Goal: Information Seeking & Learning: Learn about a topic

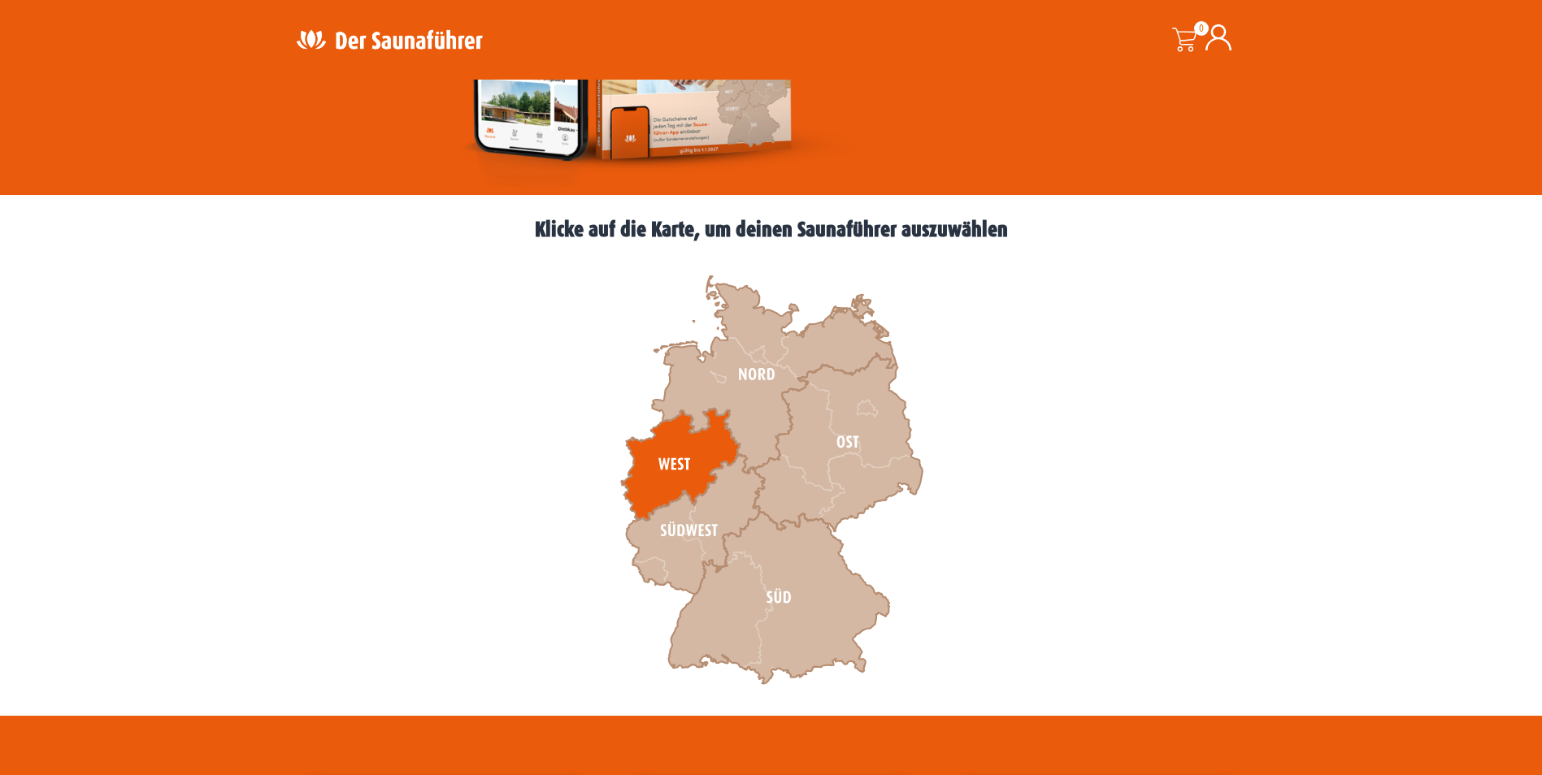
click at [653, 454] on icon at bounding box center [680, 465] width 119 height 112
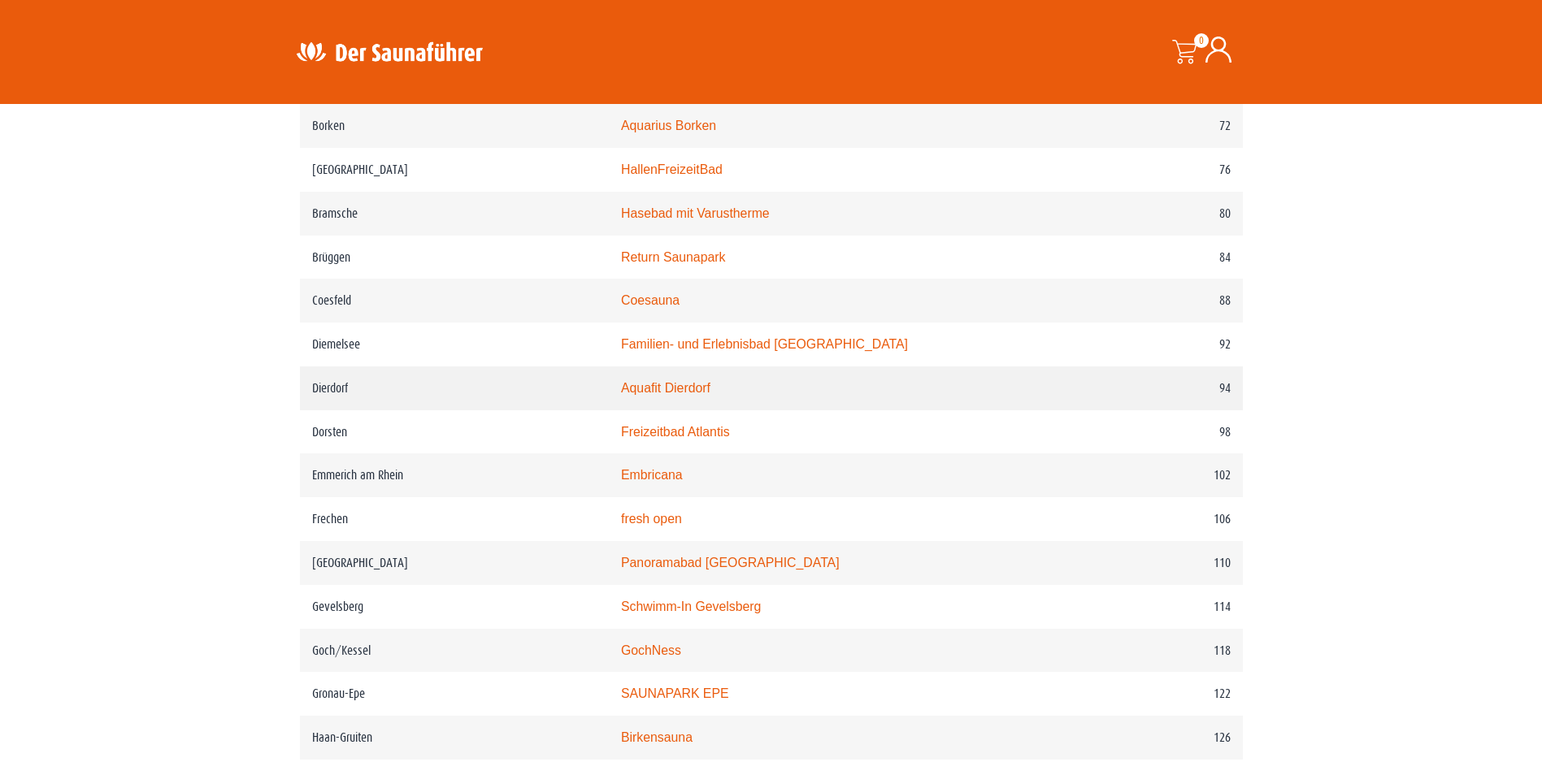
scroll to position [1300, 0]
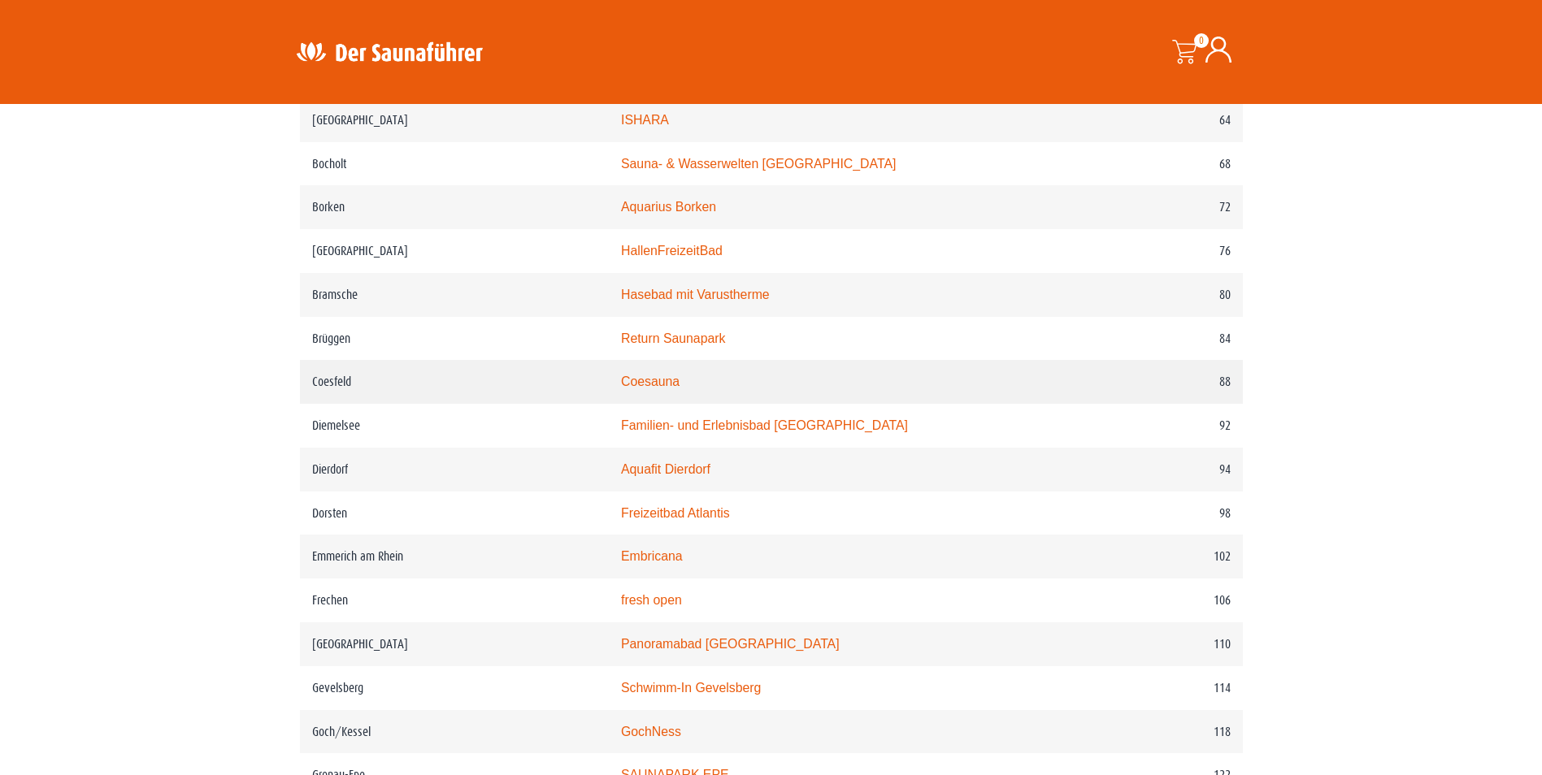
click at [679, 388] on link "Coesauna" at bounding box center [650, 382] width 59 height 14
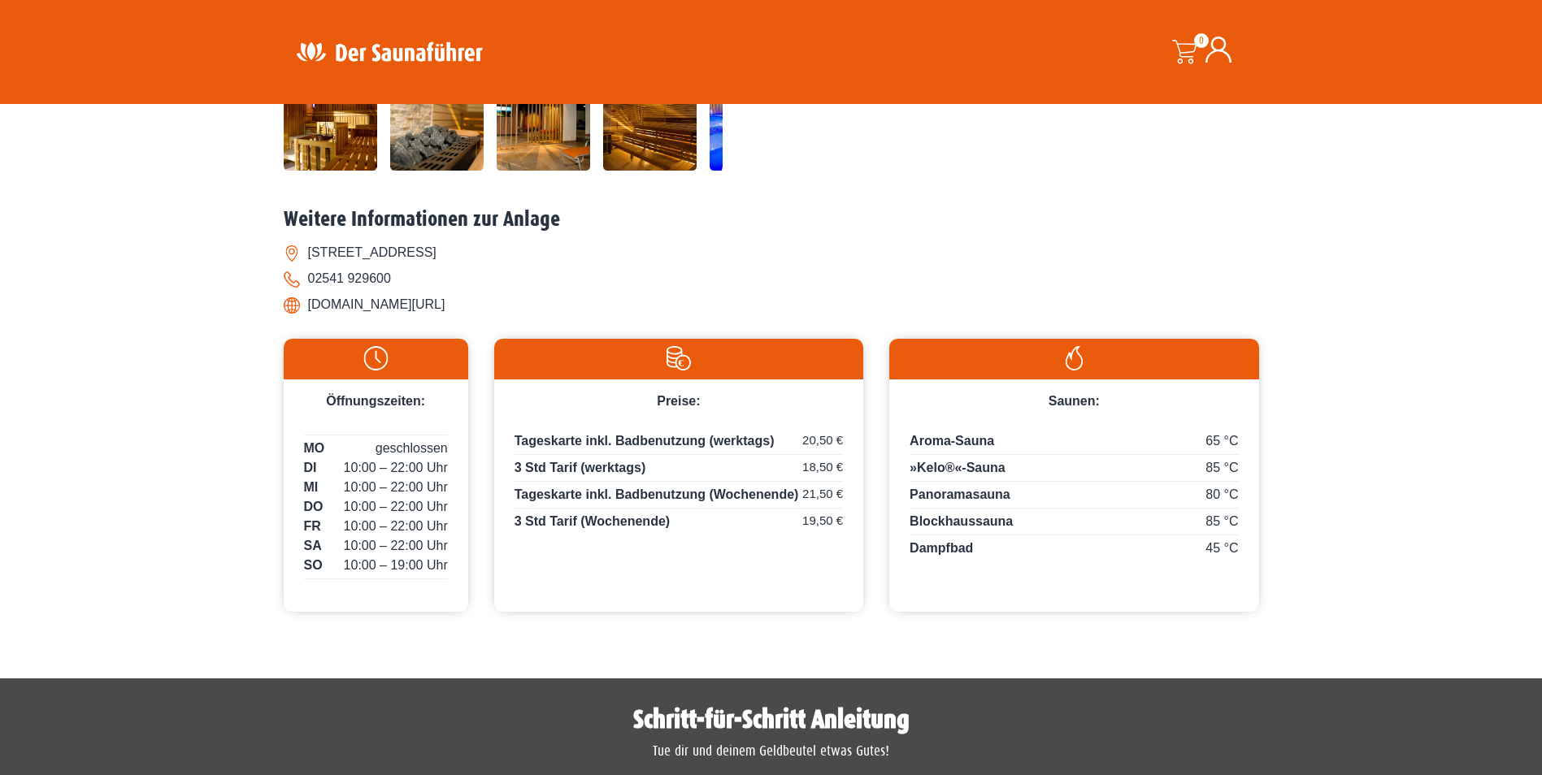
scroll to position [569, 0]
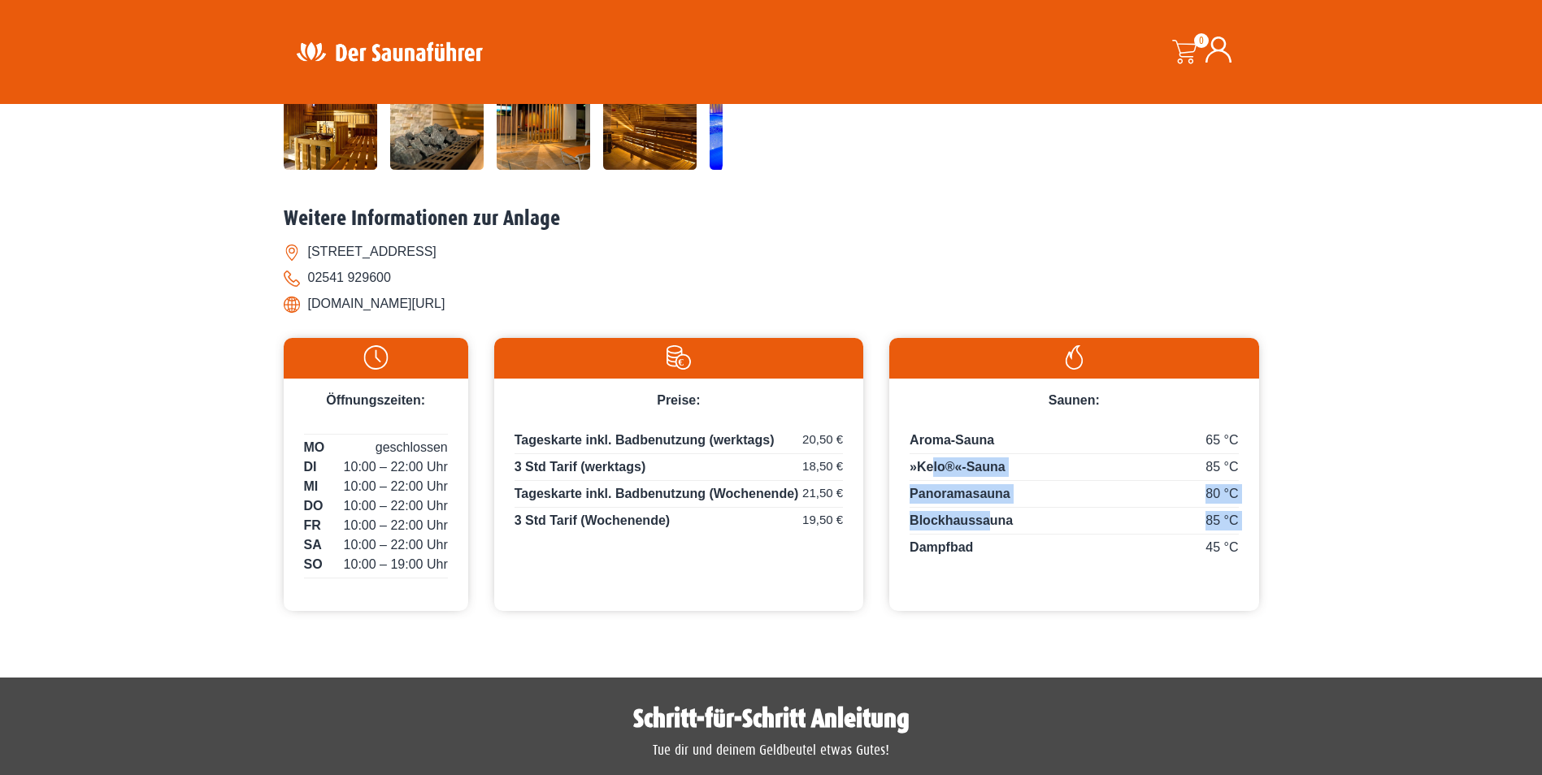
drag, startPoint x: 931, startPoint y: 468, endPoint x: 988, endPoint y: 522, distance: 78.2
click at [988, 522] on div "65 °C Aroma-Sauna 85 °C »Kelo®«-Sauna 80 °C Panoramasauna 85 °C Blockhaussauna …" at bounding box center [1073, 493] width 369 height 167
drag, startPoint x: 988, startPoint y: 522, endPoint x: 1260, endPoint y: 512, distance: 271.6
click at [1210, 511] on span "85 °C" at bounding box center [1221, 521] width 33 height 20
click at [1248, 518] on div "65 °C Aroma-Sauna 85 °C »Kelo®«-Sauna 80 °C Panoramasauna 85 °C Blockhaussauna …" at bounding box center [1073, 493] width 369 height 167
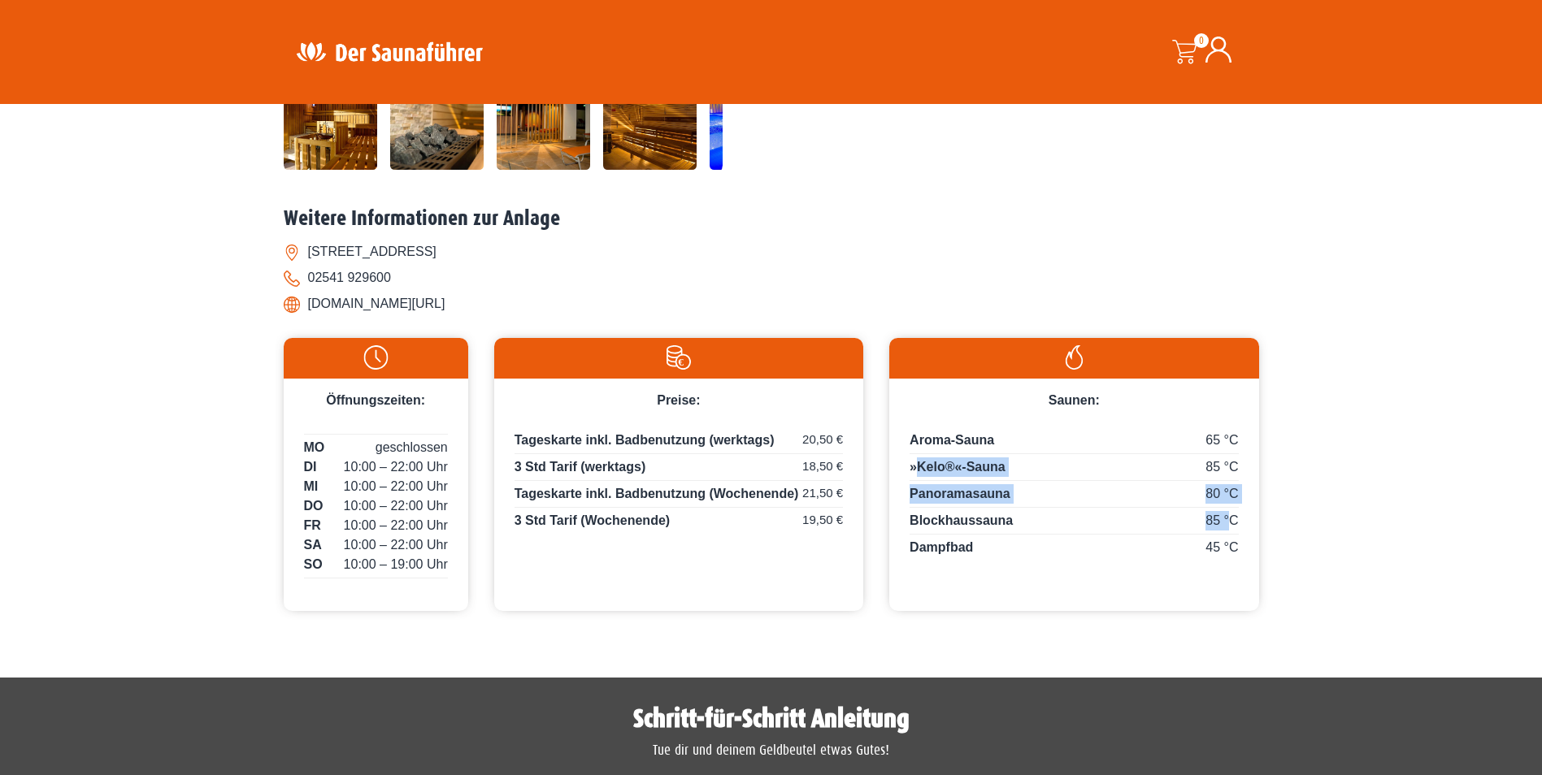
drag, startPoint x: 1227, startPoint y: 520, endPoint x: 914, endPoint y: 467, distance: 318.3
click at [914, 467] on div "65 °C Aroma-Sauna 85 °C »Kelo®«-Sauna 80 °C Panoramasauna 85 °C Blockhaussauna …" at bounding box center [1073, 493] width 369 height 167
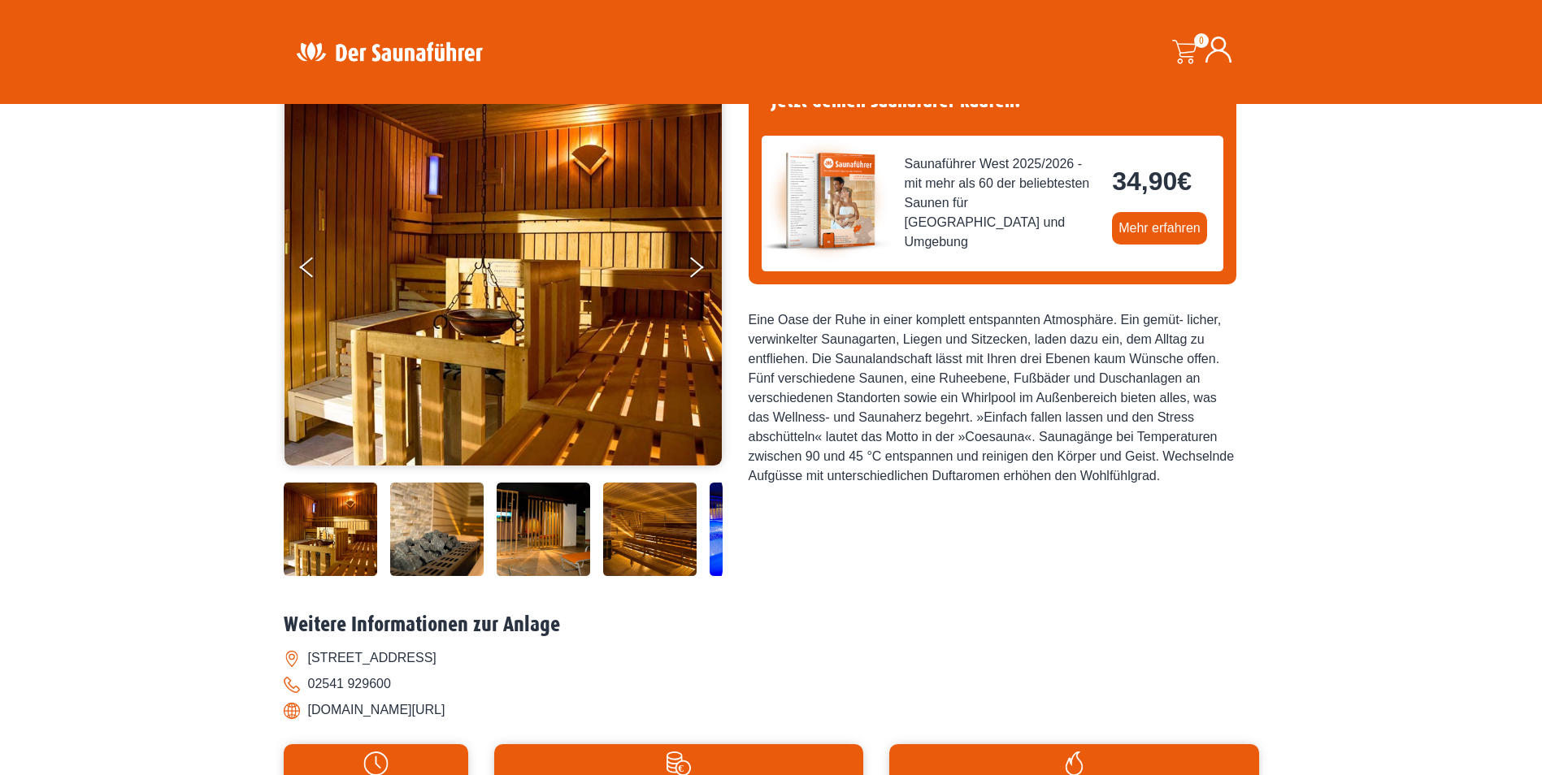
scroll to position [0, 0]
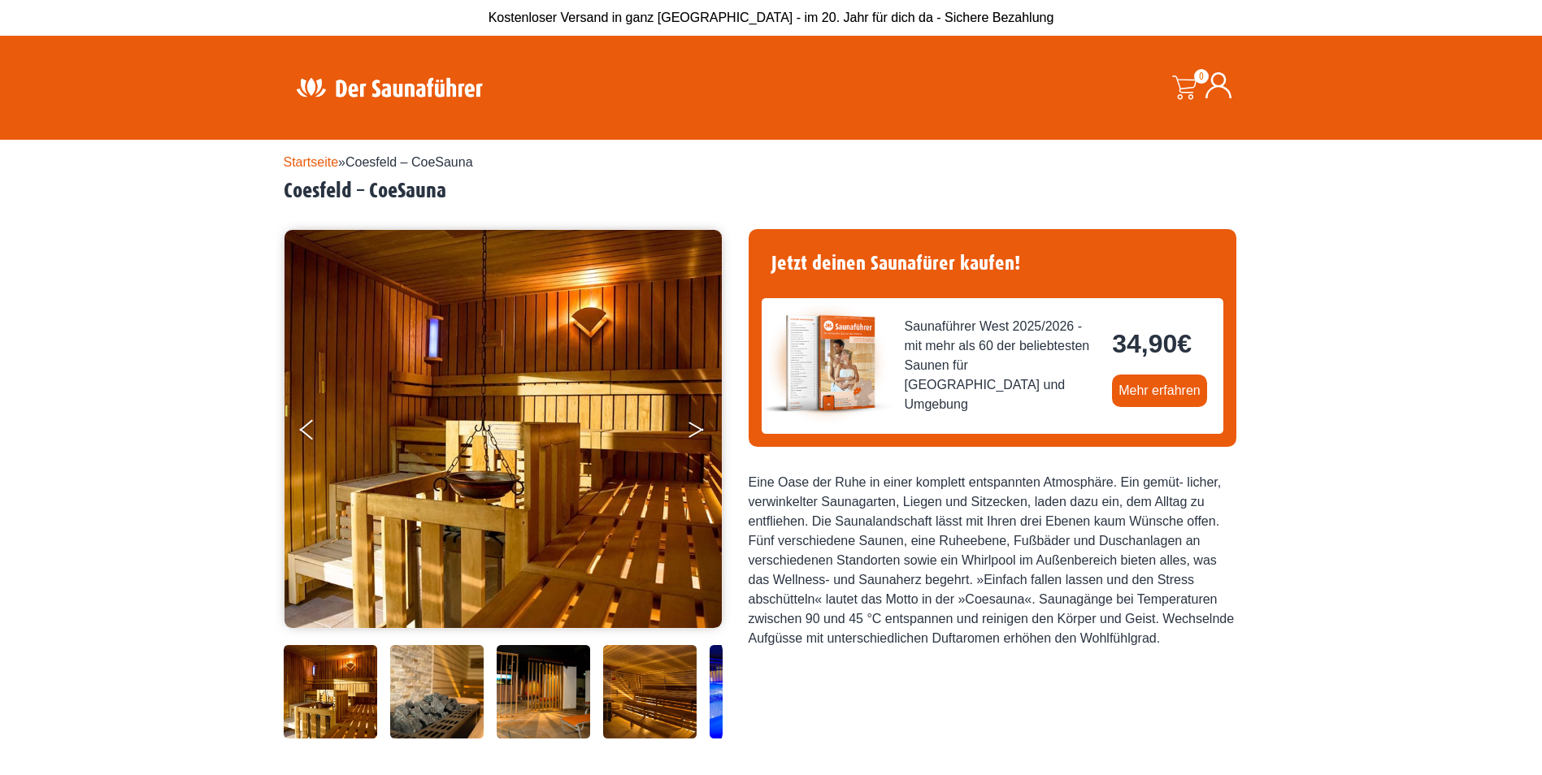
click at [703, 429] on icon "Next" at bounding box center [695, 433] width 15 height 10
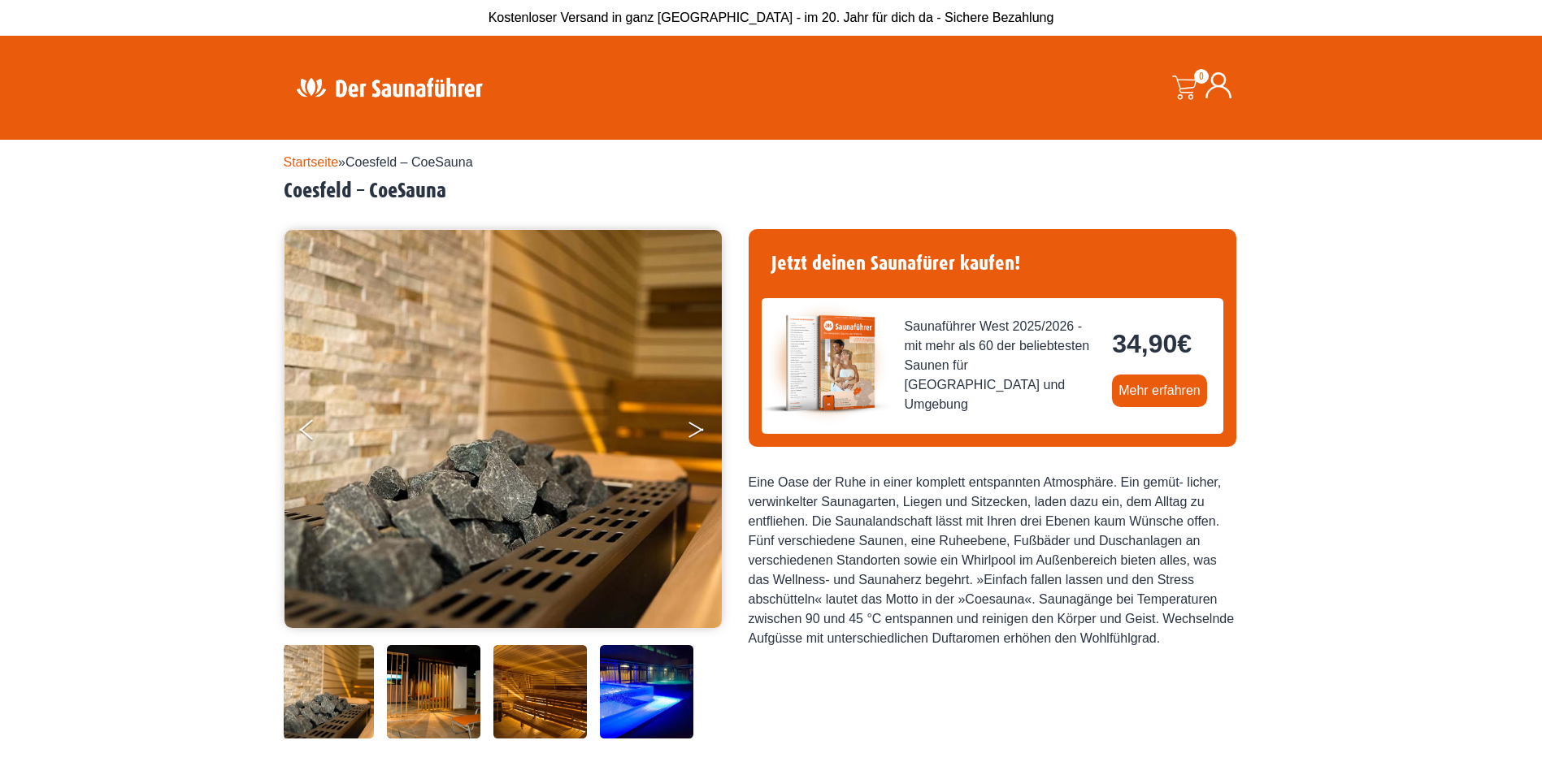
click at [698, 431] on icon "Next" at bounding box center [695, 433] width 15 height 10
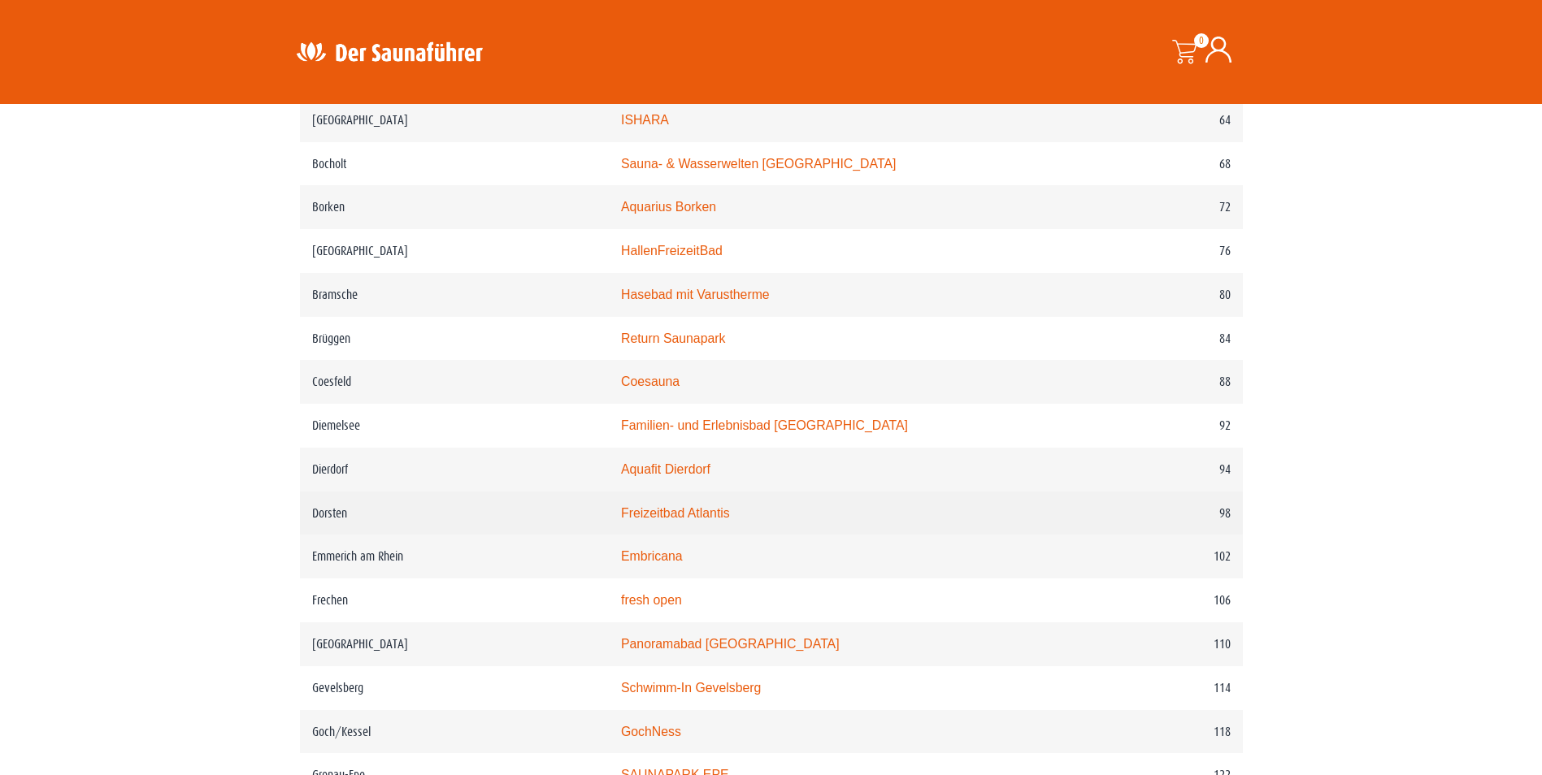
click at [706, 520] on link "Freizeitbad Atlantis" at bounding box center [675, 513] width 109 height 14
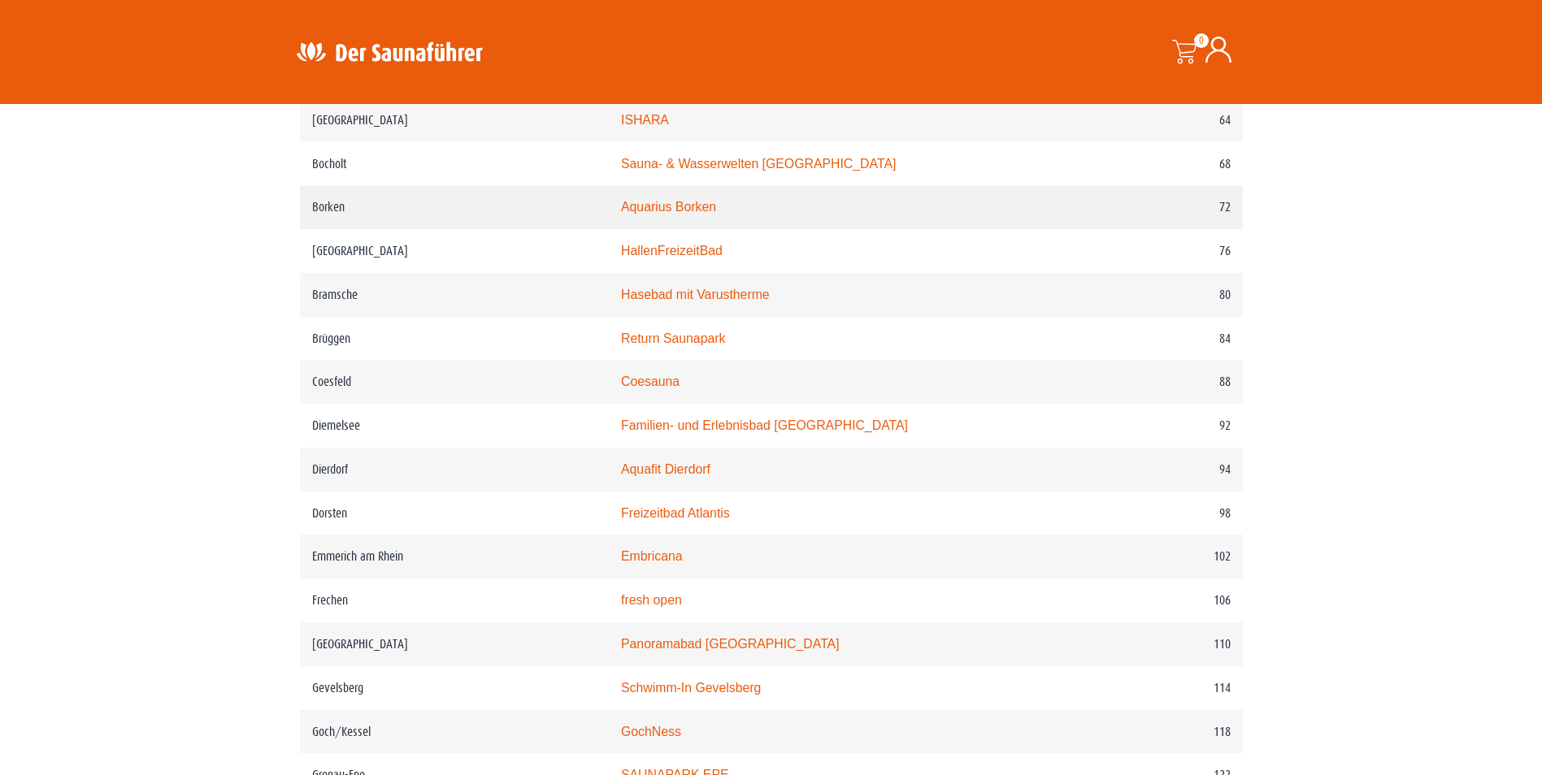
click at [336, 215] on td "Borken" at bounding box center [454, 207] width 309 height 44
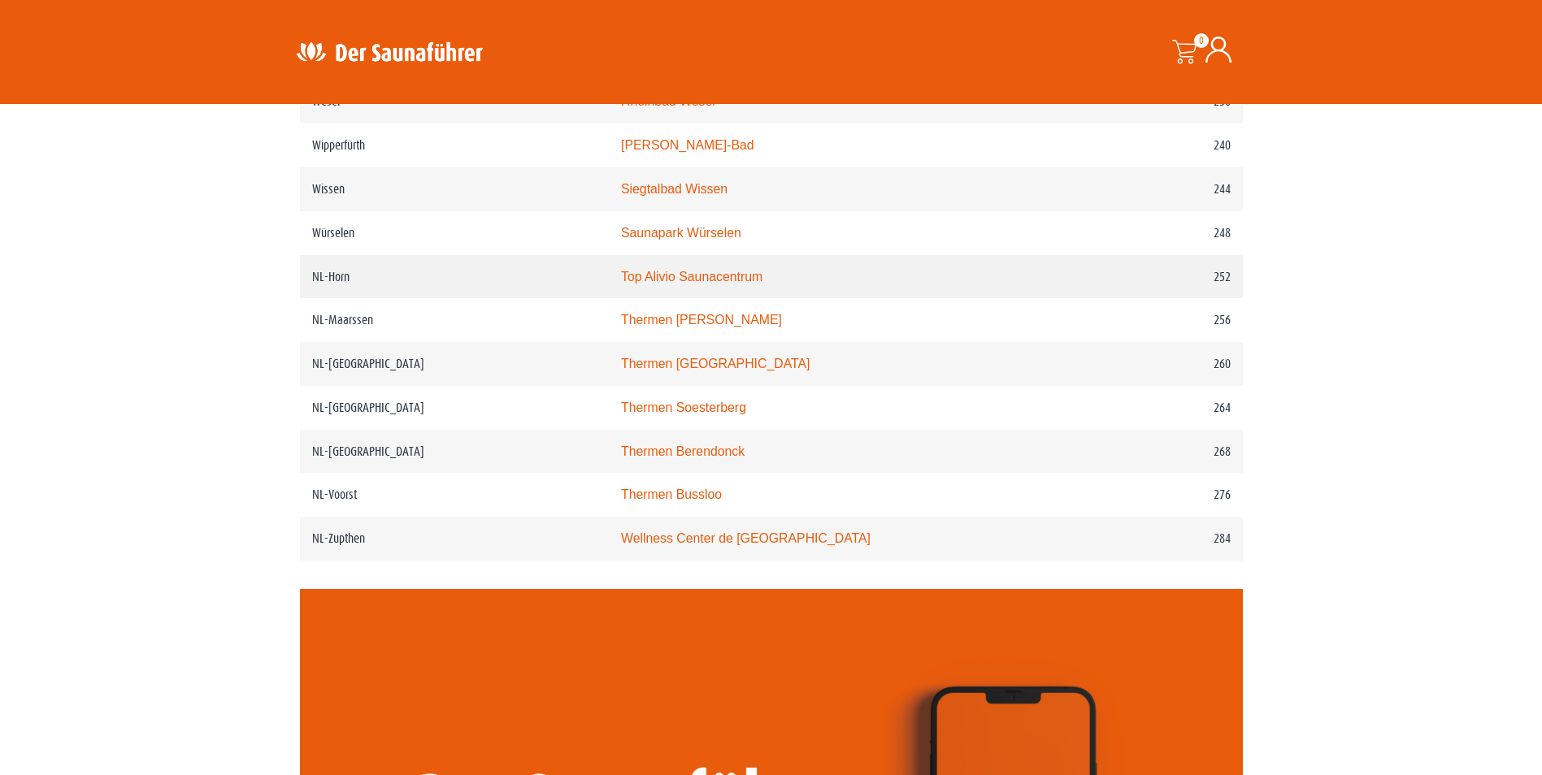
scroll to position [3251, 0]
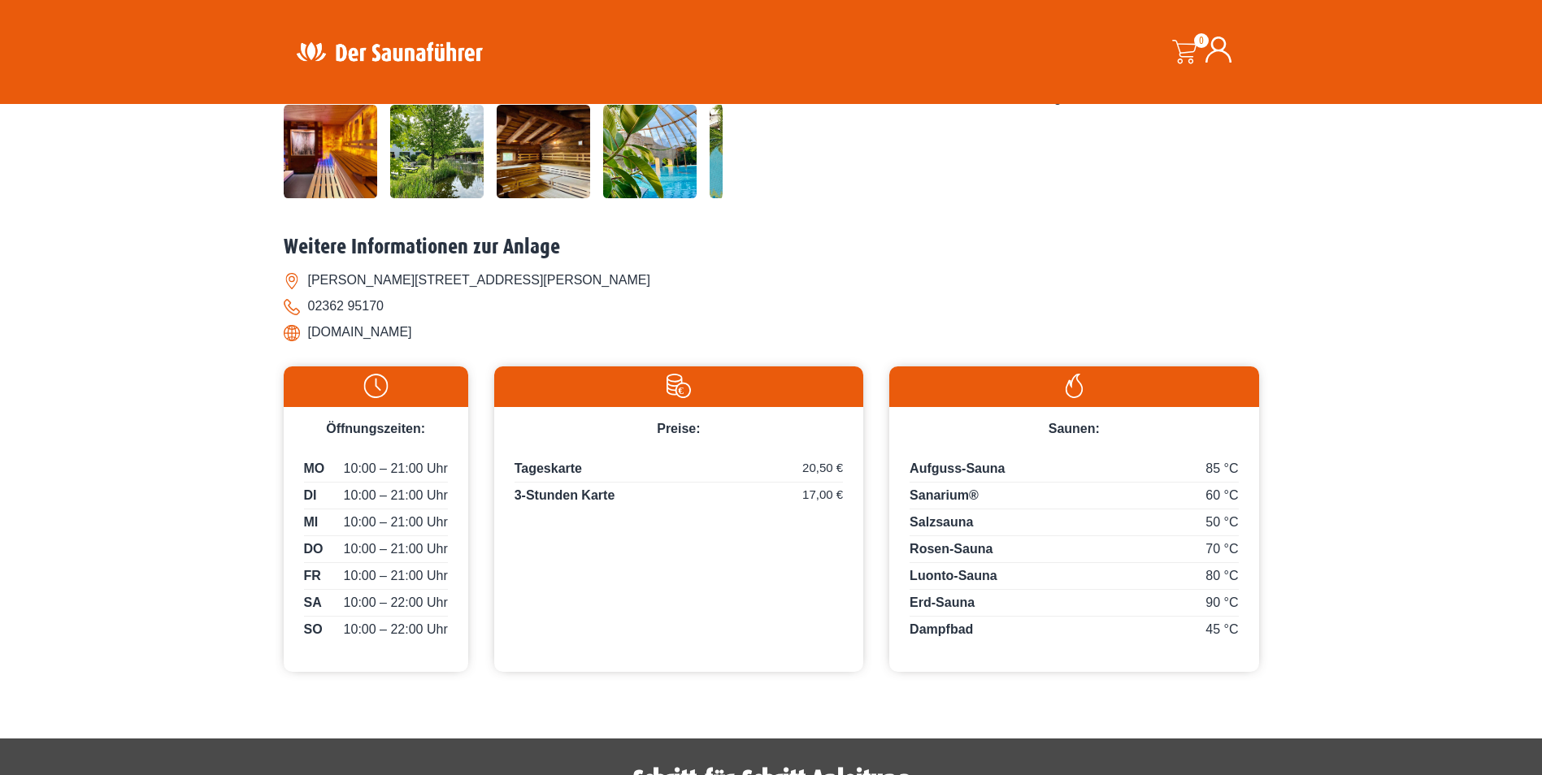
scroll to position [569, 0]
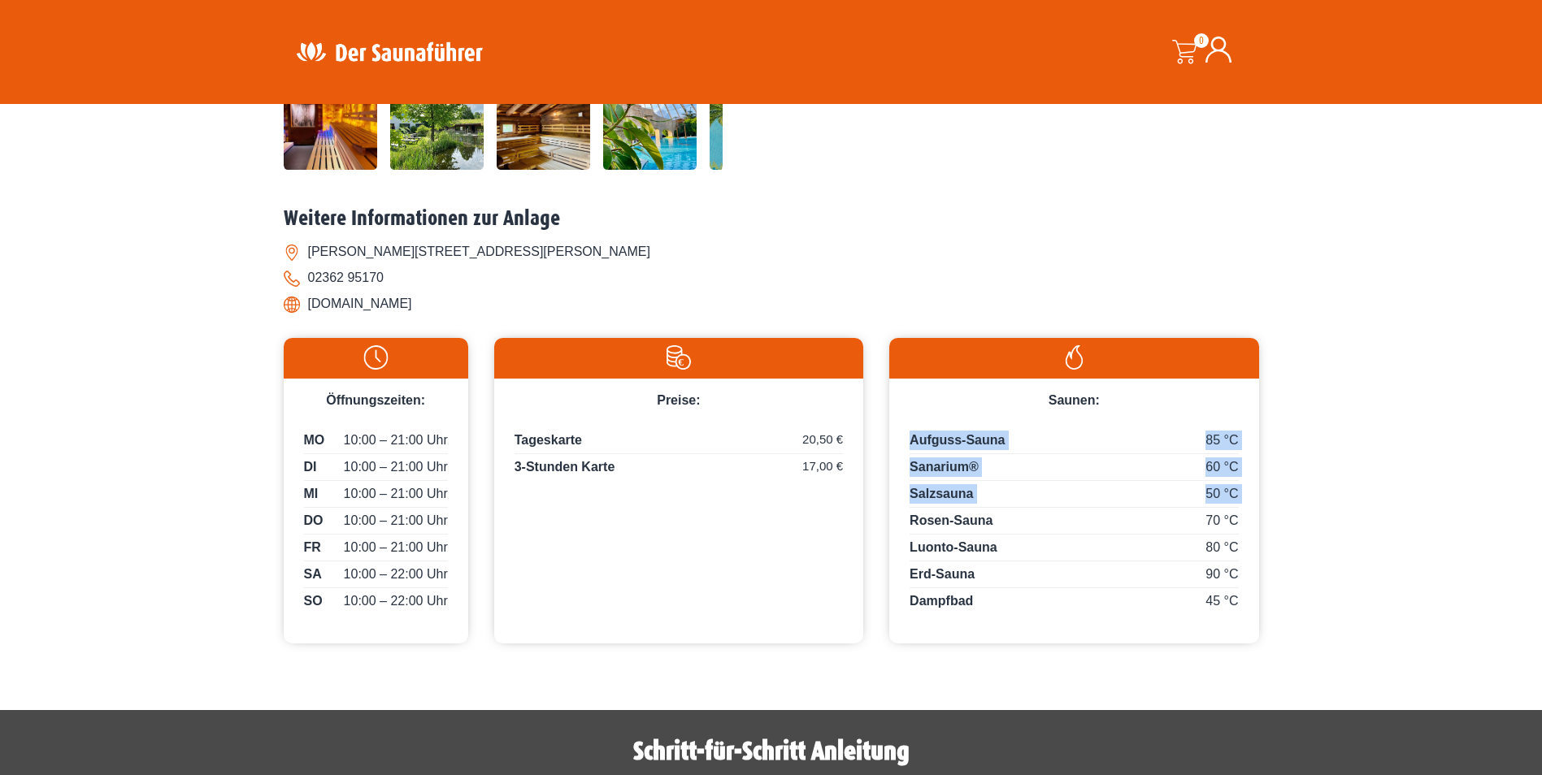
drag, startPoint x: 1105, startPoint y: 506, endPoint x: 912, endPoint y: 428, distance: 208.9
click at [912, 428] on div "85 °C Aufguss-Sauna 60 °C Sanarium® 50 °C Salzsauna 70 °C Rosen-Sauna 80 °C Luo…" at bounding box center [1073, 520] width 369 height 221
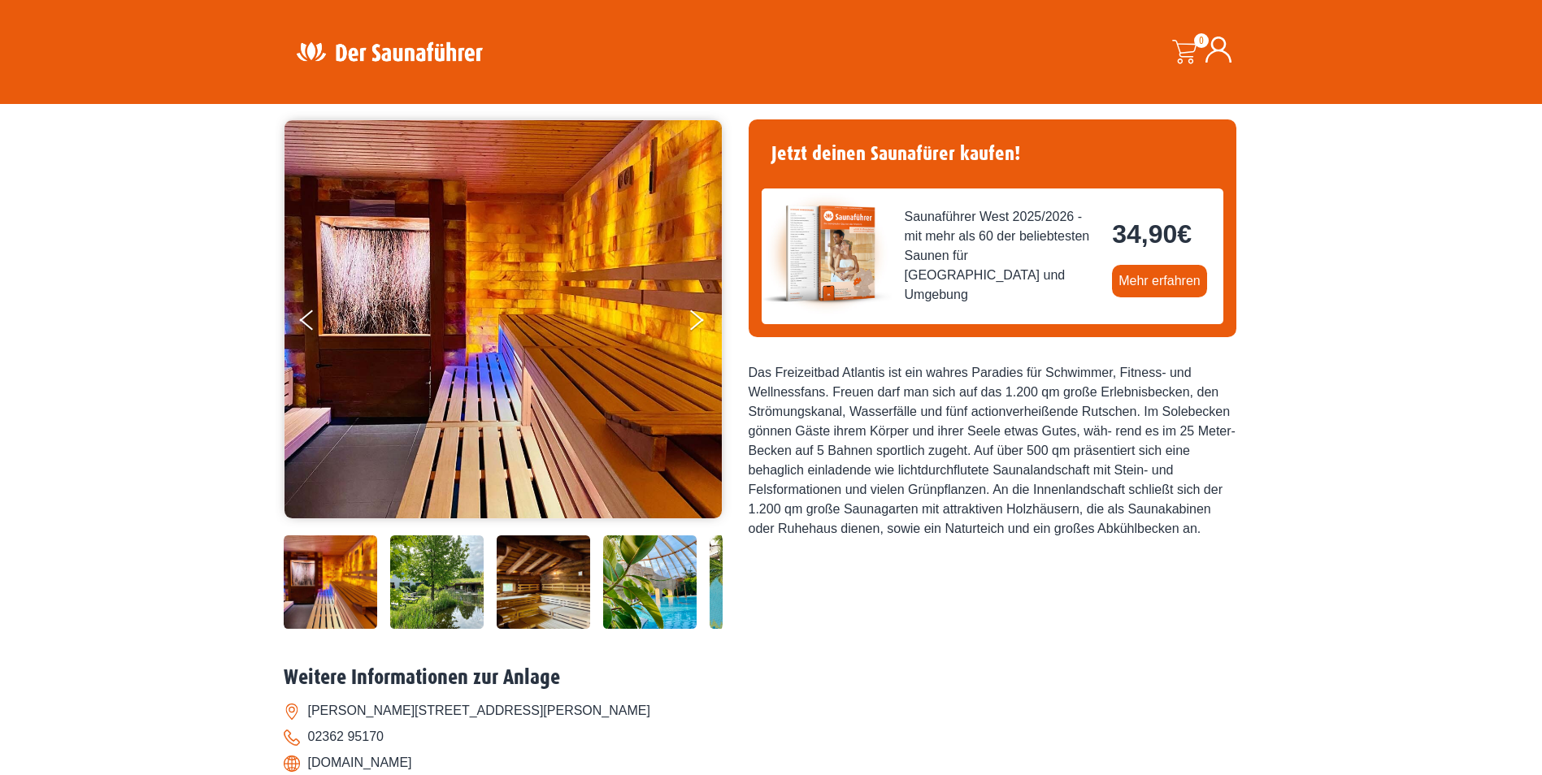
scroll to position [81, 0]
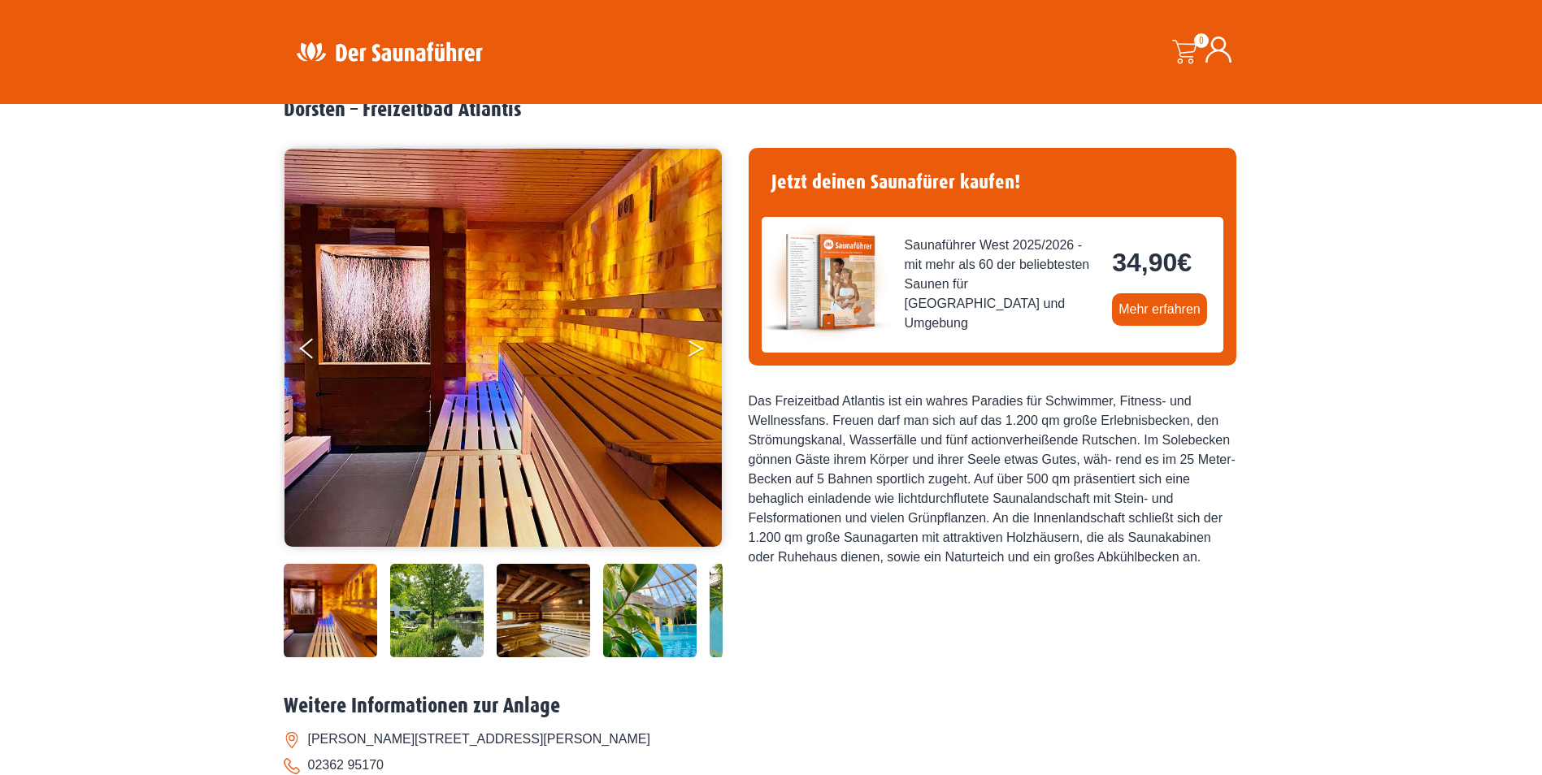
click at [690, 349] on button "Next" at bounding box center [707, 352] width 41 height 41
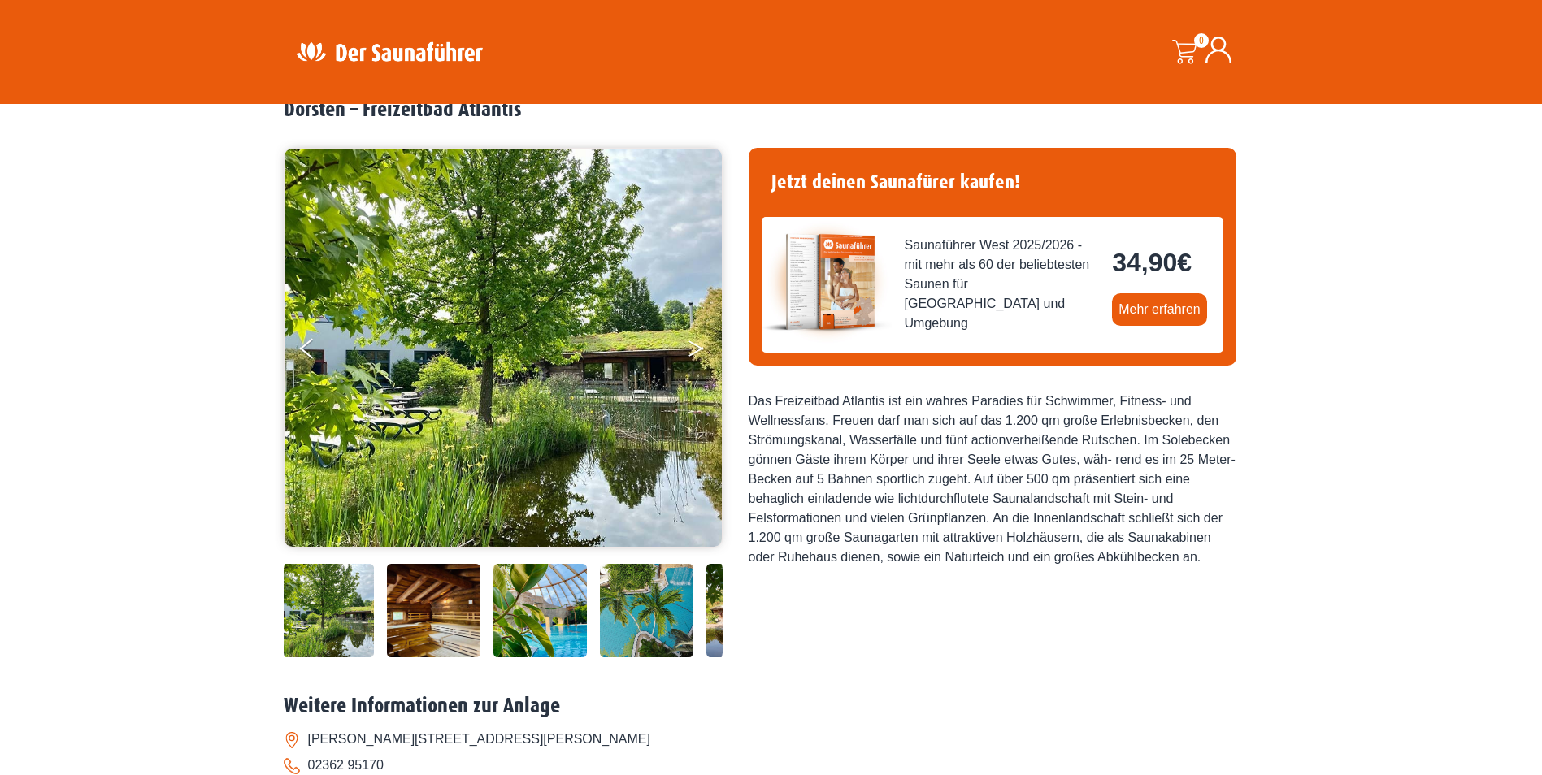
click at [690, 349] on button "Next" at bounding box center [707, 352] width 41 height 41
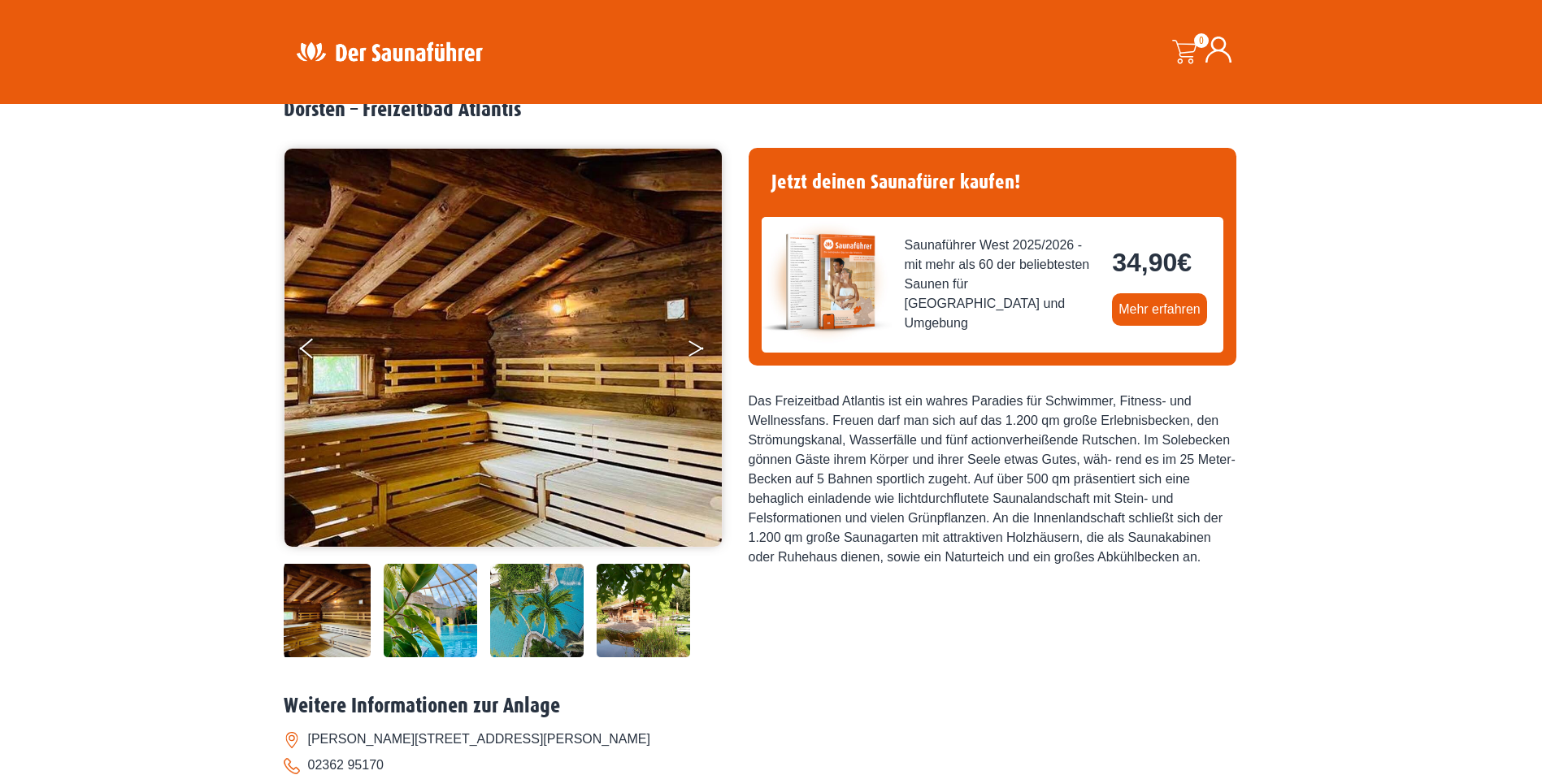
click at [690, 349] on button "Next" at bounding box center [707, 352] width 41 height 41
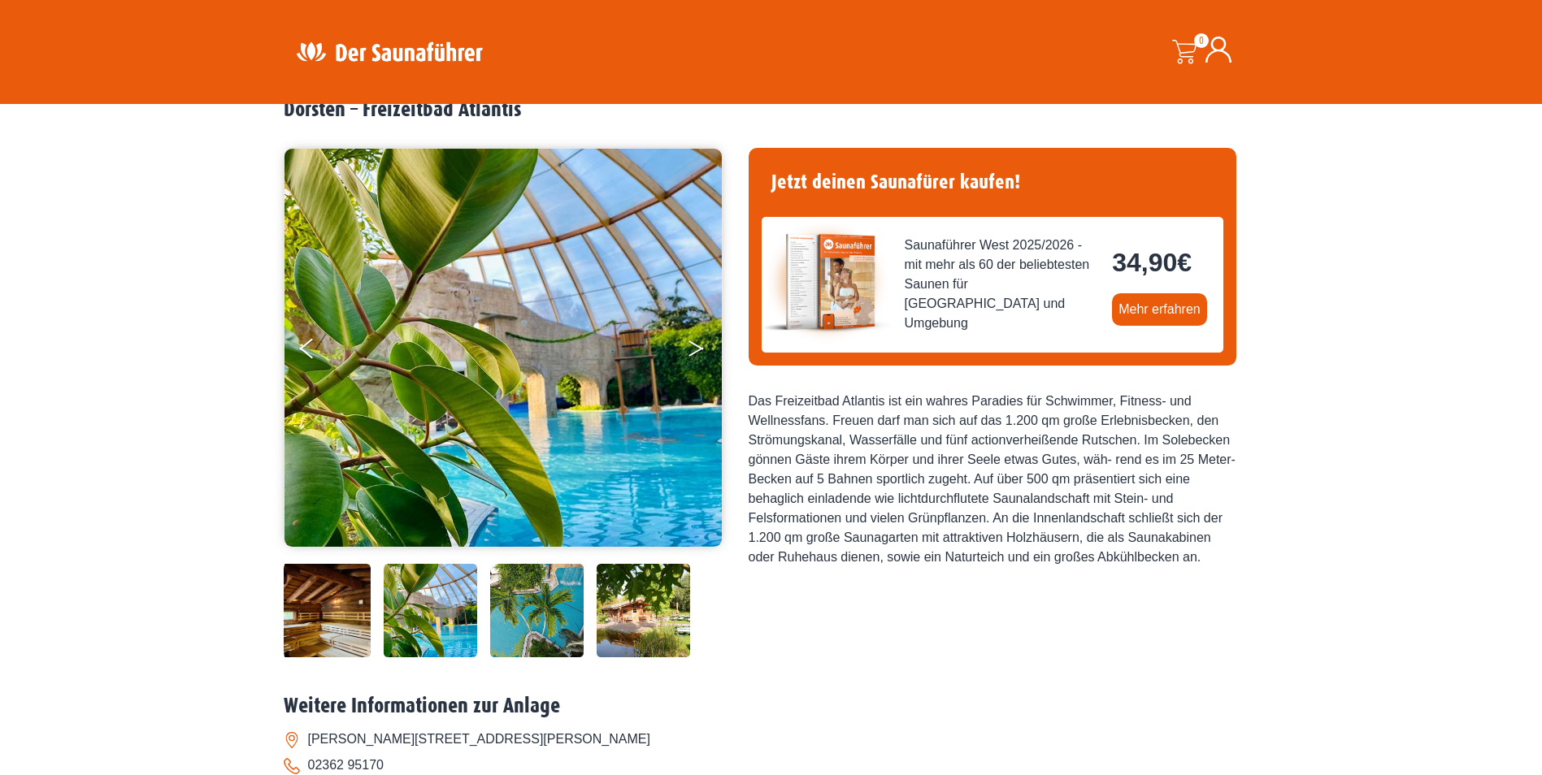
click at [690, 349] on button "Next" at bounding box center [707, 352] width 41 height 41
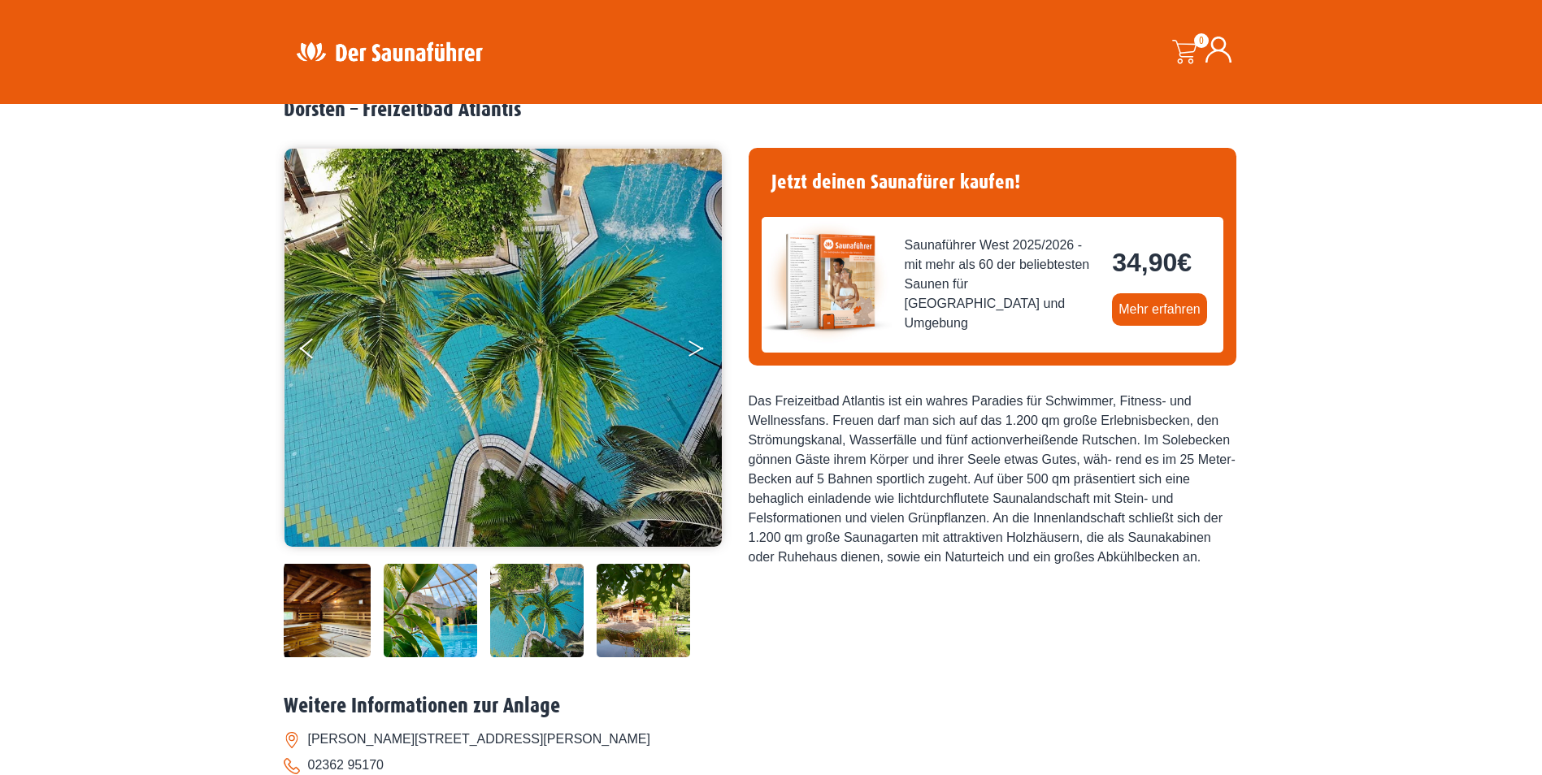
click at [690, 349] on button "Next" at bounding box center [707, 352] width 41 height 41
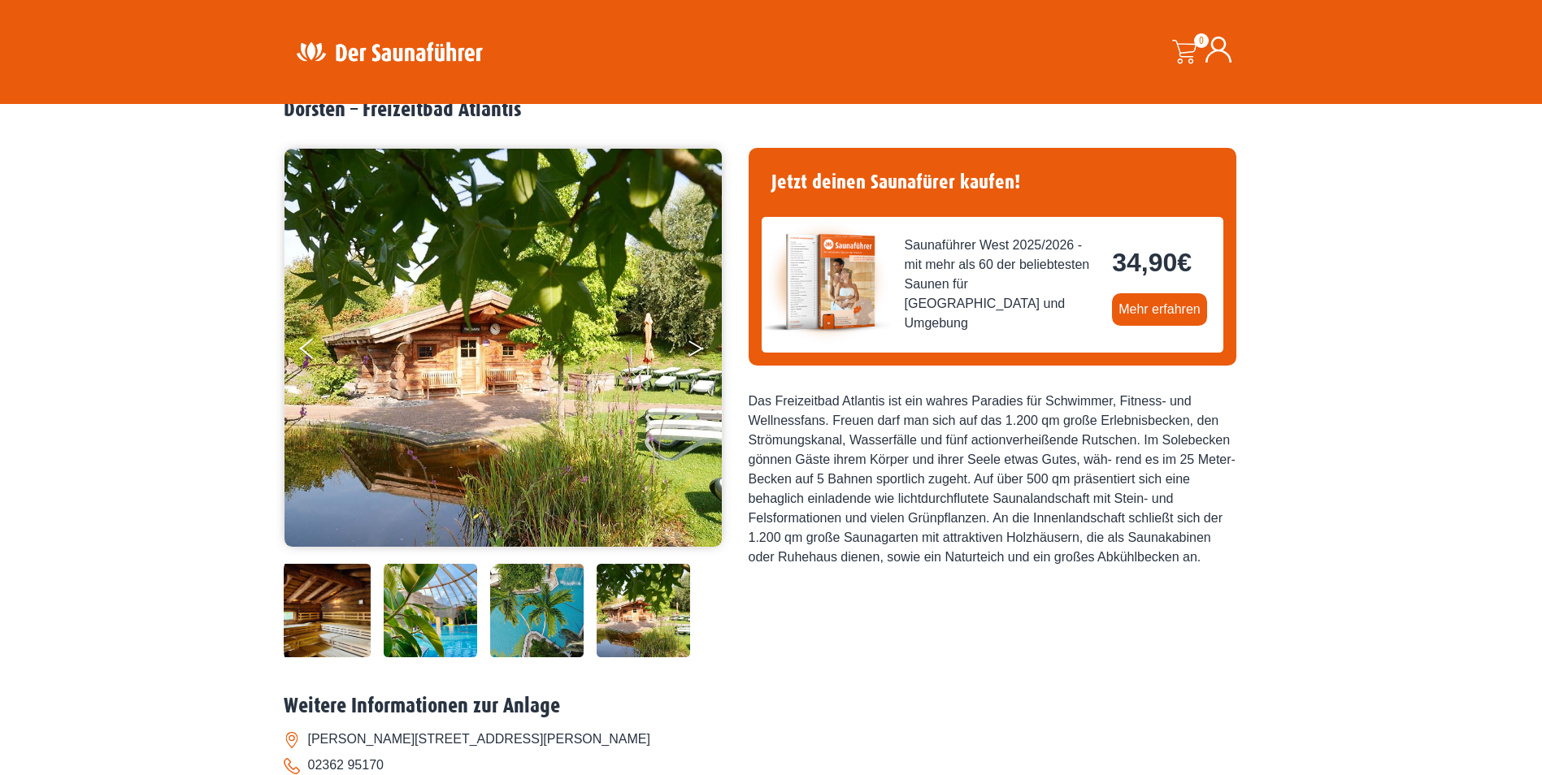
click at [690, 349] on button "Next" at bounding box center [707, 352] width 41 height 41
click at [697, 349] on icon "Next" at bounding box center [695, 352] width 15 height 10
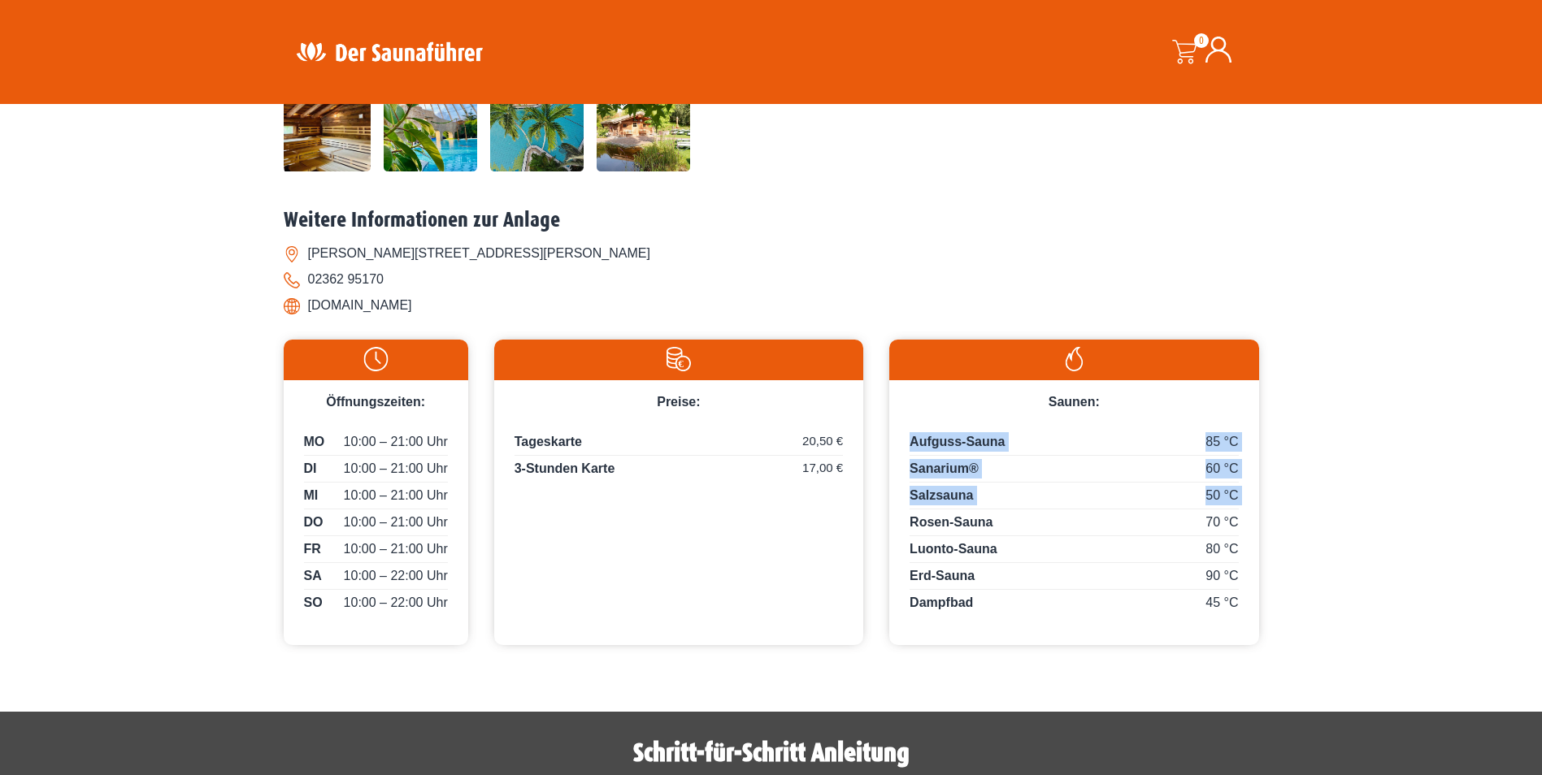
scroll to position [569, 0]
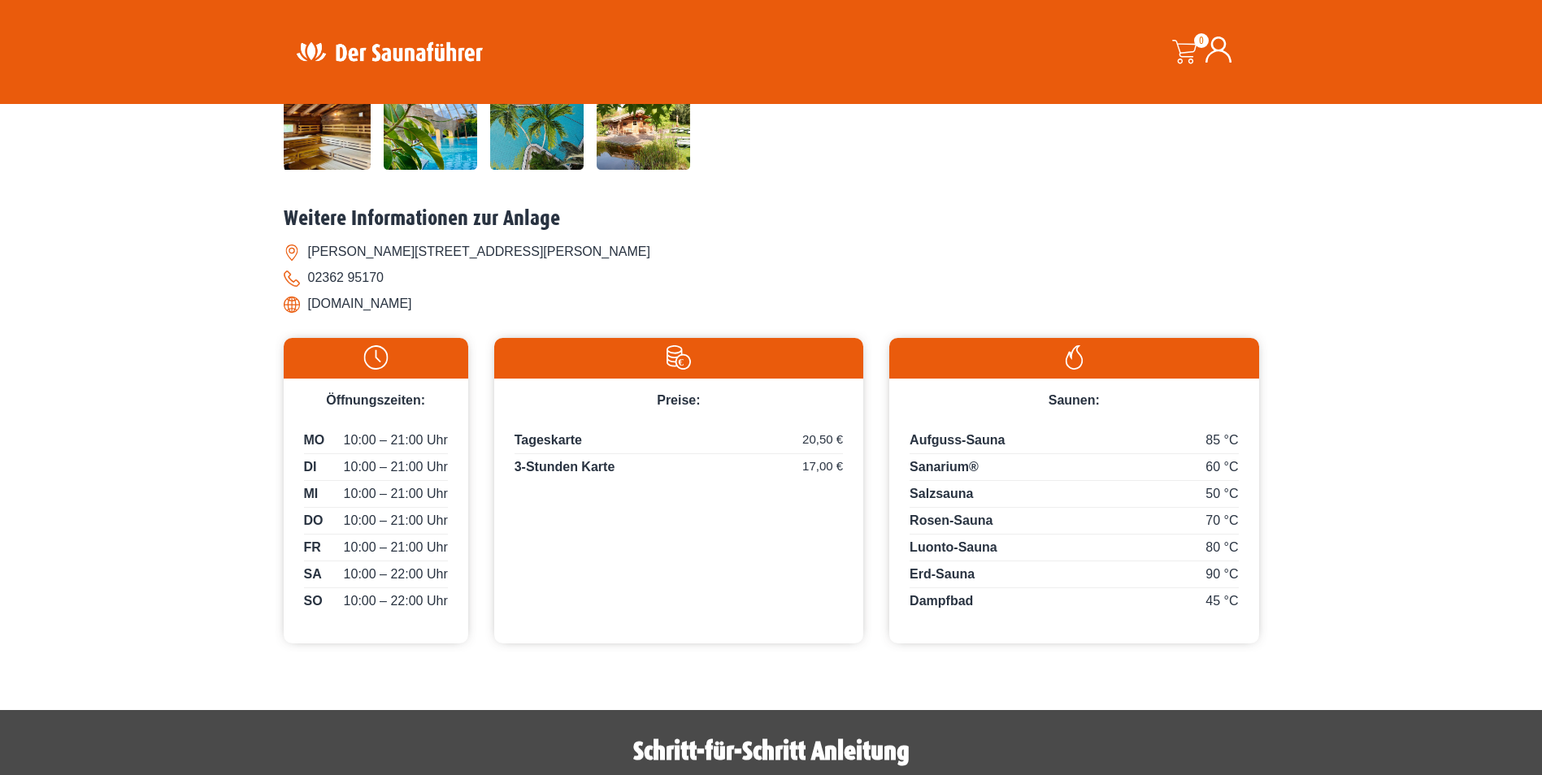
click at [906, 278] on li "02362 95170" at bounding box center [771, 278] width 975 height 26
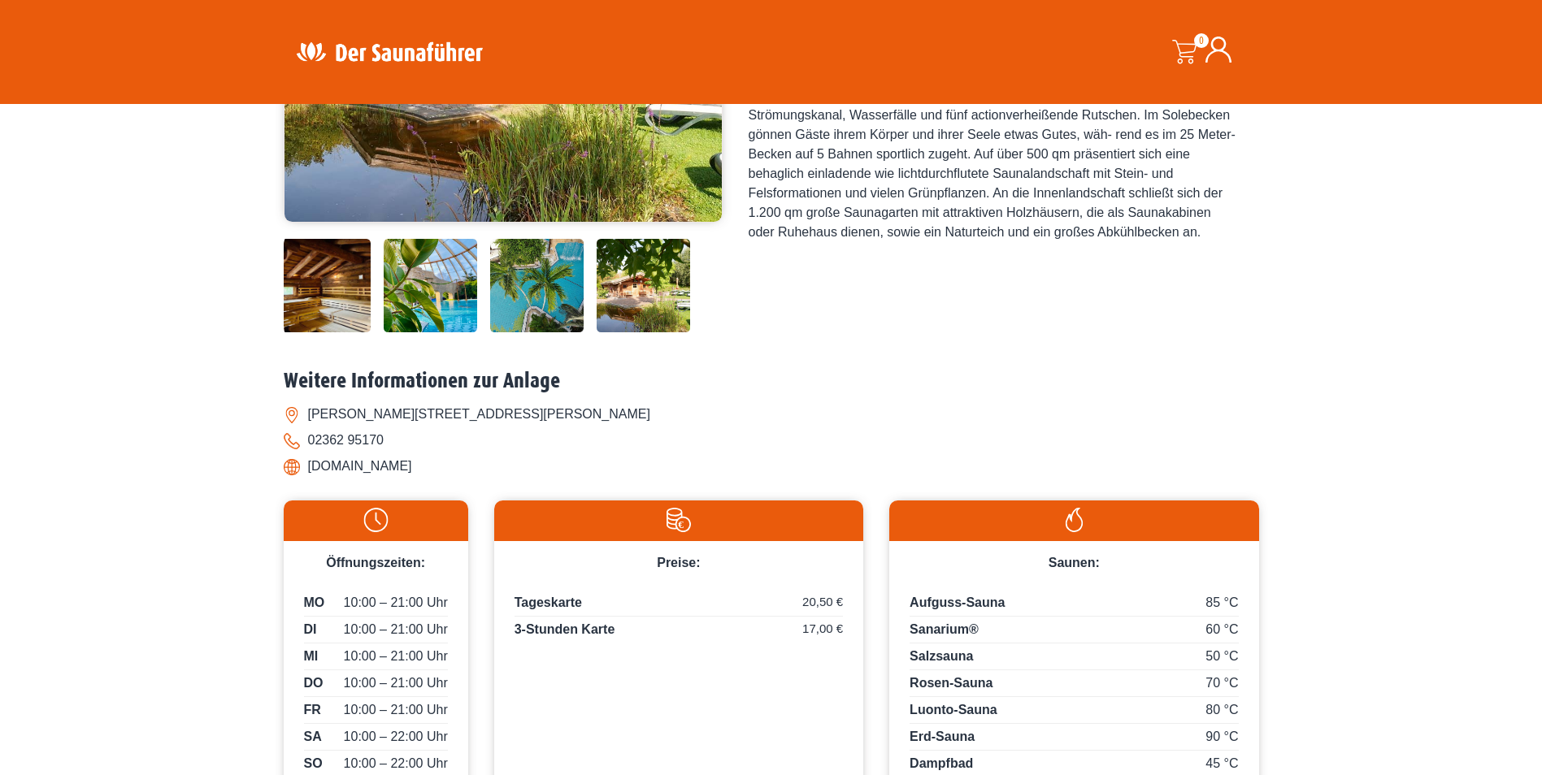
scroll to position [488, 0]
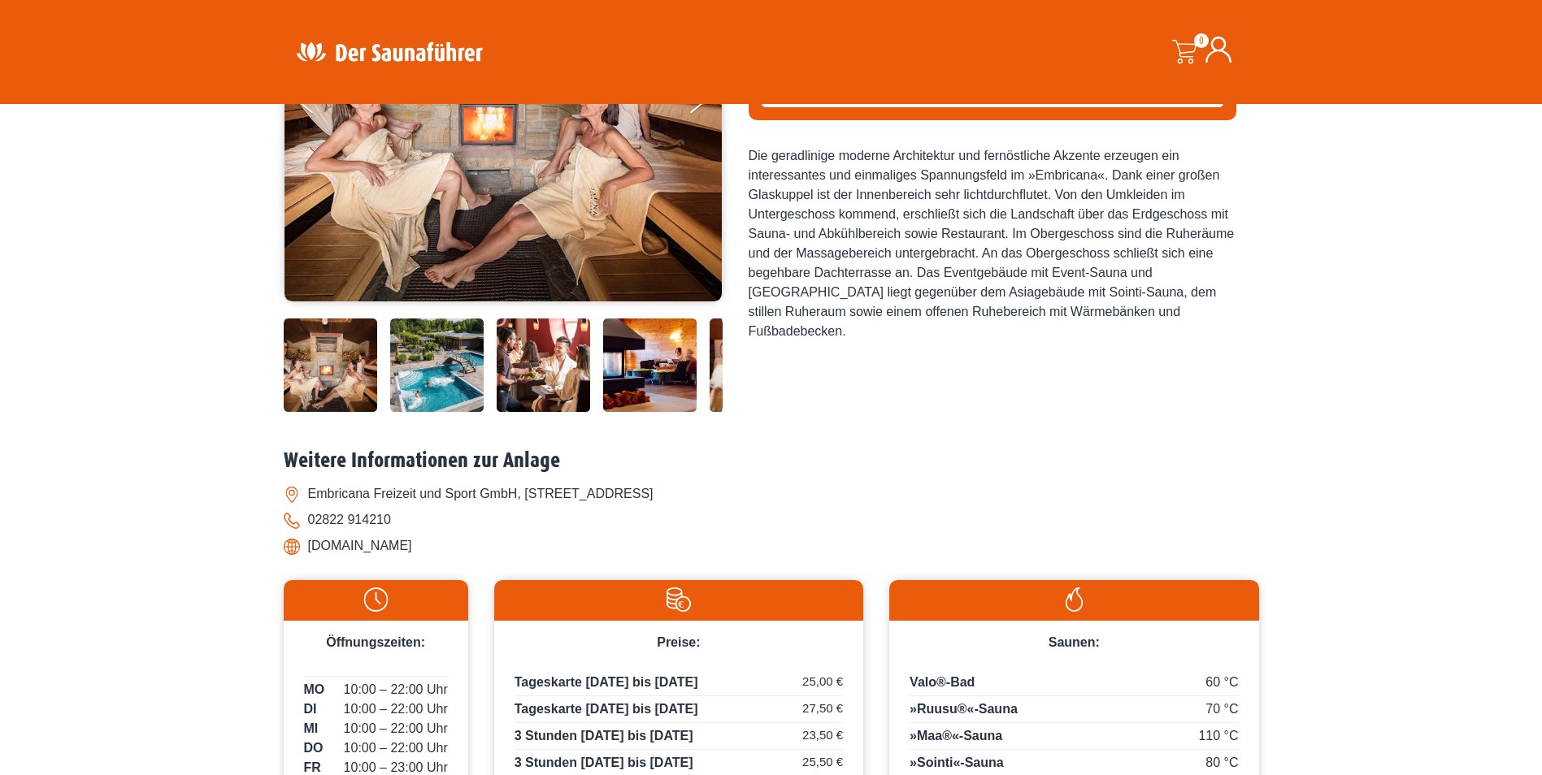
scroll to position [488, 0]
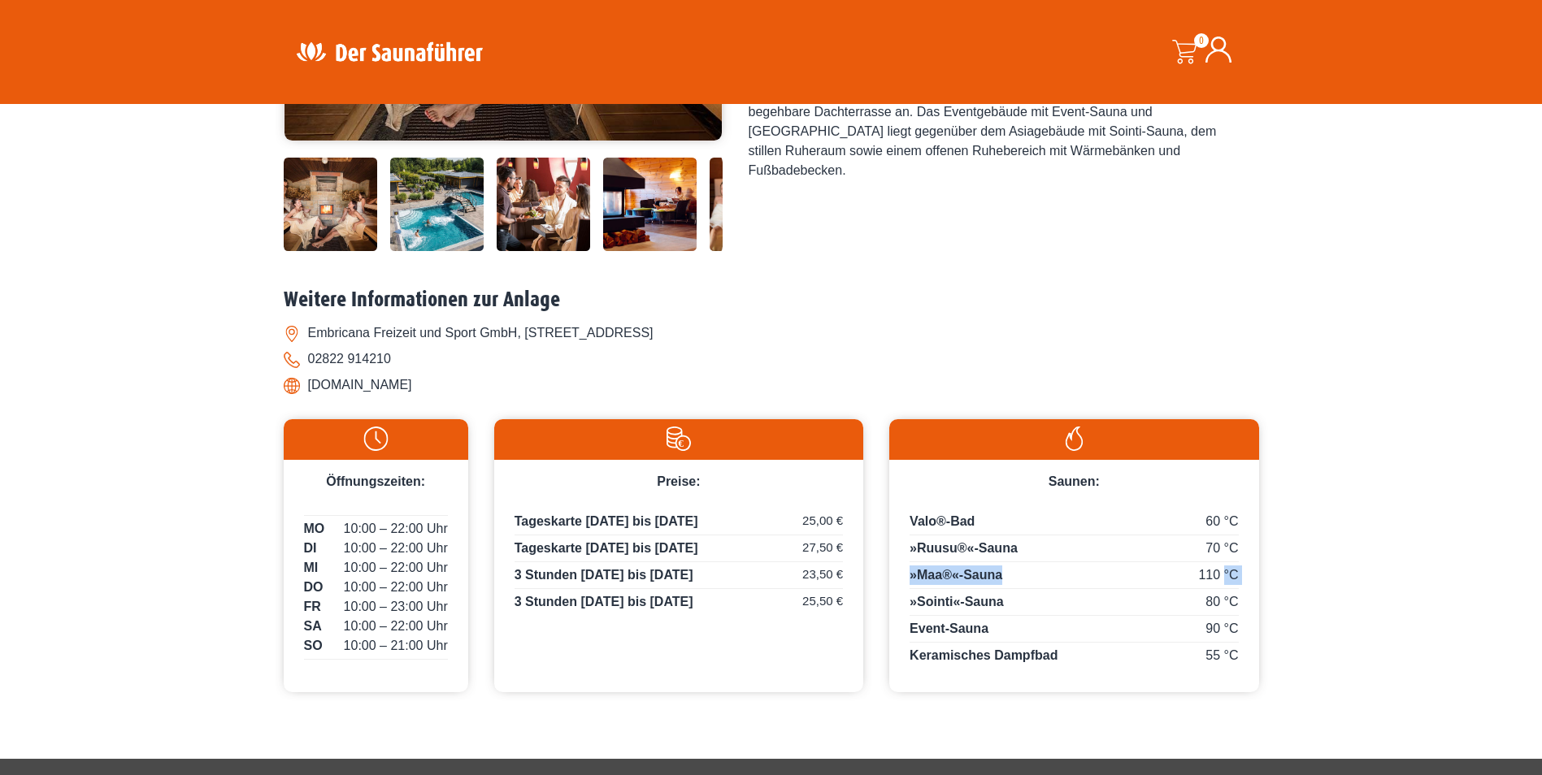
drag, startPoint x: 1224, startPoint y: 575, endPoint x: 1147, endPoint y: 572, distance: 77.3
click at [1147, 572] on div "110 °C »Maa®«-Sauna" at bounding box center [1073, 578] width 328 height 24
drag, startPoint x: 1147, startPoint y: 572, endPoint x: 1220, endPoint y: 622, distance: 88.4
click at [1220, 622] on span "90 °C" at bounding box center [1221, 629] width 33 height 20
drag, startPoint x: 1224, startPoint y: 623, endPoint x: 1005, endPoint y: 618, distance: 218.7
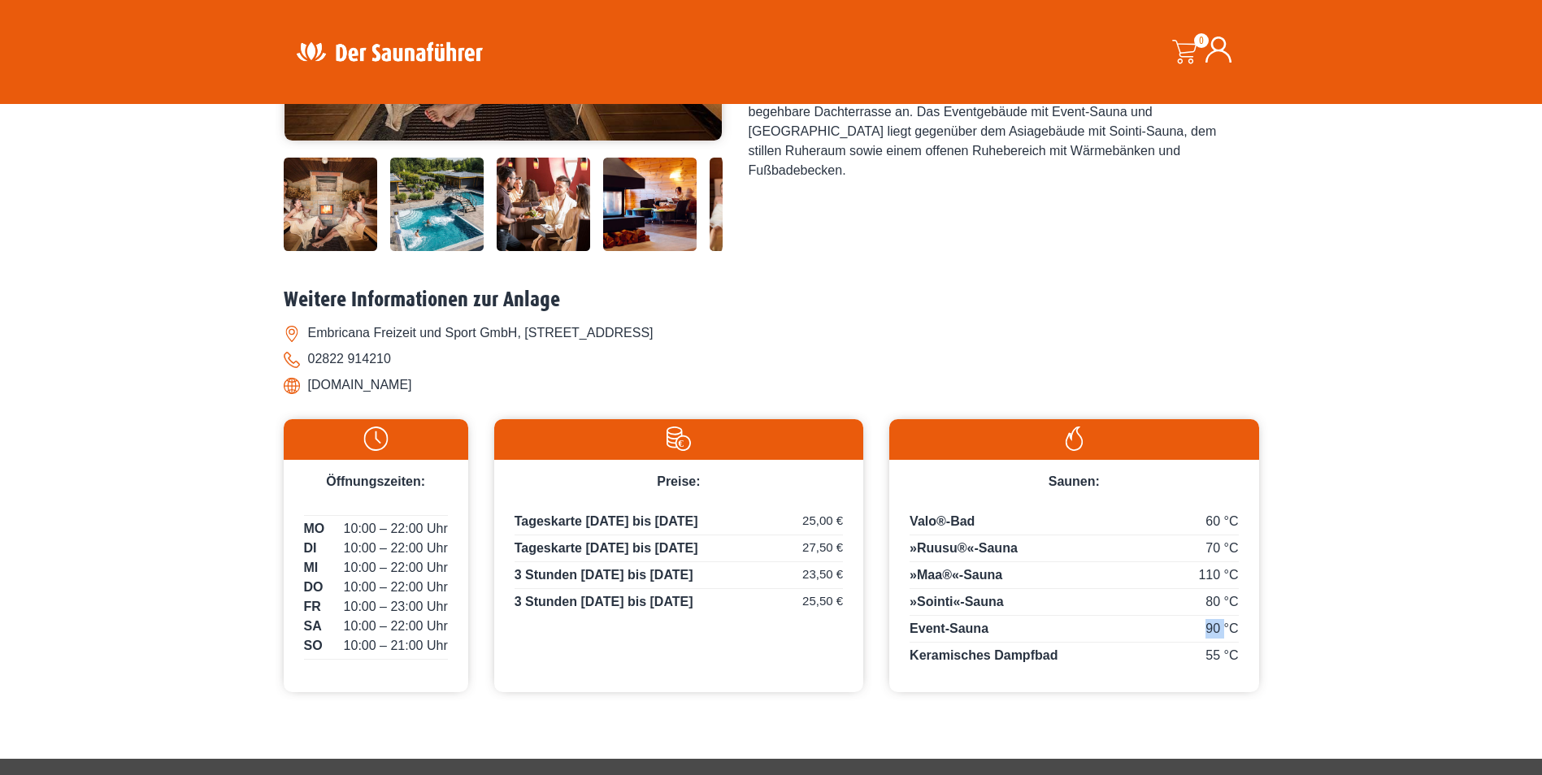
click at [1005, 618] on div "60 °C Valo®-Bad 70 °C »Ruusu®«-Sauna 110 °C »Maa®«-Sauna 80 °C »Sointi«-Sauna 9…" at bounding box center [1073, 589] width 369 height 194
drag, startPoint x: 1005, startPoint y: 618, endPoint x: 921, endPoint y: 584, distance: 91.5
click at [921, 584] on div "60 °C Valo®-Bad 70 °C »Ruusu®«-Sauna 110 °C »Maa®«-Sauna 80 °C »Sointi«-Sauna 9…" at bounding box center [1073, 589] width 369 height 194
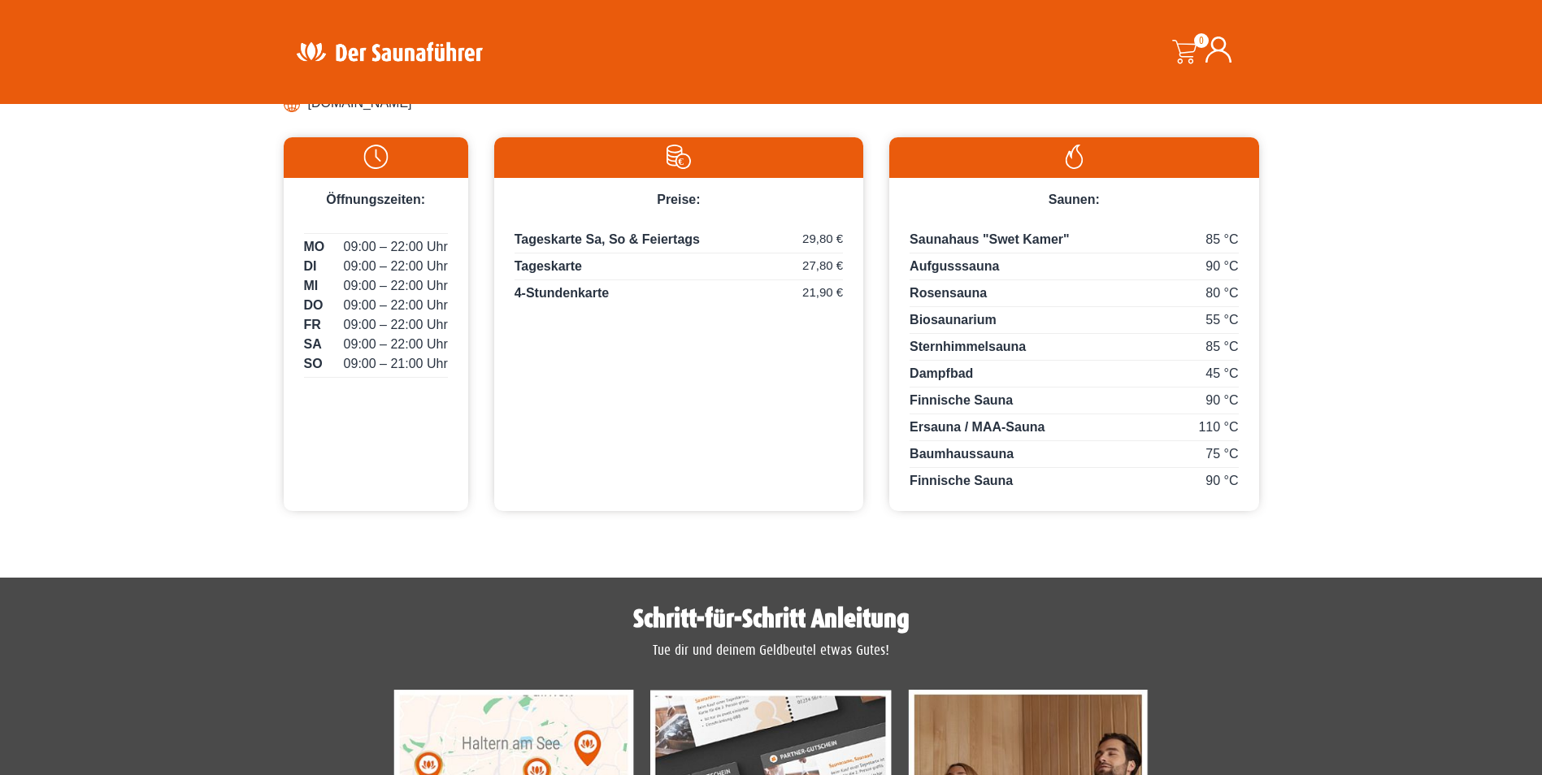
scroll to position [731, 0]
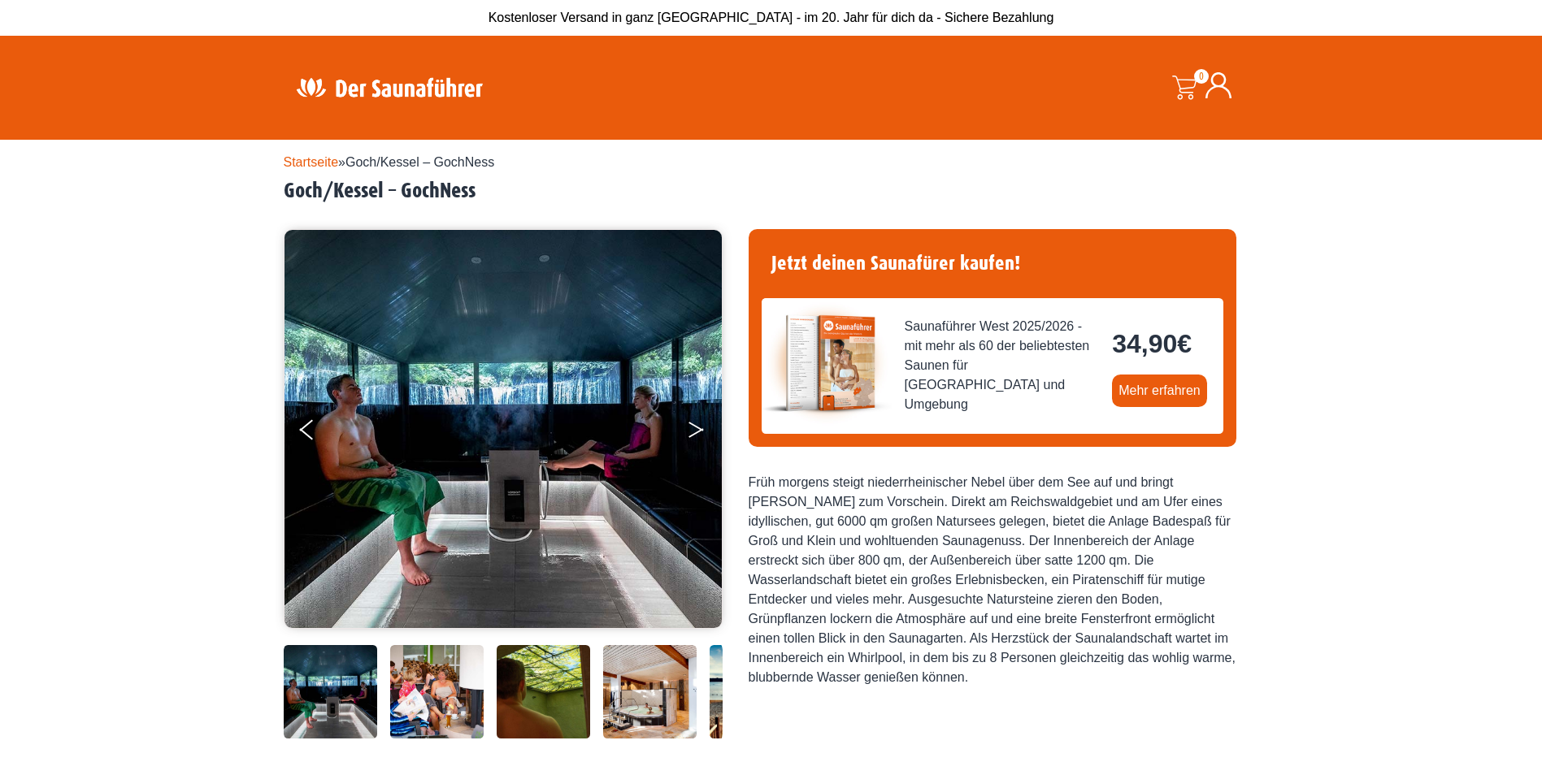
click at [695, 418] on button "Next" at bounding box center [707, 433] width 41 height 41
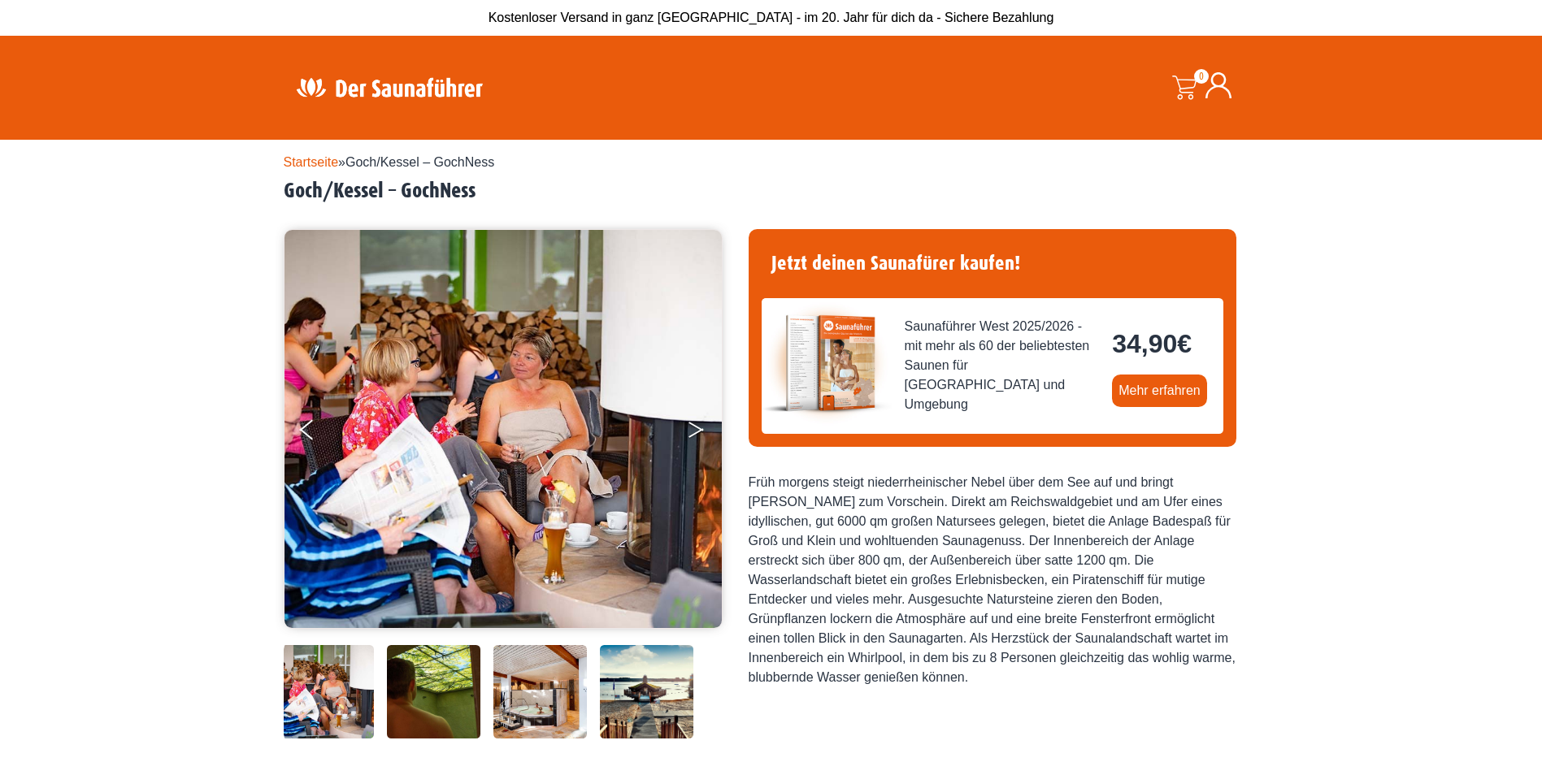
click at [695, 418] on button "Next" at bounding box center [707, 433] width 41 height 41
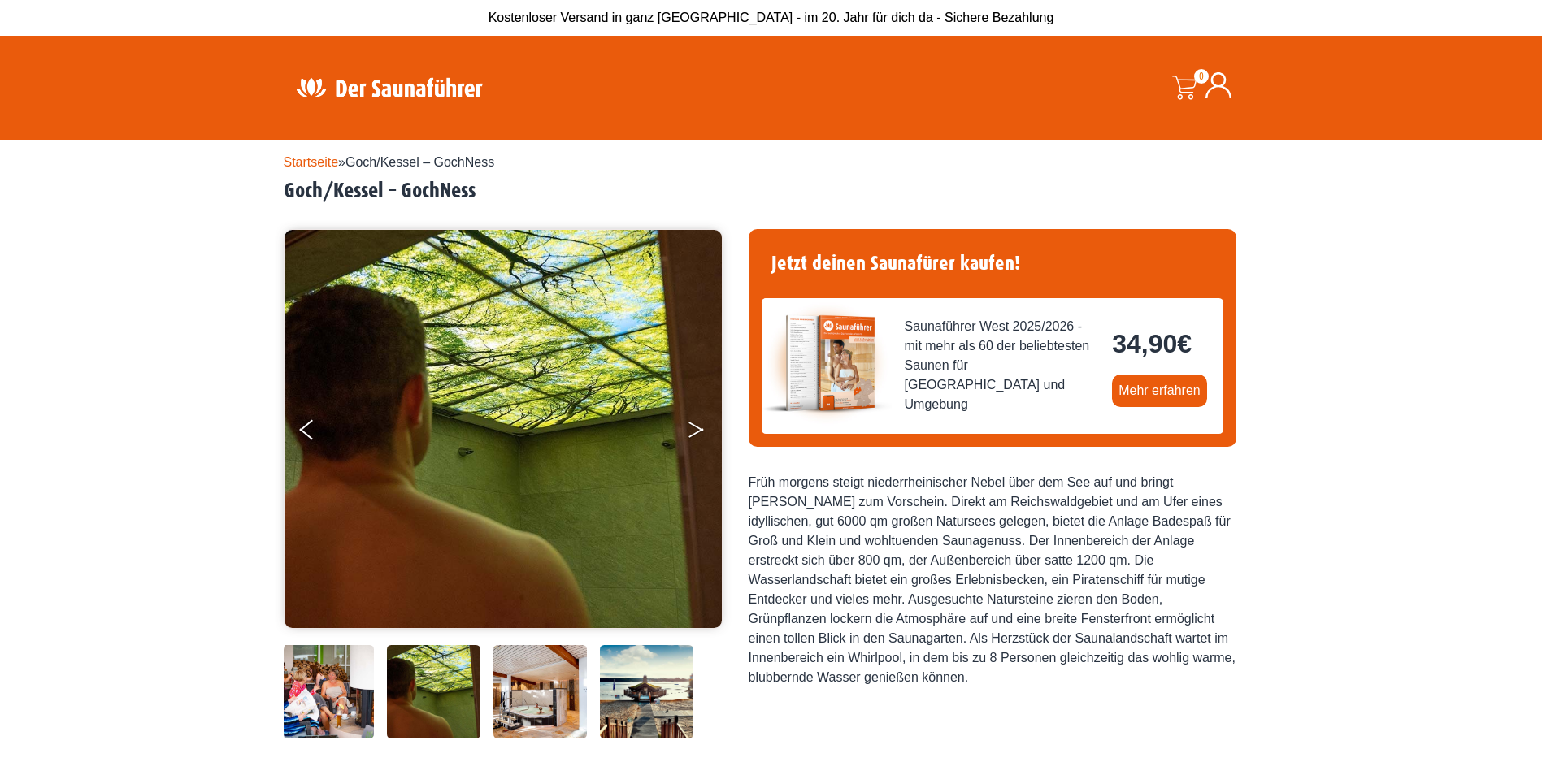
click at [695, 418] on button "Next" at bounding box center [707, 433] width 41 height 41
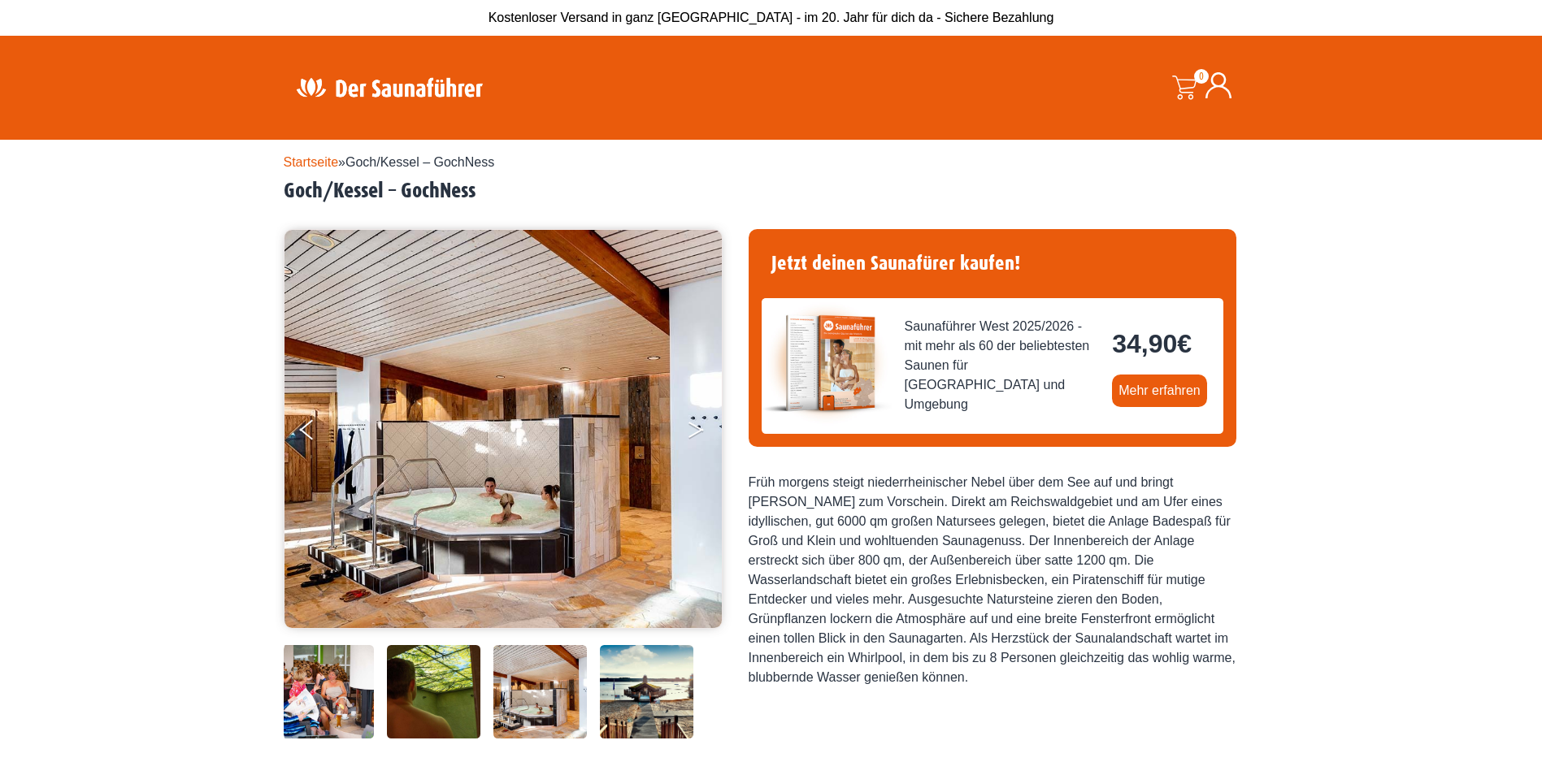
click at [695, 418] on button "Next" at bounding box center [707, 433] width 41 height 41
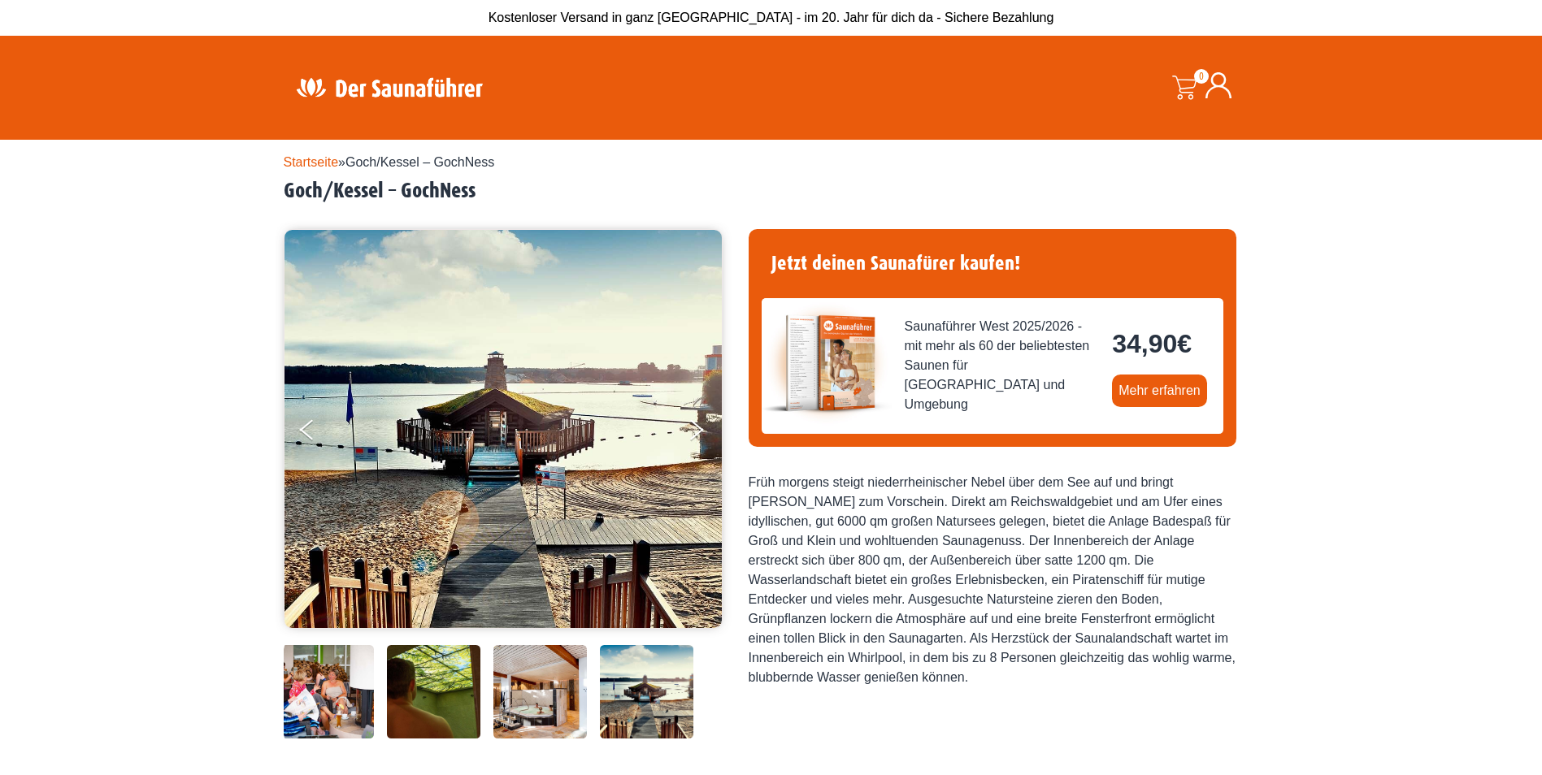
scroll to position [81, 0]
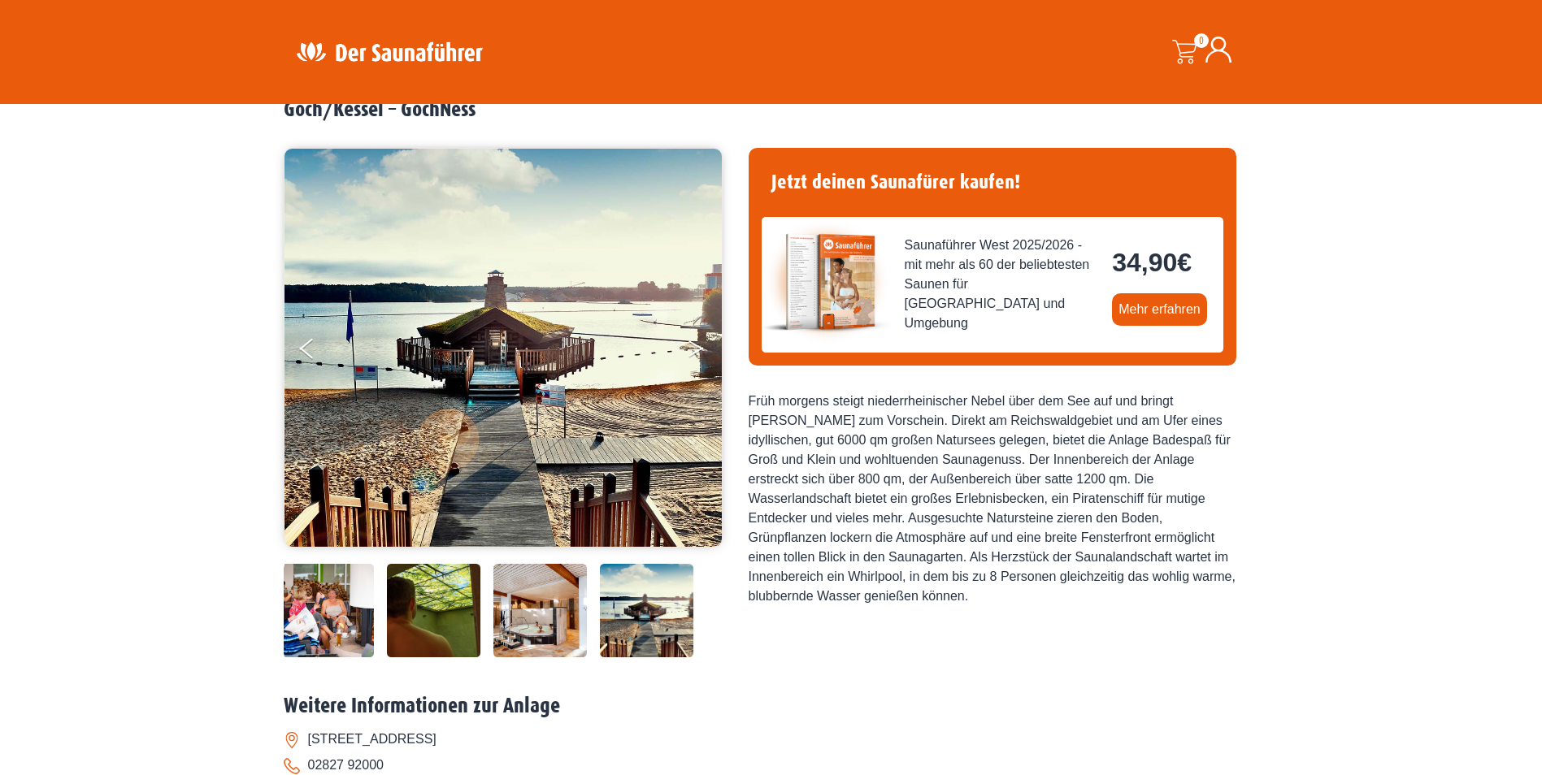
click at [696, 342] on button "Next" at bounding box center [707, 352] width 41 height 41
click at [691, 349] on button "Next" at bounding box center [707, 352] width 41 height 41
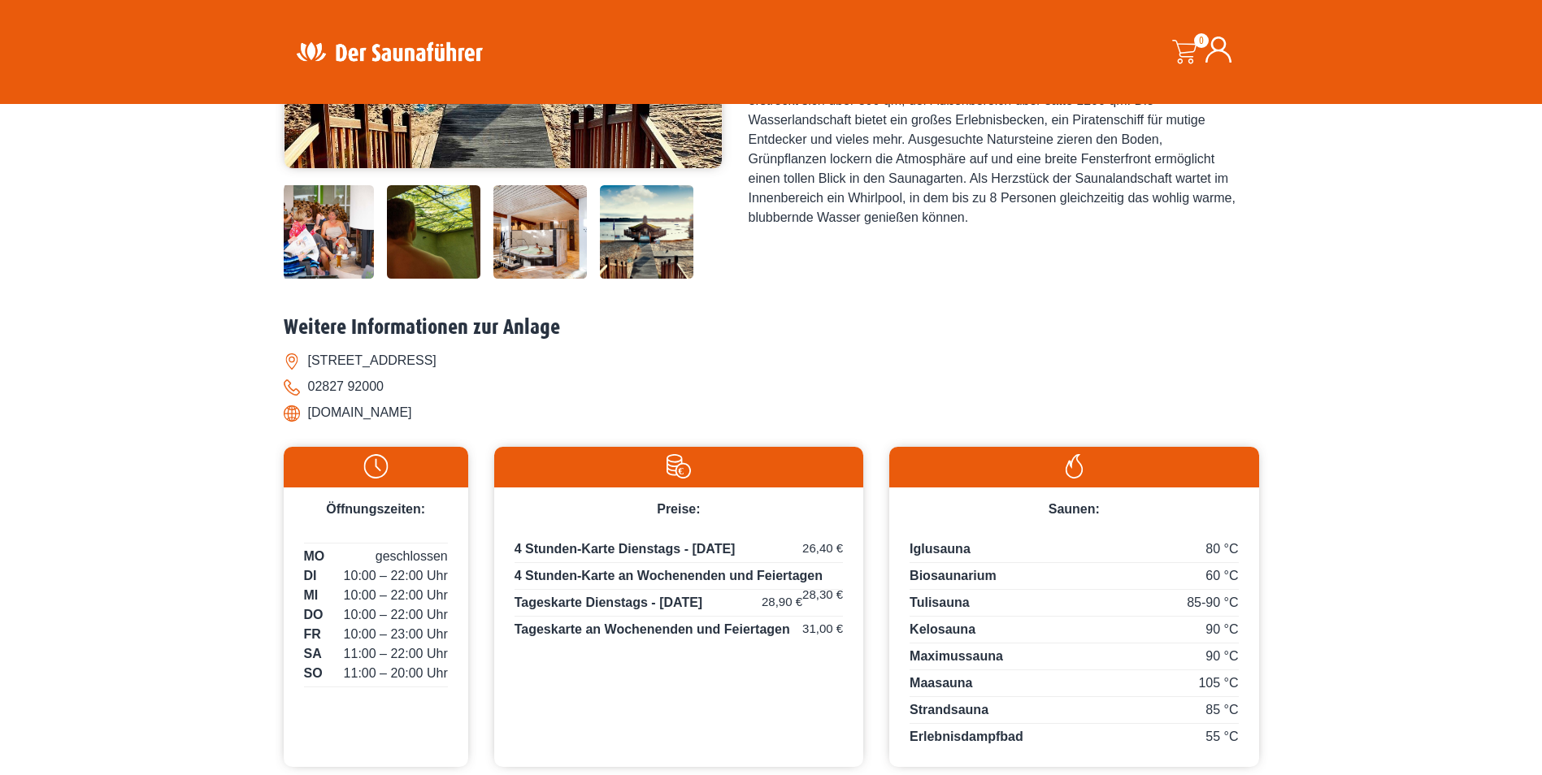
scroll to position [488, 0]
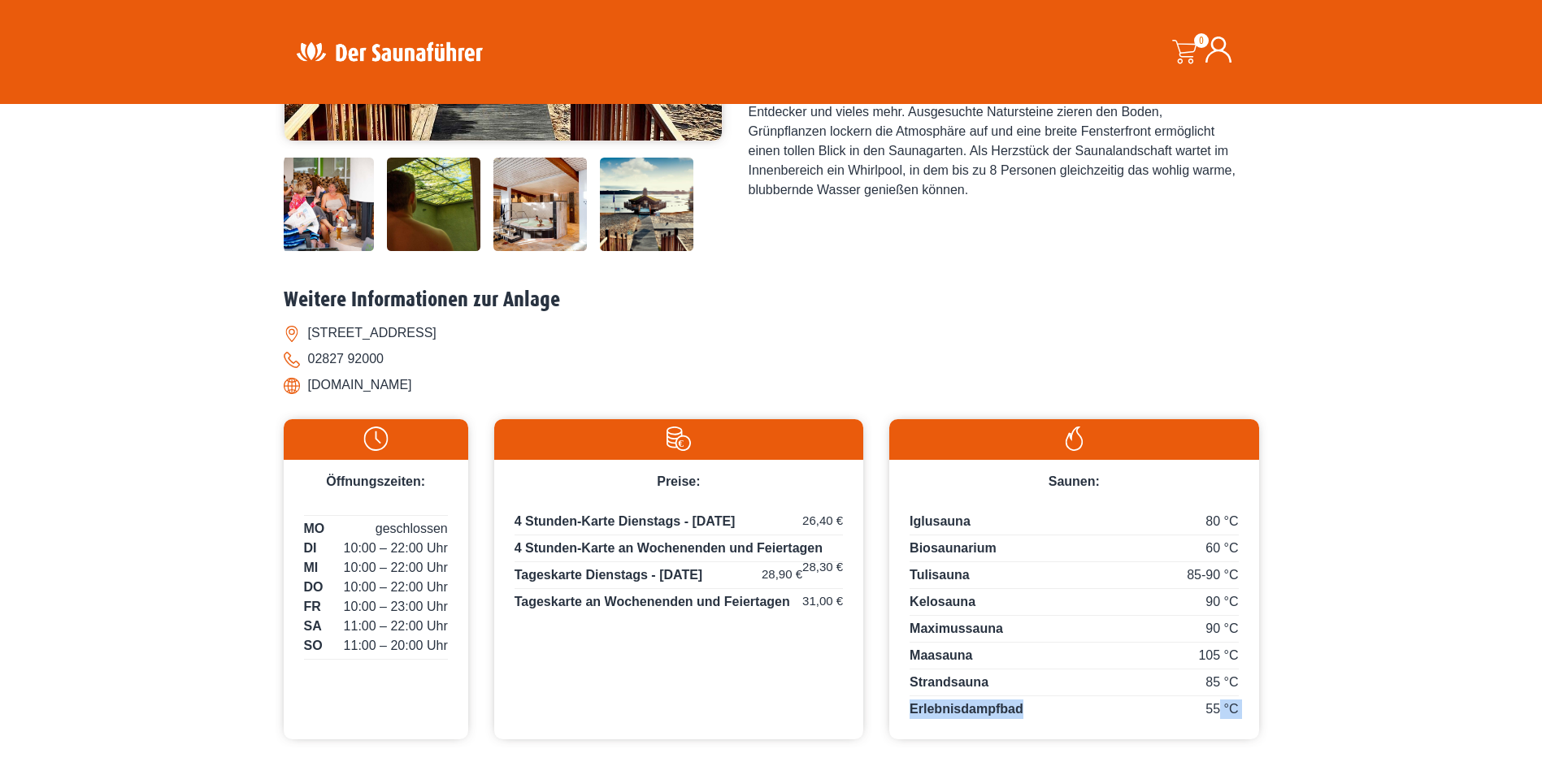
drag, startPoint x: 1221, startPoint y: 711, endPoint x: 1022, endPoint y: 705, distance: 199.2
click at [1022, 705] on div "55 °C Erlebnisdampfbad" at bounding box center [1073, 710] width 328 height 20
drag, startPoint x: 1022, startPoint y: 705, endPoint x: 1221, endPoint y: 549, distance: 253.5
click at [1221, 549] on span "60 °C" at bounding box center [1221, 549] width 33 height 20
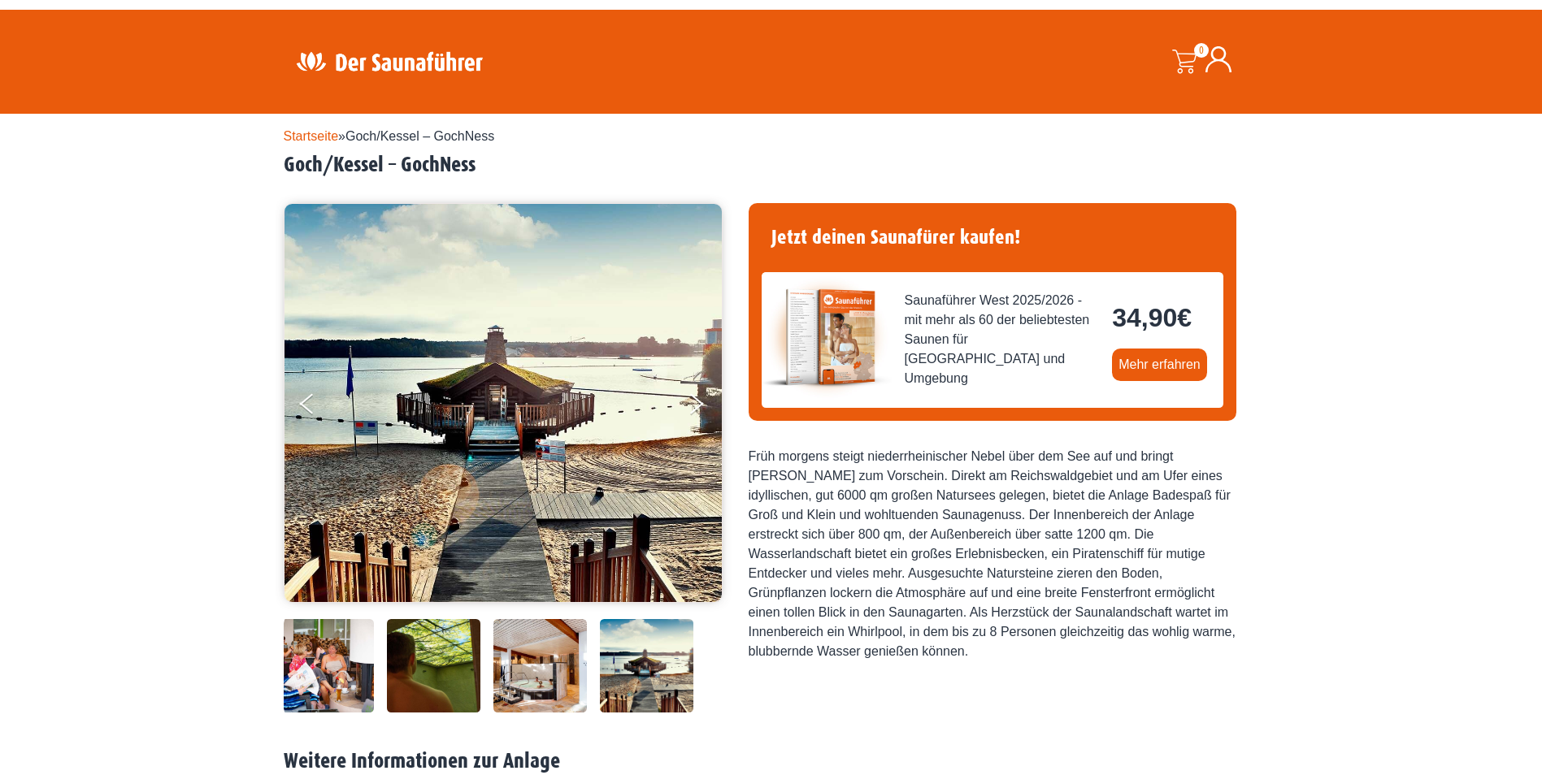
scroll to position [0, 0]
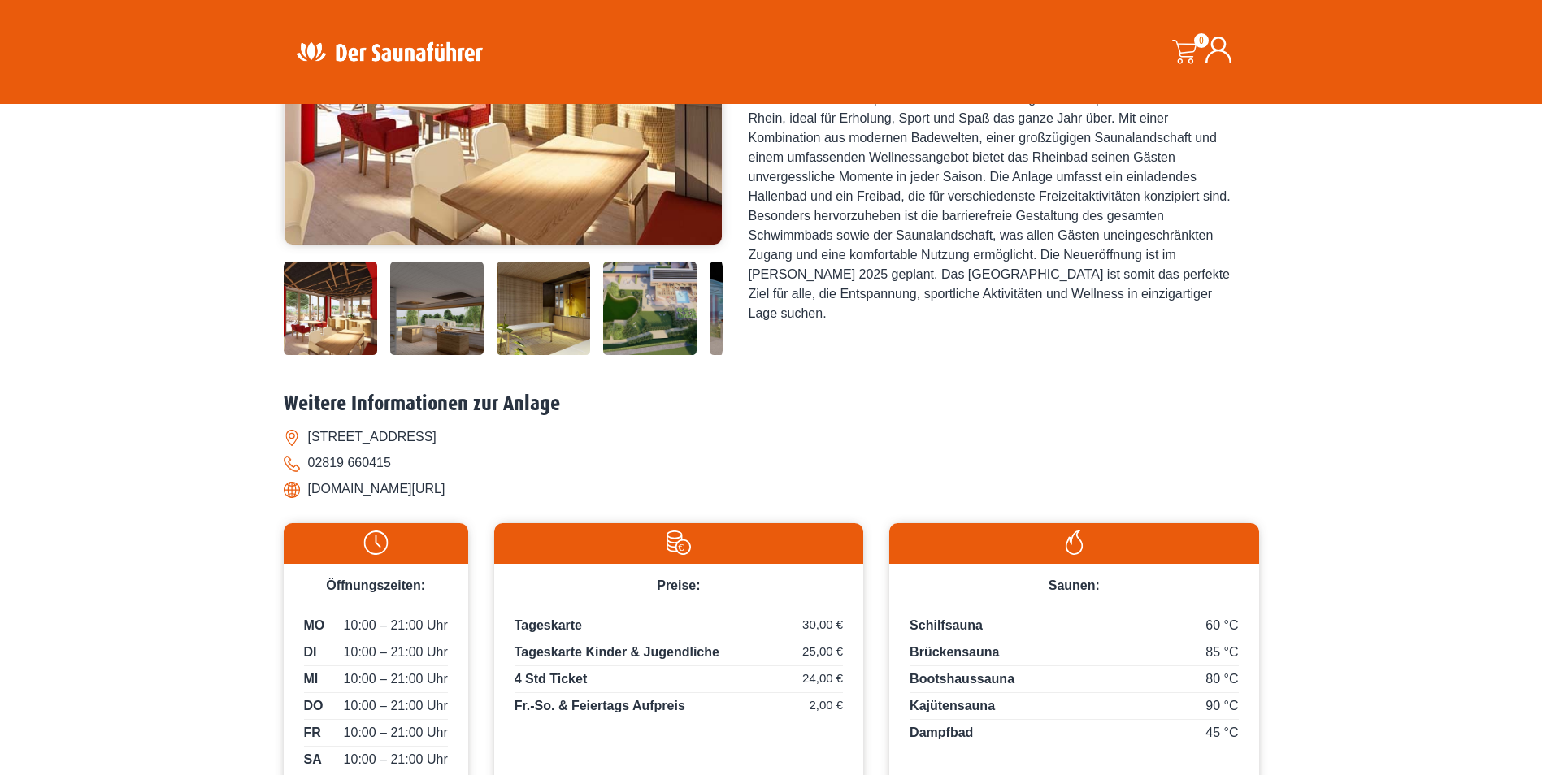
scroll to position [406, 0]
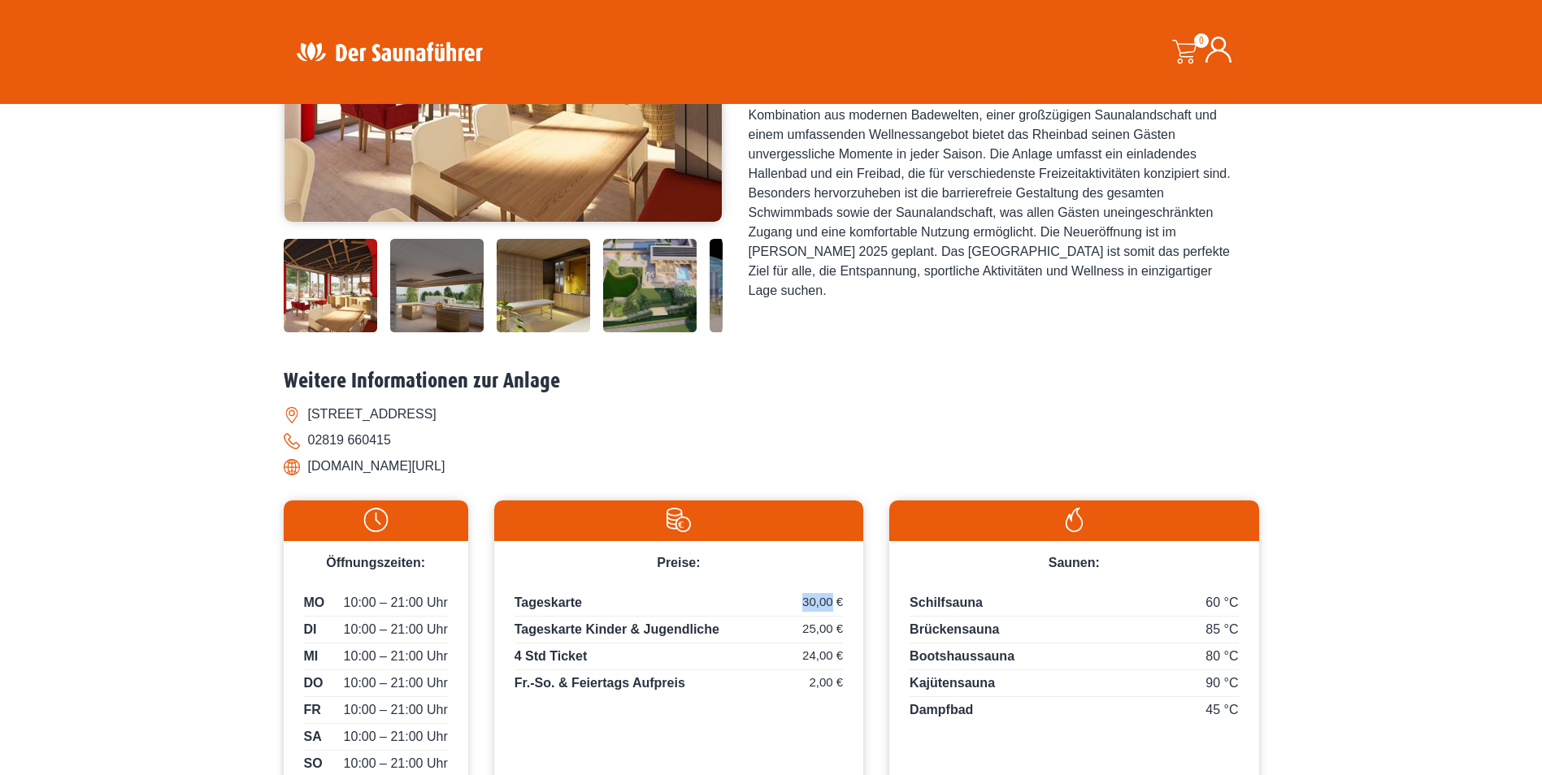
drag, startPoint x: 804, startPoint y: 602, endPoint x: 833, endPoint y: 602, distance: 29.3
click at [833, 602] on span "30,00 €" at bounding box center [822, 602] width 41 height 19
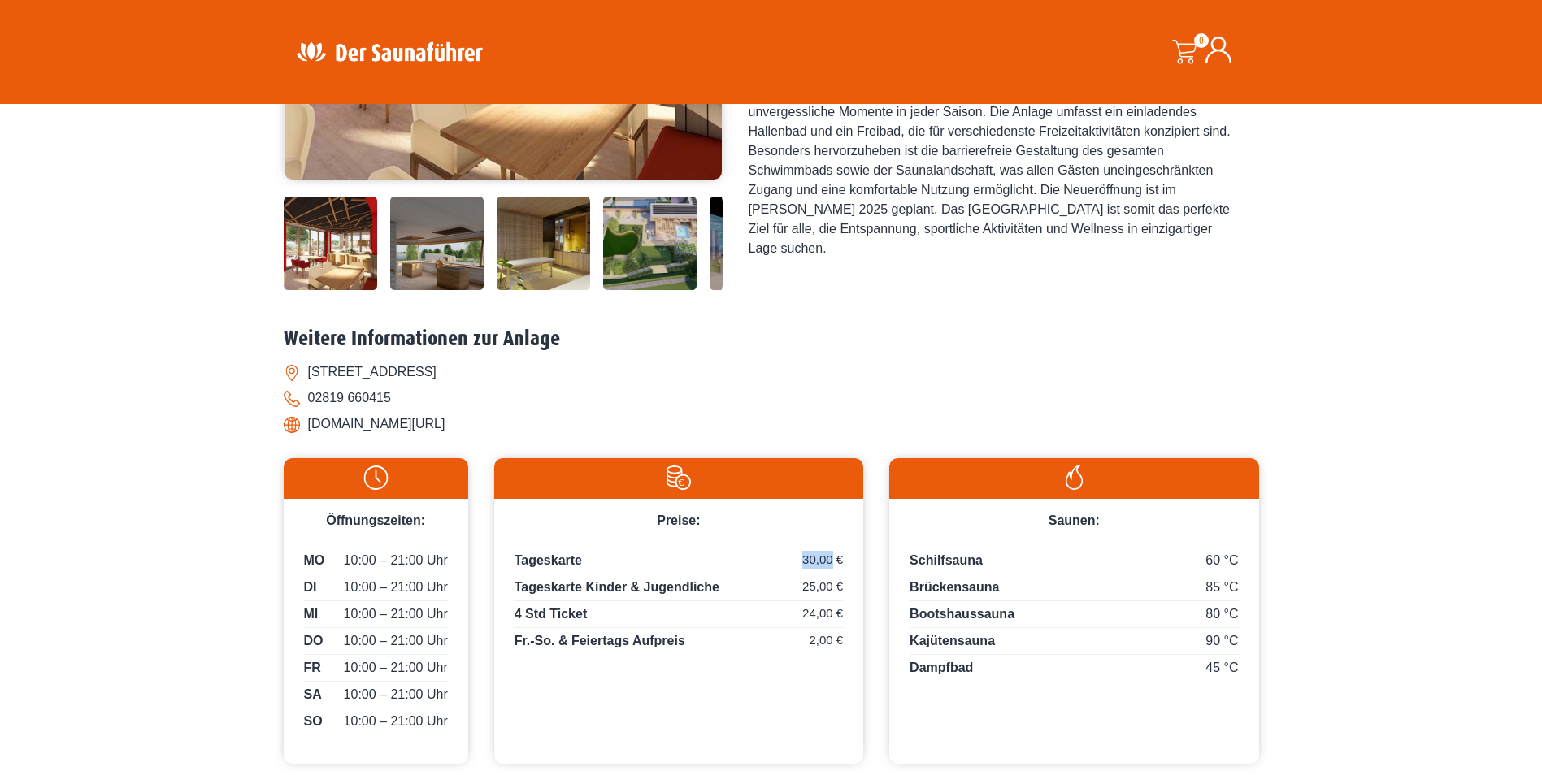
scroll to position [488, 0]
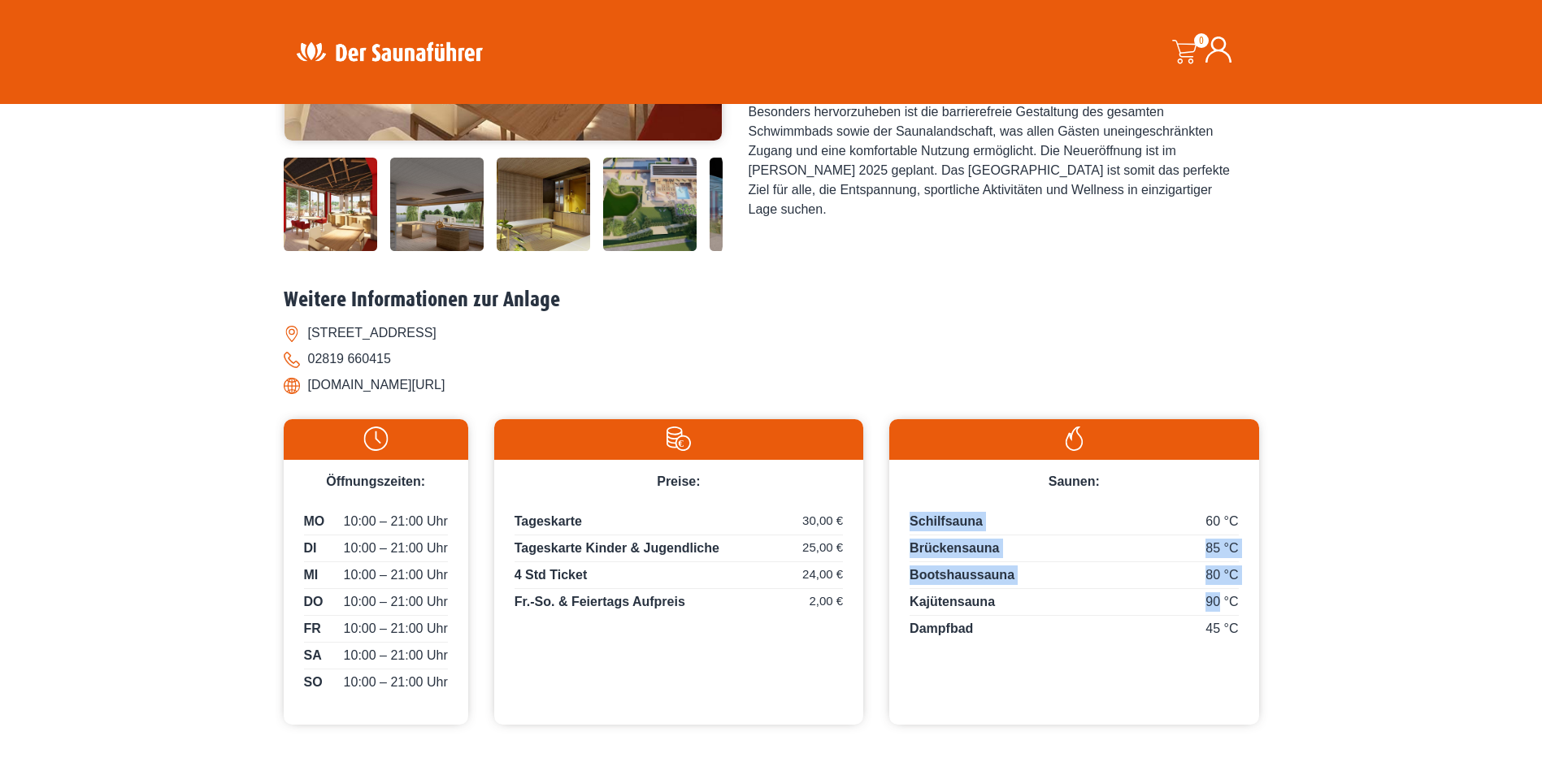
drag, startPoint x: 1218, startPoint y: 596, endPoint x: 911, endPoint y: 521, distance: 316.2
click at [911, 521] on div "60 °C Schilfsauna 85 °C Brückensauna 80 °C Bootshaussauna 90 °C Kajütensauna 45…" at bounding box center [1073, 575] width 369 height 167
drag, startPoint x: 911, startPoint y: 521, endPoint x: 936, endPoint y: 610, distance: 92.9
click at [949, 610] on div "90 °C Kajütensauna" at bounding box center [1073, 604] width 328 height 24
drag, startPoint x: 935, startPoint y: 596, endPoint x: 1203, endPoint y: 545, distance: 273.0
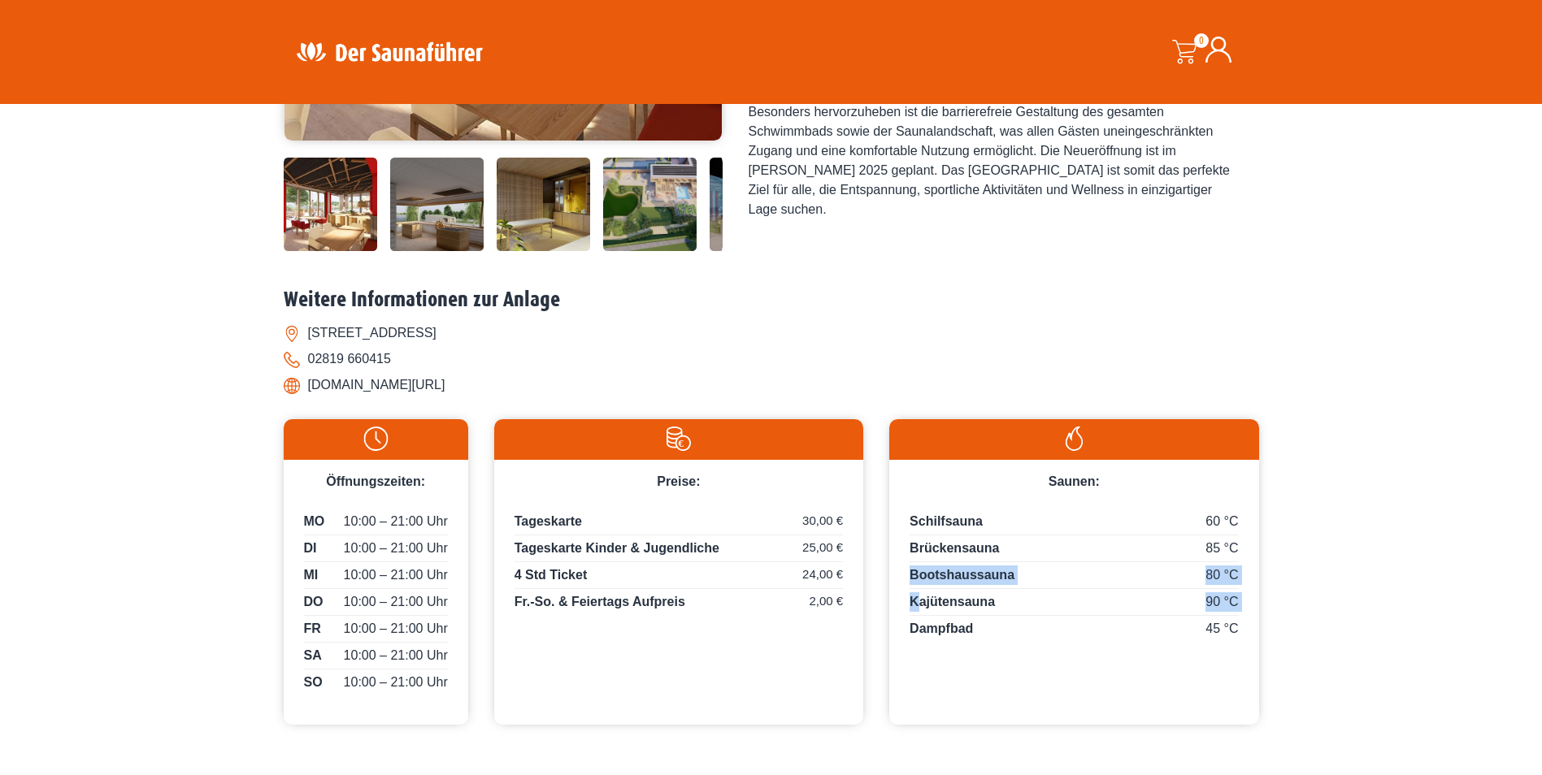
click at [1203, 545] on div "60 °C Schilfsauna 85 °C Brückensauna 80 °C Bootshaussauna 90 °C Kajütensauna 45…" at bounding box center [1073, 575] width 369 height 167
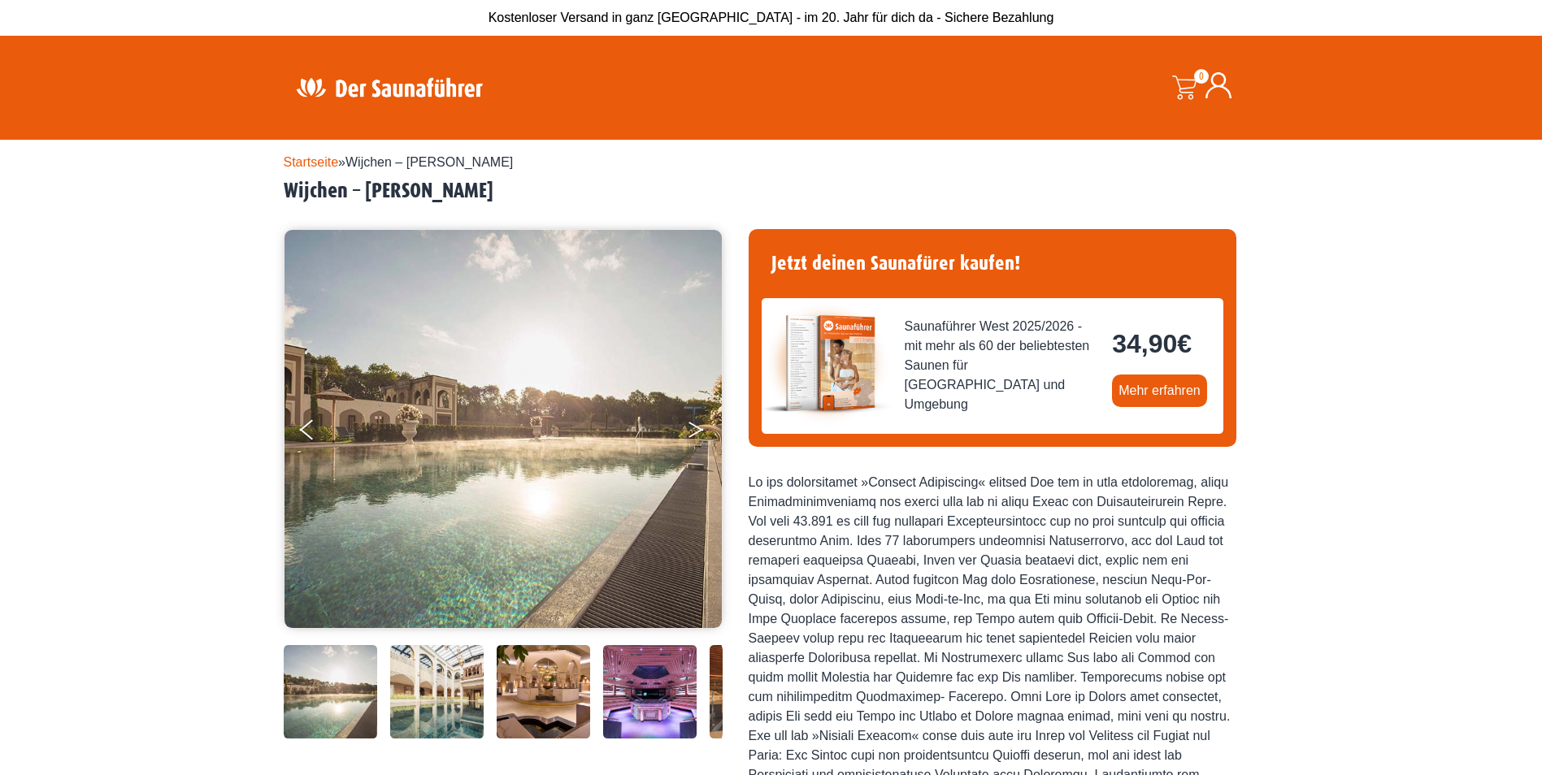
click at [699, 428] on icon "Next" at bounding box center [695, 427] width 15 height 10
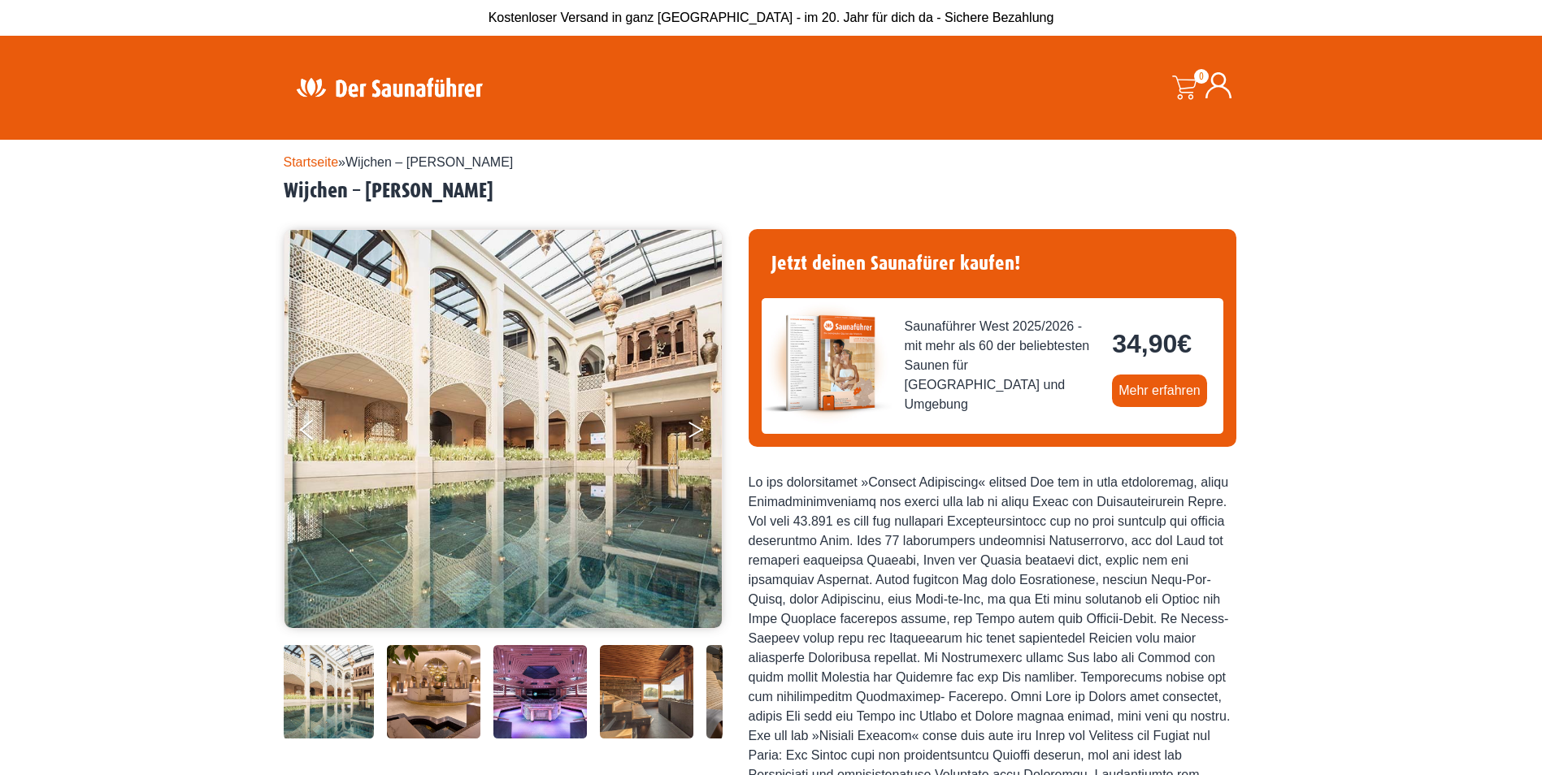
click at [699, 428] on icon "Next" at bounding box center [695, 427] width 15 height 10
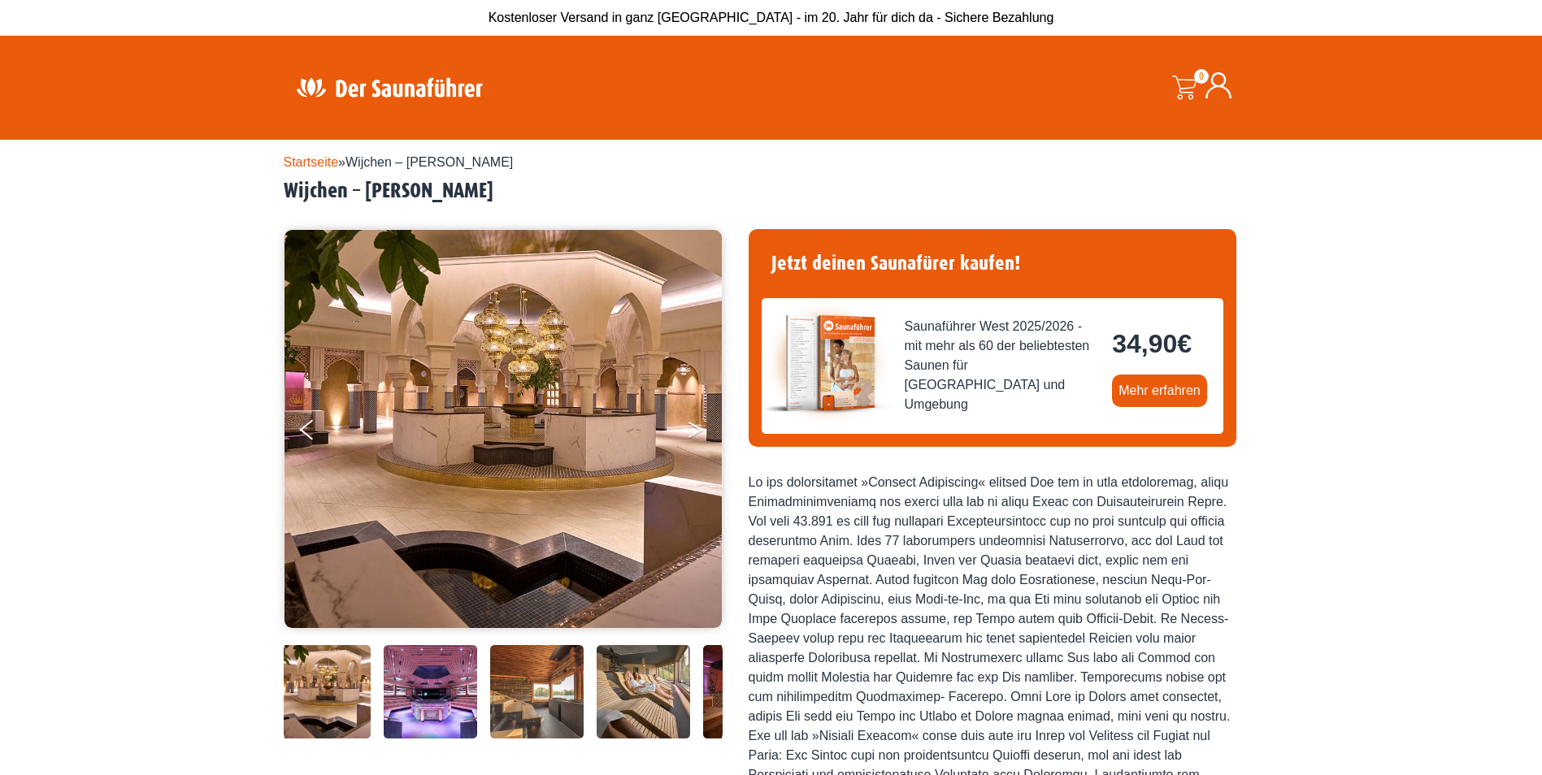
click at [699, 428] on icon "Next" at bounding box center [695, 427] width 15 height 10
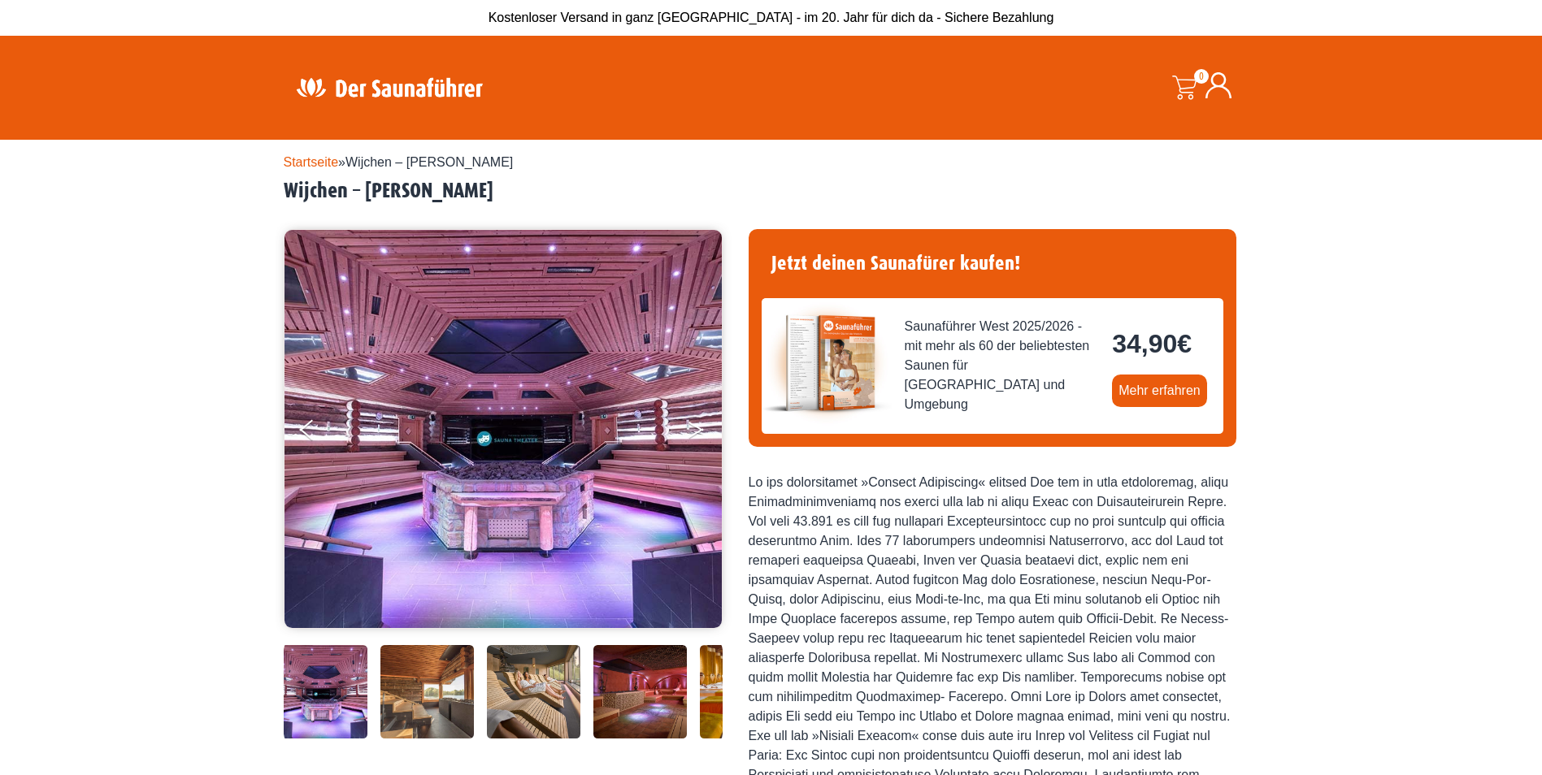
click at [699, 428] on icon "Next" at bounding box center [695, 427] width 15 height 10
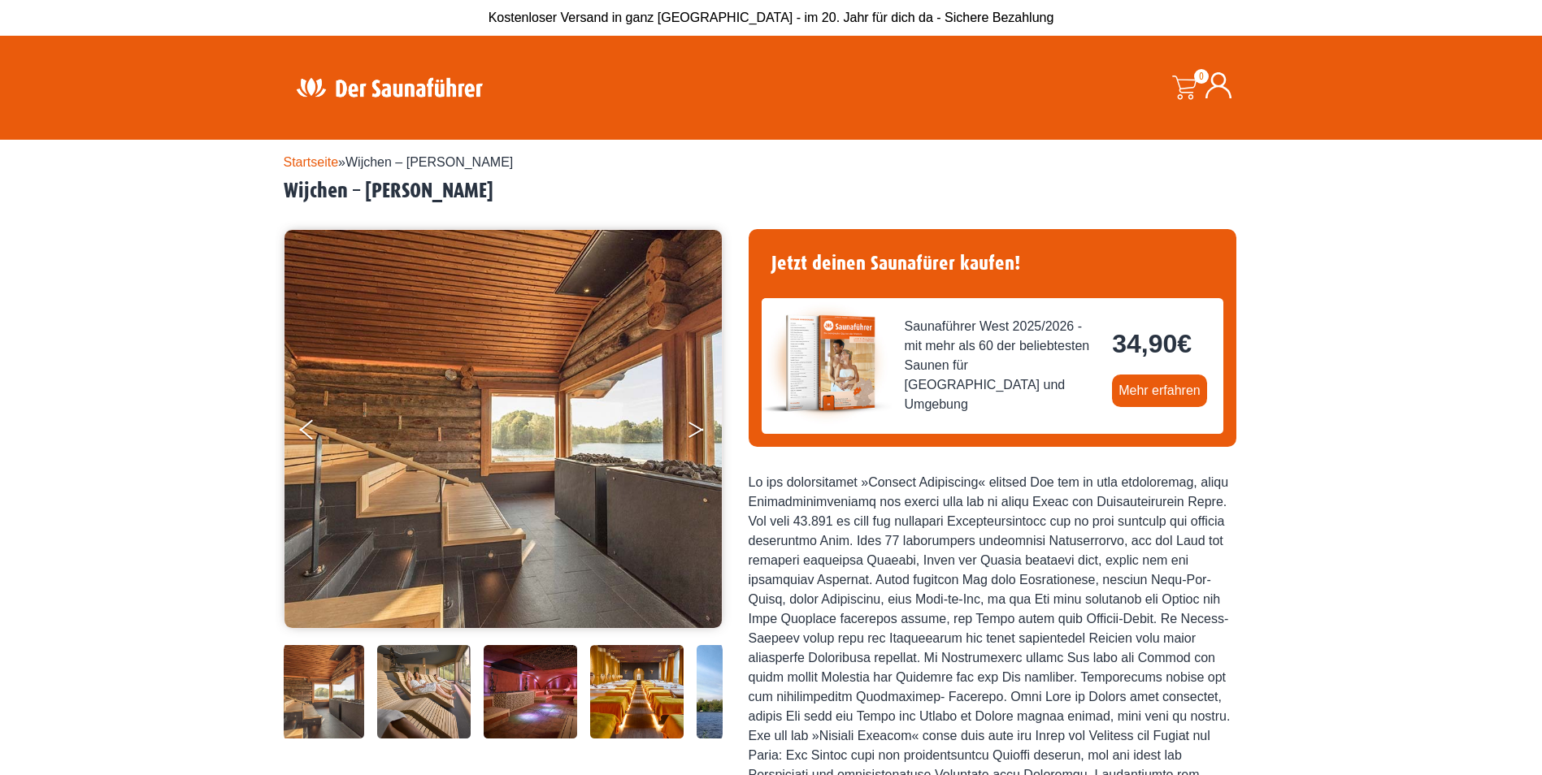
click at [699, 428] on icon "Next" at bounding box center [695, 427] width 15 height 10
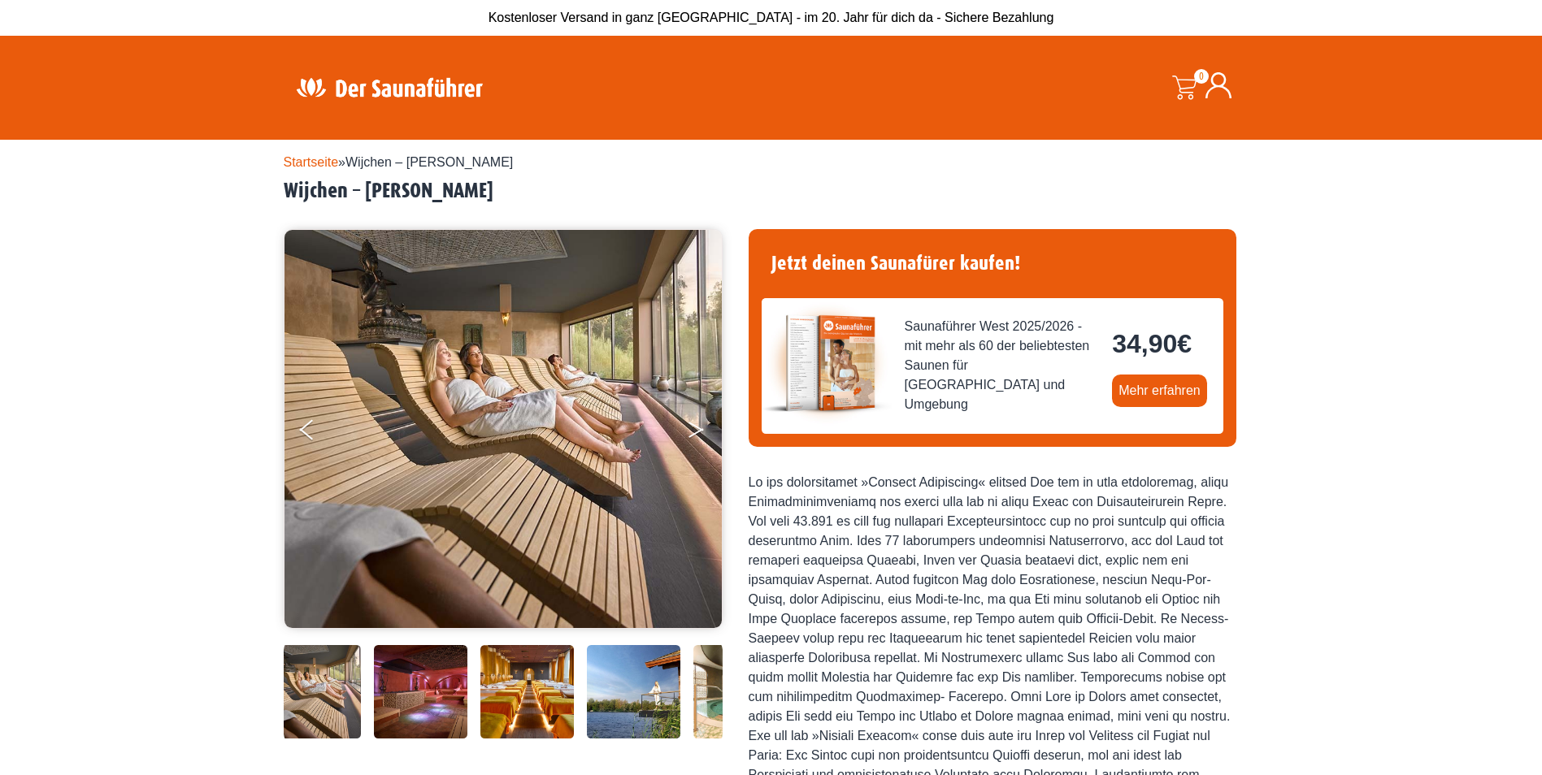
click at [699, 428] on icon "Next" at bounding box center [695, 427] width 15 height 10
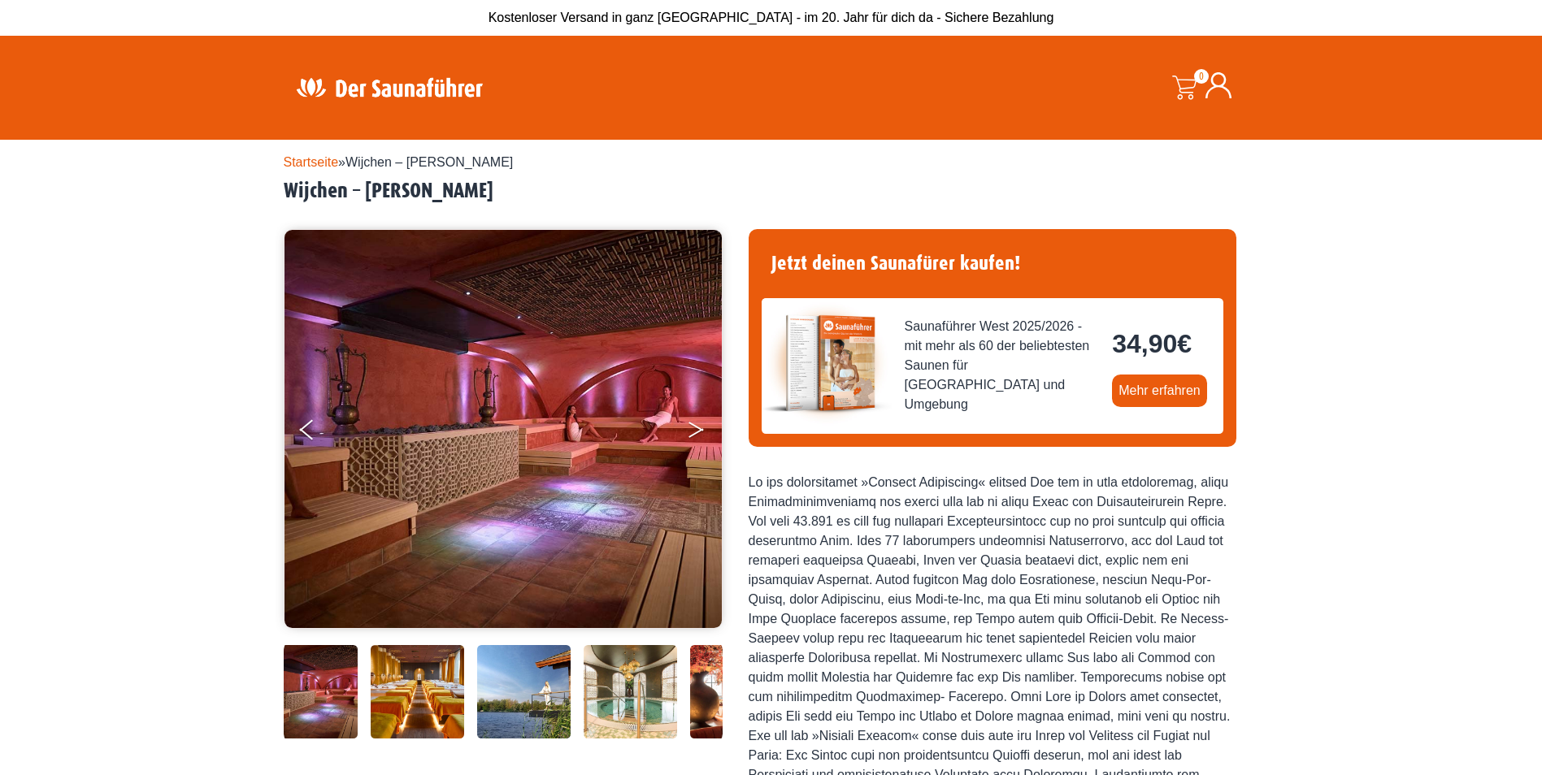
click at [699, 428] on icon "Next" at bounding box center [695, 427] width 15 height 10
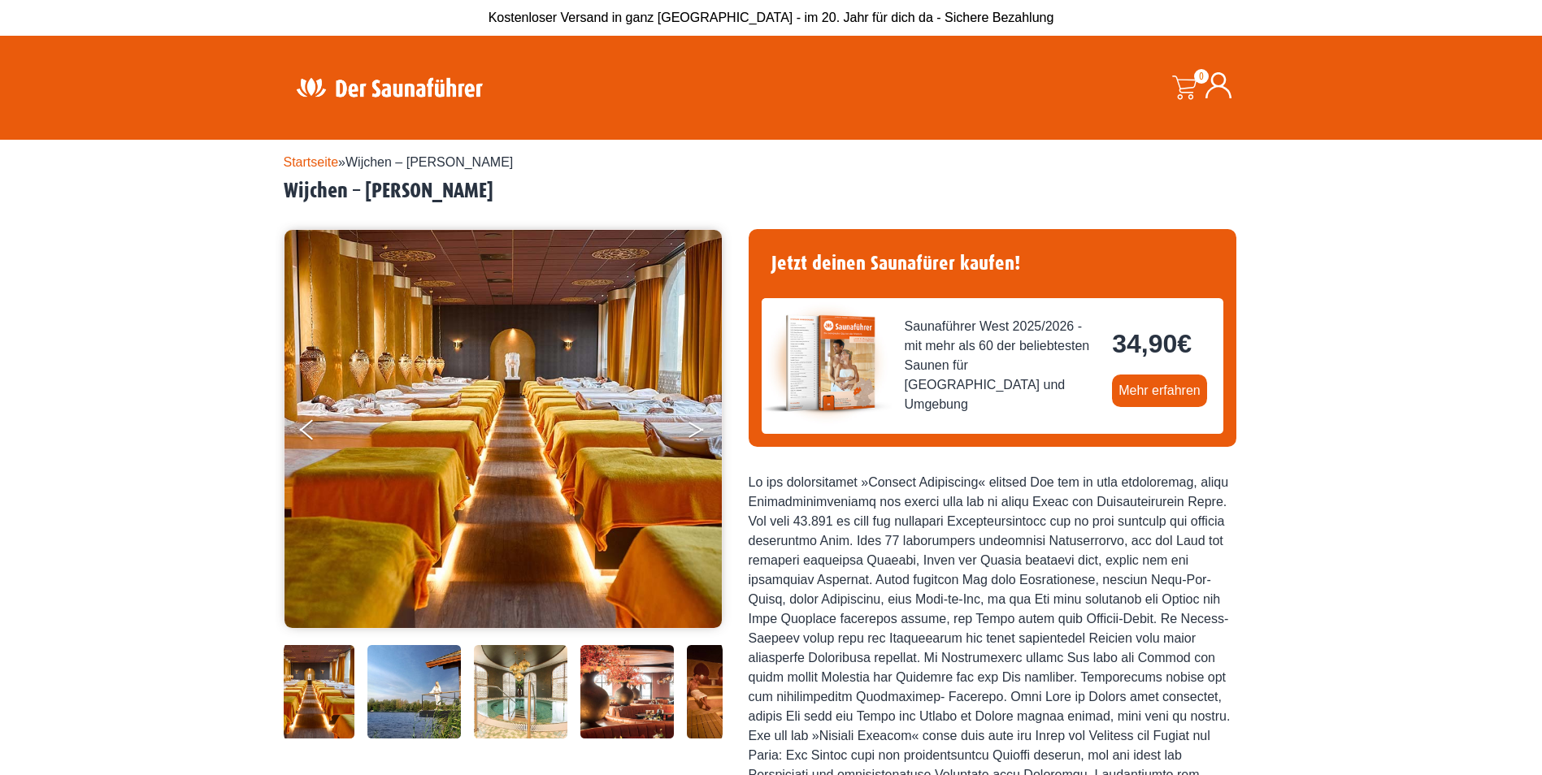
click at [699, 428] on icon "Next" at bounding box center [695, 427] width 15 height 10
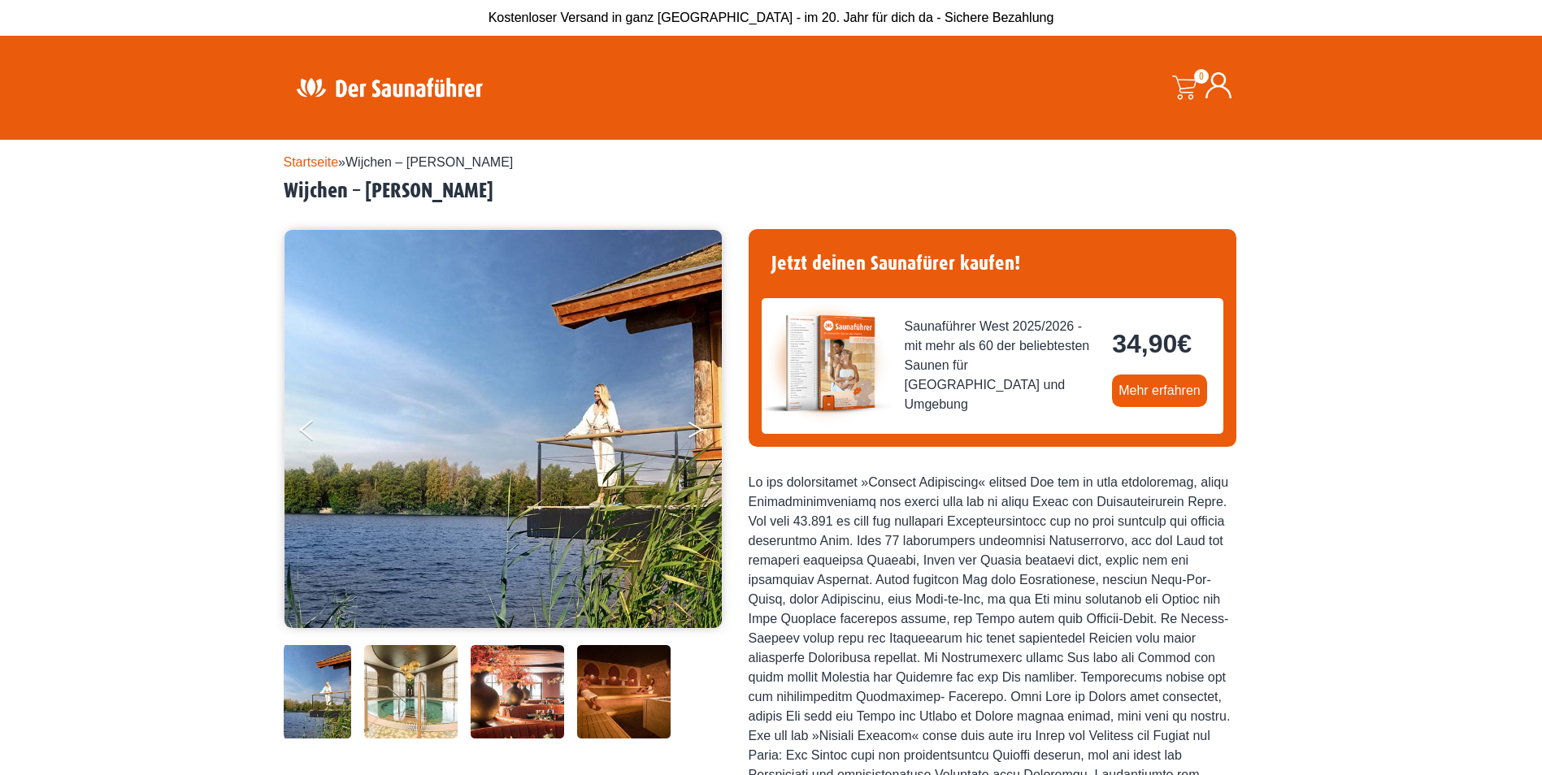
click at [699, 428] on icon "Next" at bounding box center [695, 427] width 15 height 10
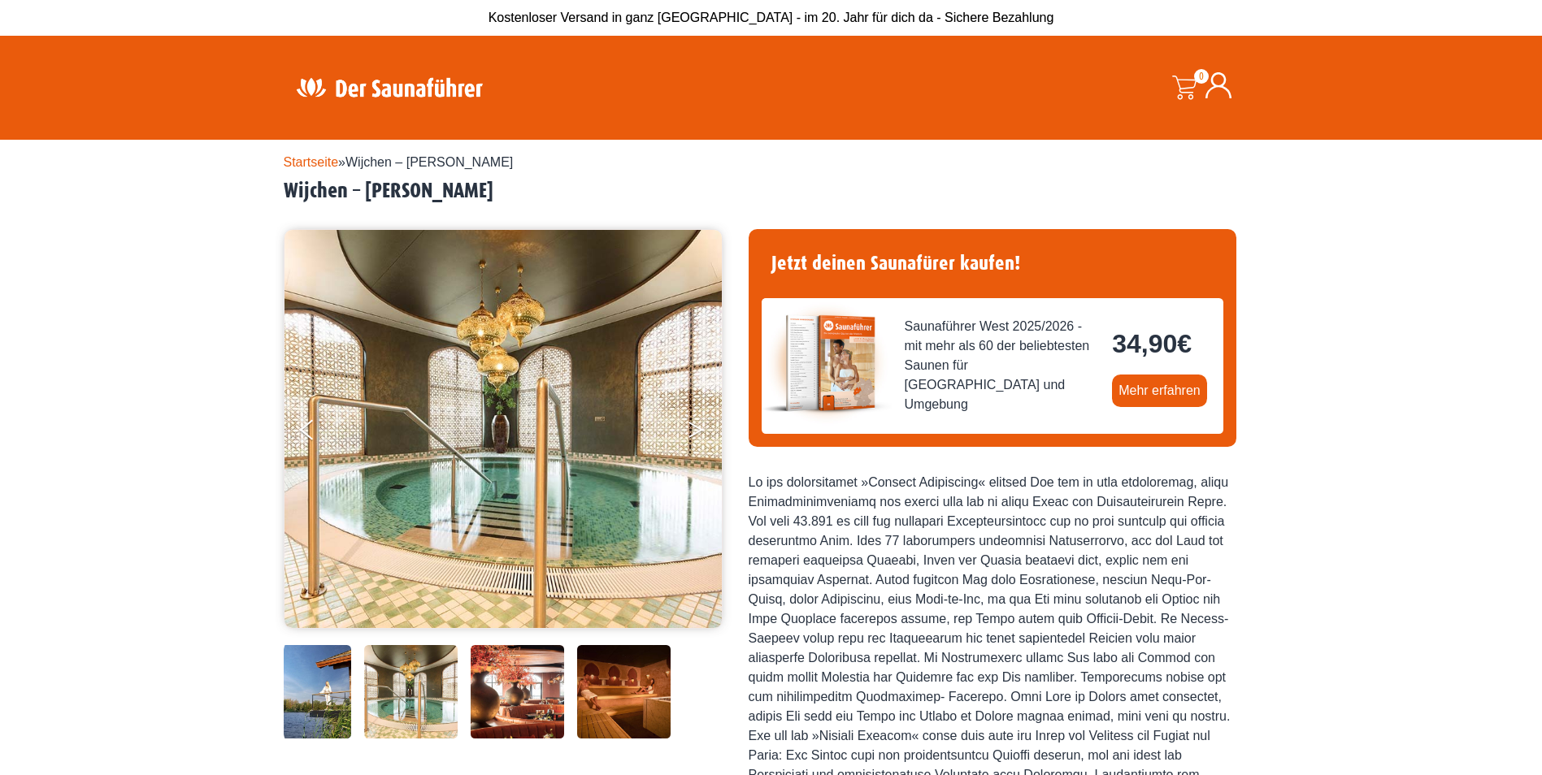
click at [699, 428] on icon "Next" at bounding box center [695, 427] width 15 height 10
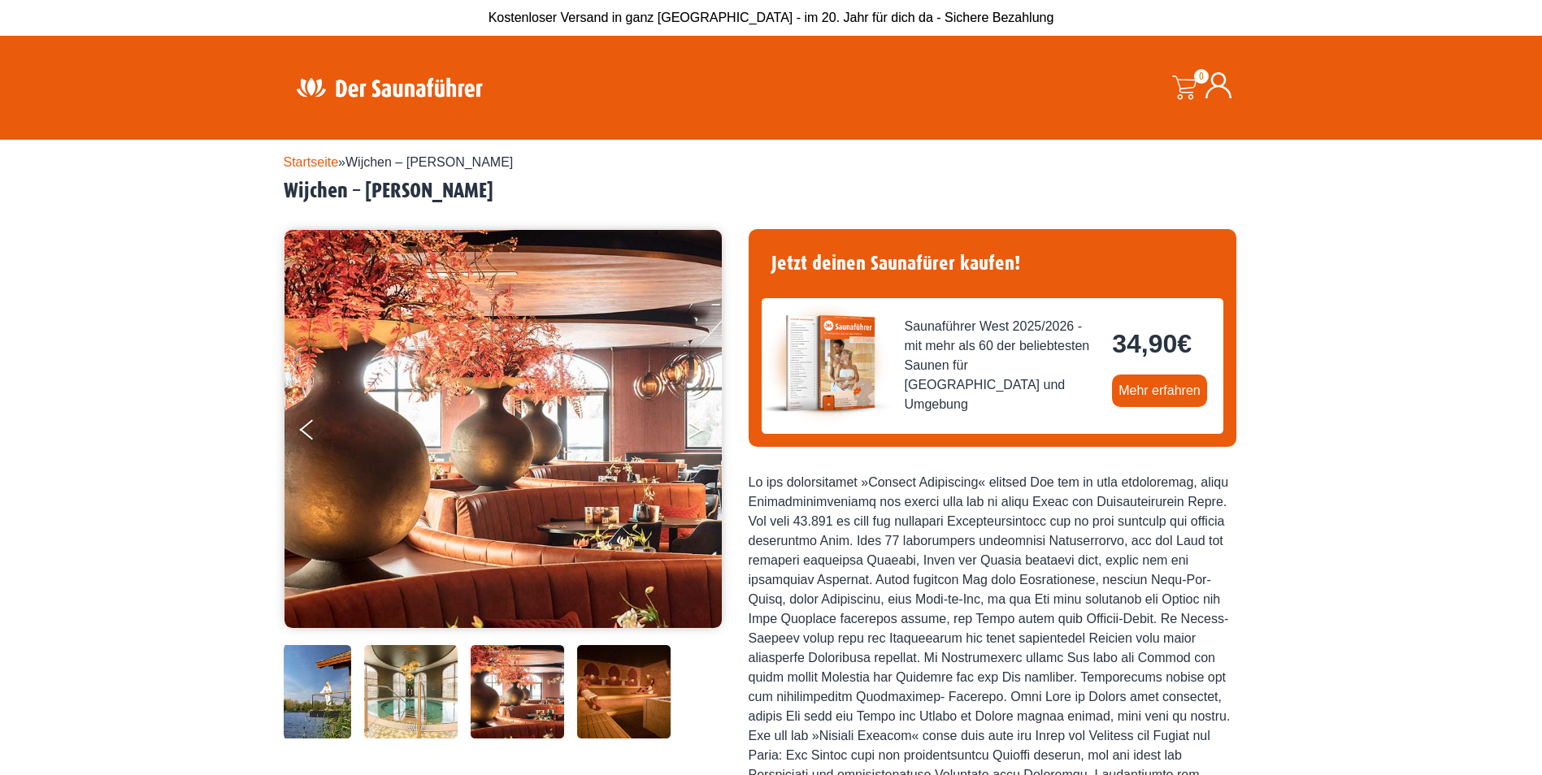
click at [699, 428] on icon "Next" at bounding box center [695, 427] width 15 height 10
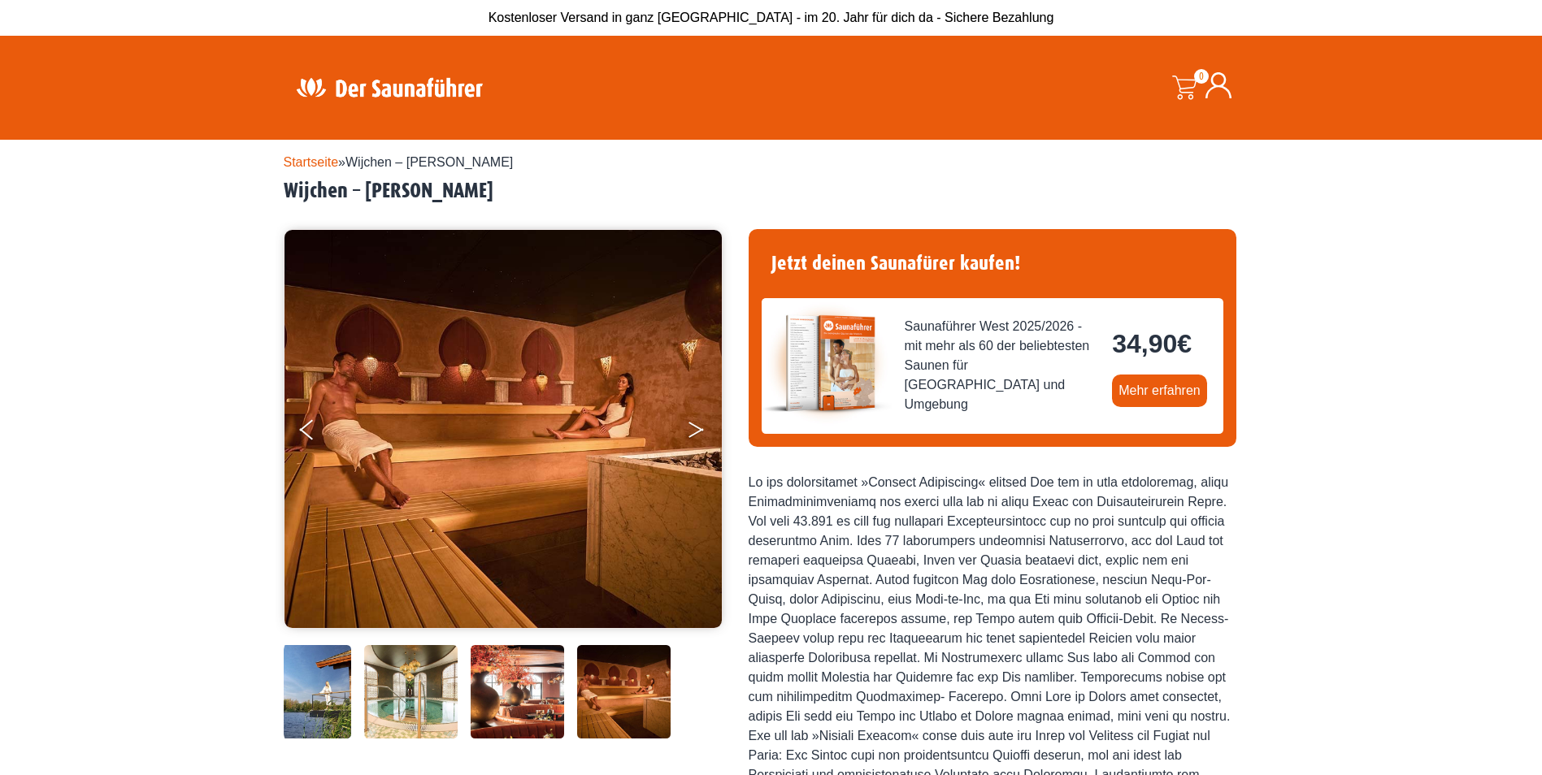
click at [699, 428] on icon "Next" at bounding box center [695, 427] width 15 height 10
click at [694, 427] on icon "Next" at bounding box center [695, 427] width 15 height 10
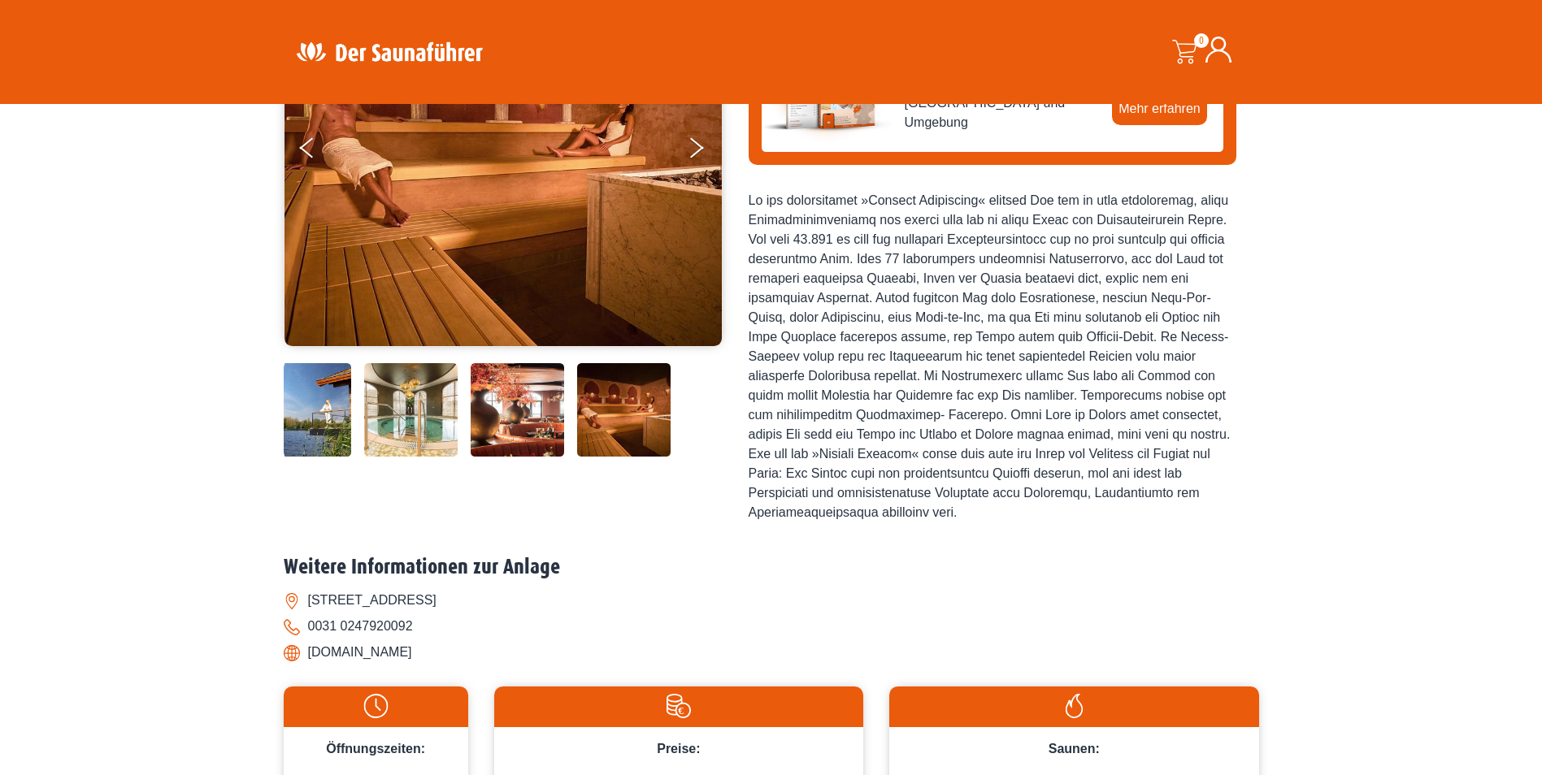
scroll to position [163, 0]
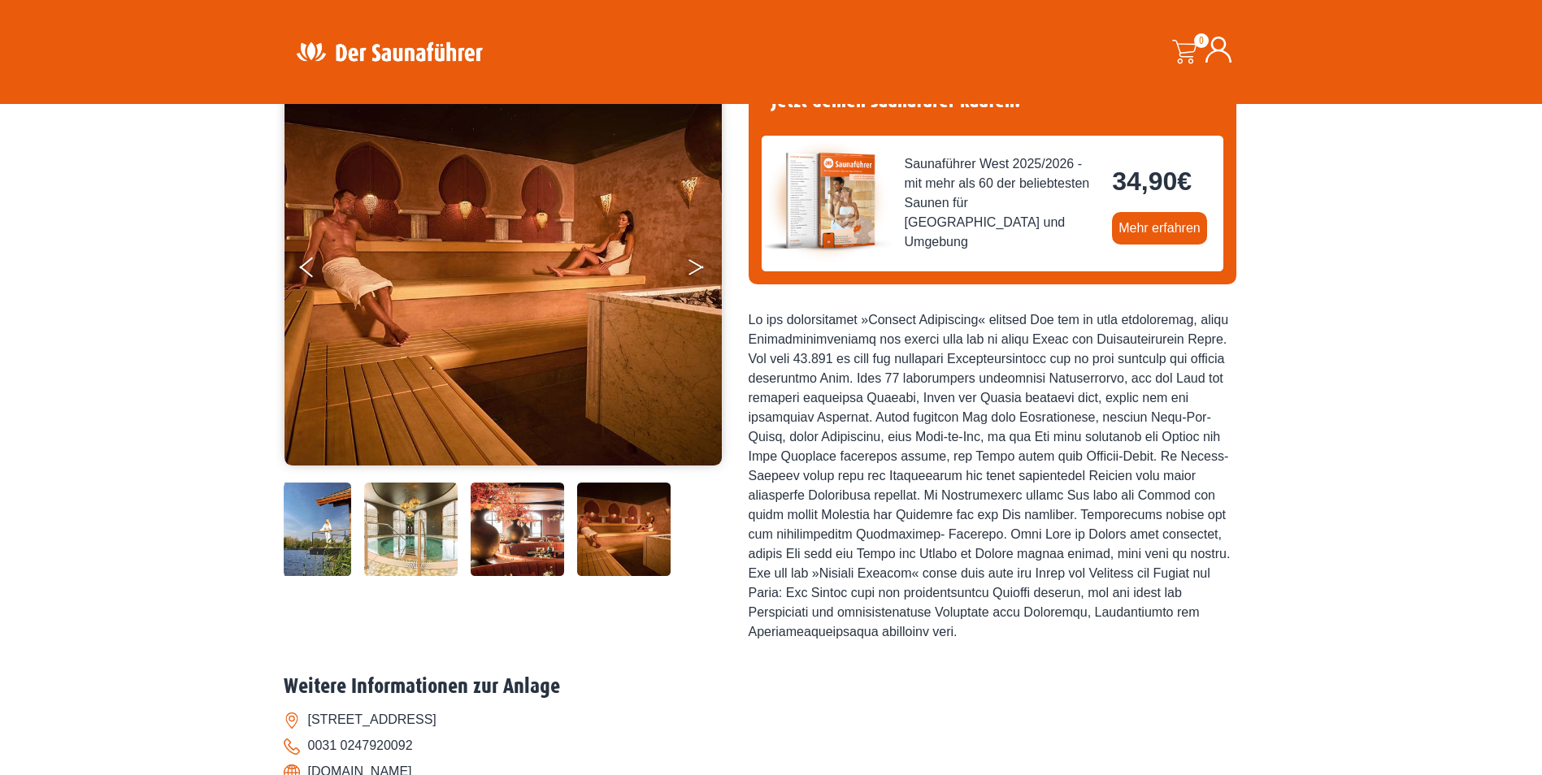
click at [696, 258] on button "Next" at bounding box center [707, 270] width 41 height 41
click at [434, 512] on img at bounding box center [410, 529] width 93 height 93
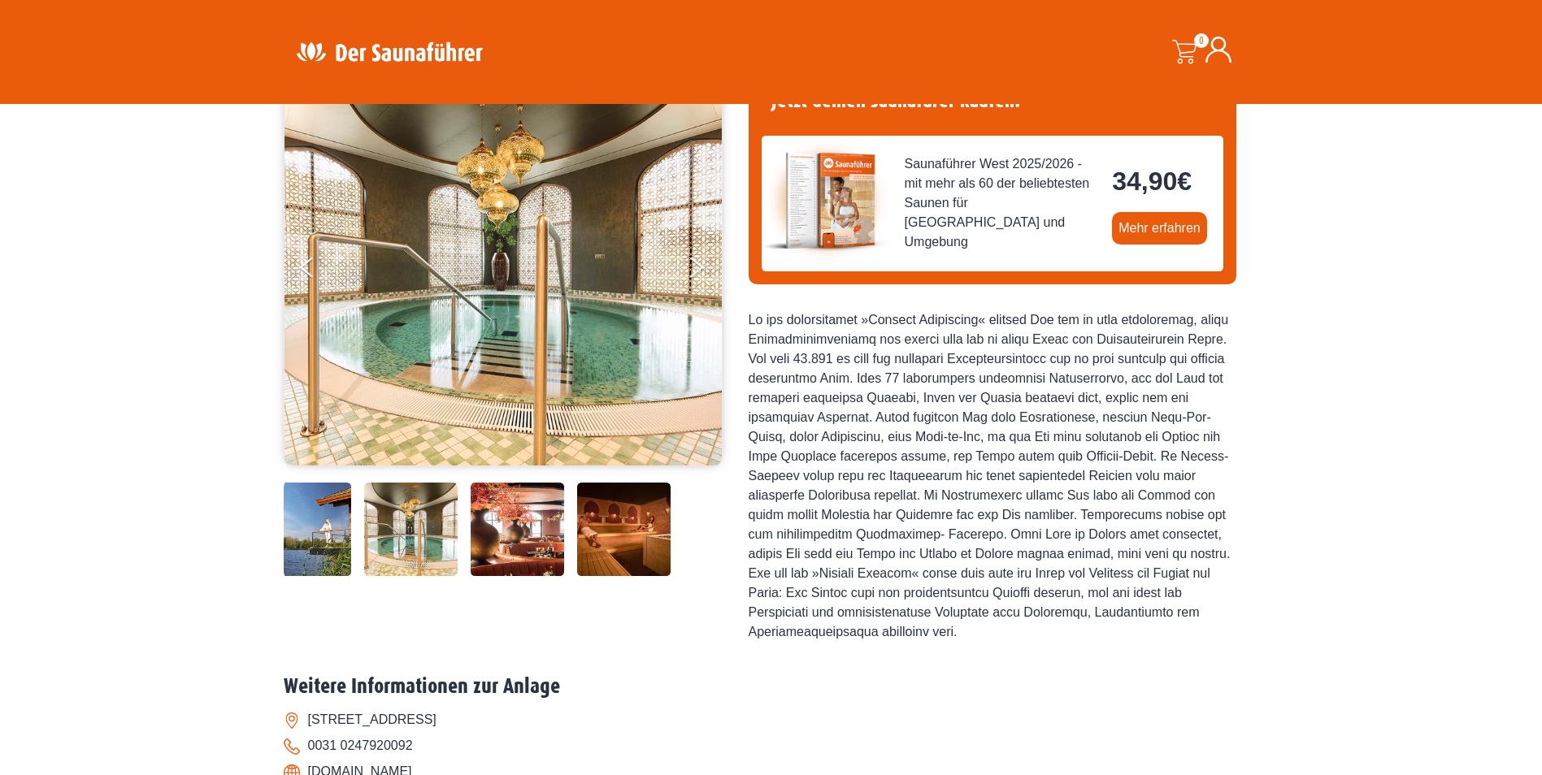
click at [434, 512] on img at bounding box center [410, 529] width 93 height 93
click at [475, 509] on img at bounding box center [517, 529] width 93 height 93
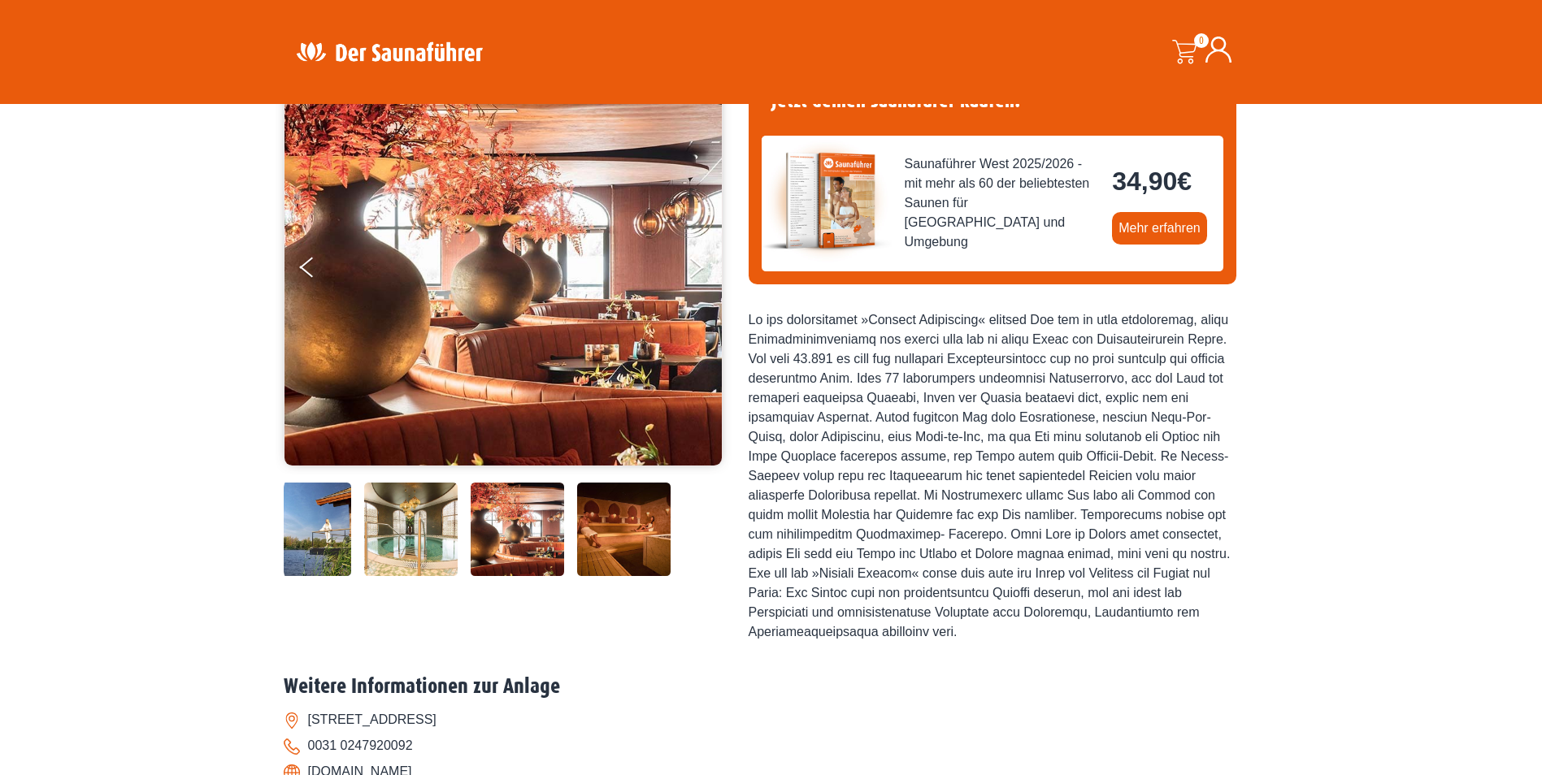
click at [605, 519] on img at bounding box center [623, 529] width 93 height 93
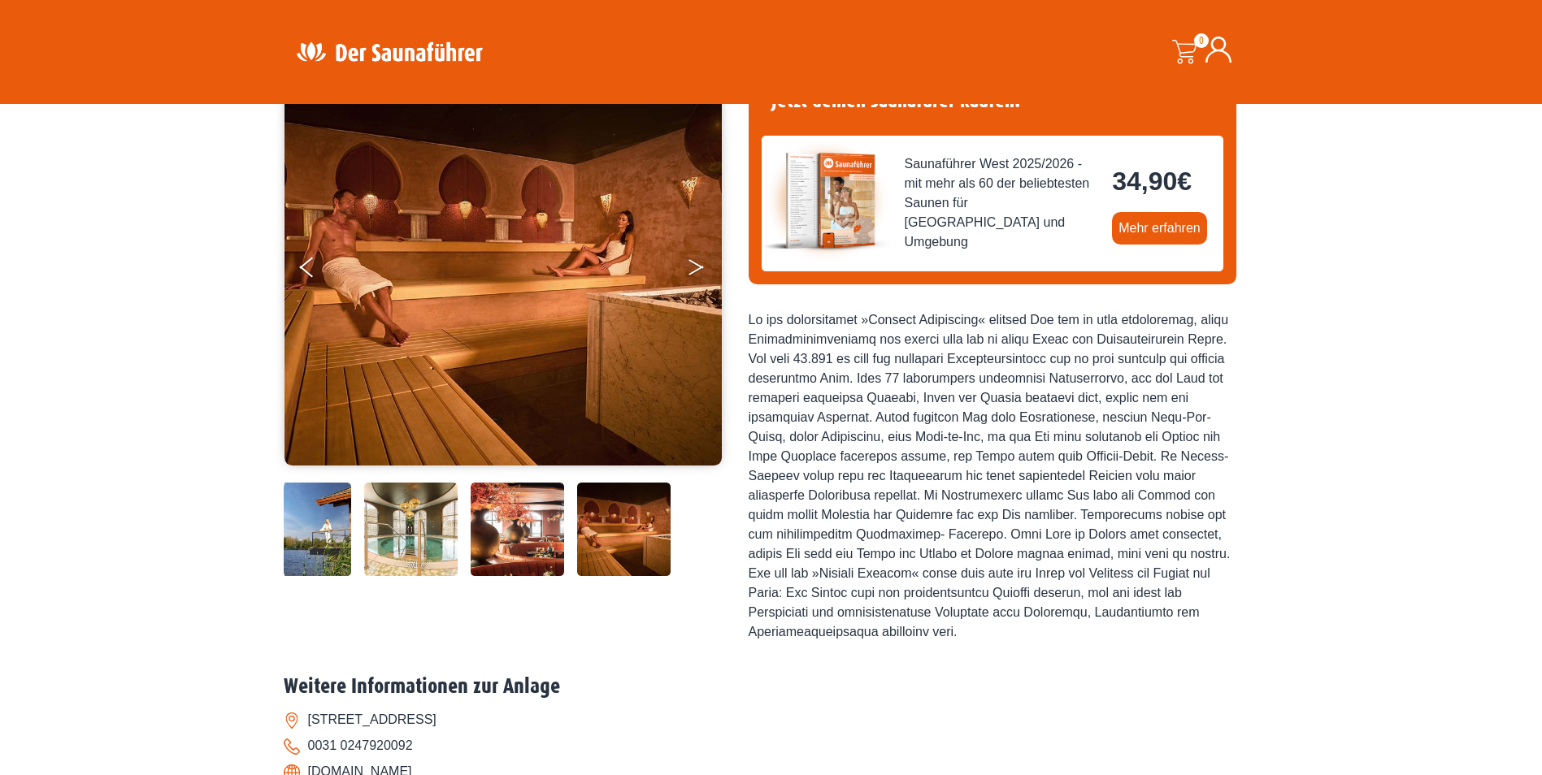
click at [687, 276] on button "Next" at bounding box center [707, 270] width 41 height 41
click at [693, 271] on icon "Next" at bounding box center [695, 271] width 15 height 10
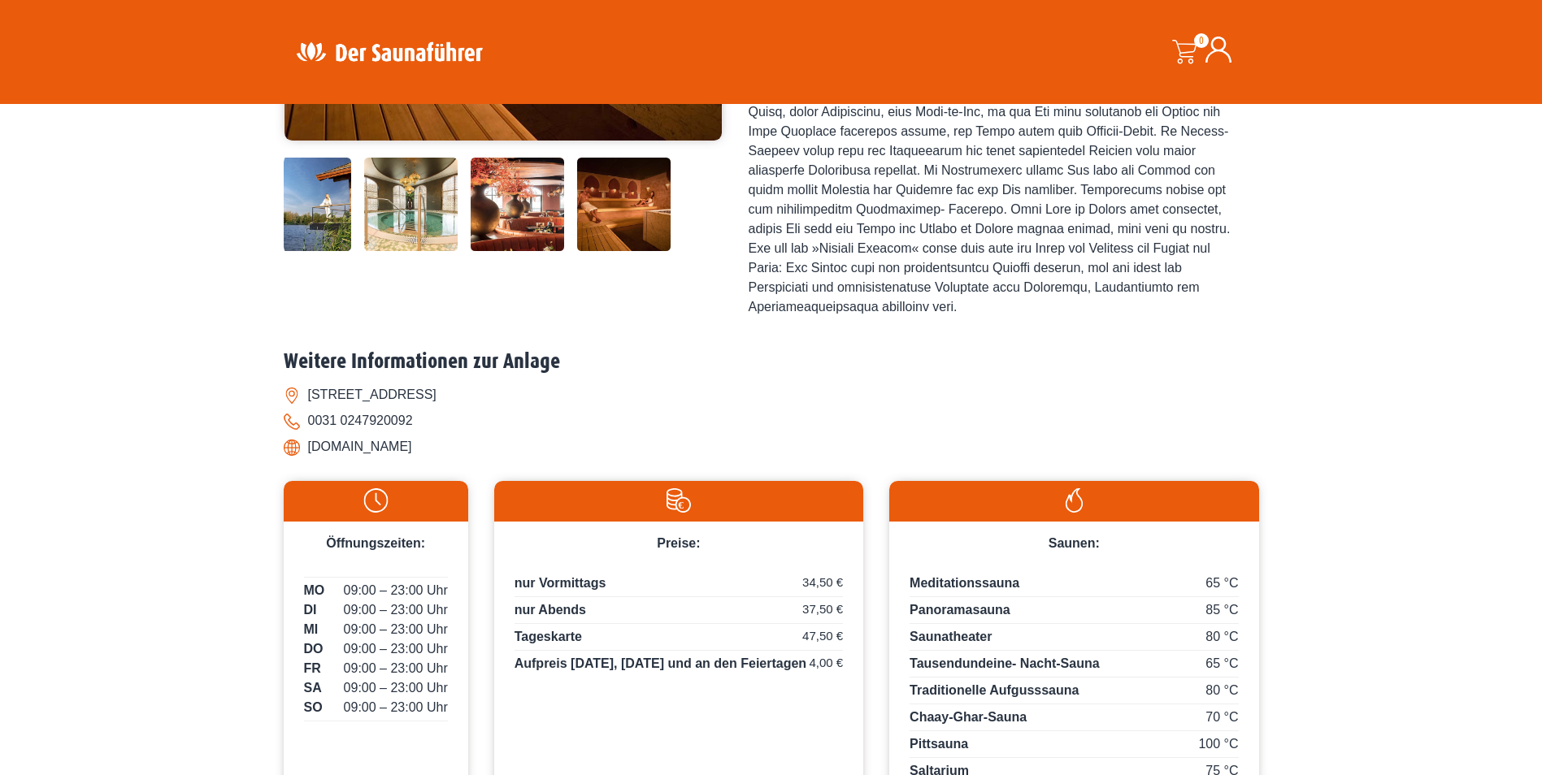
scroll to position [81, 0]
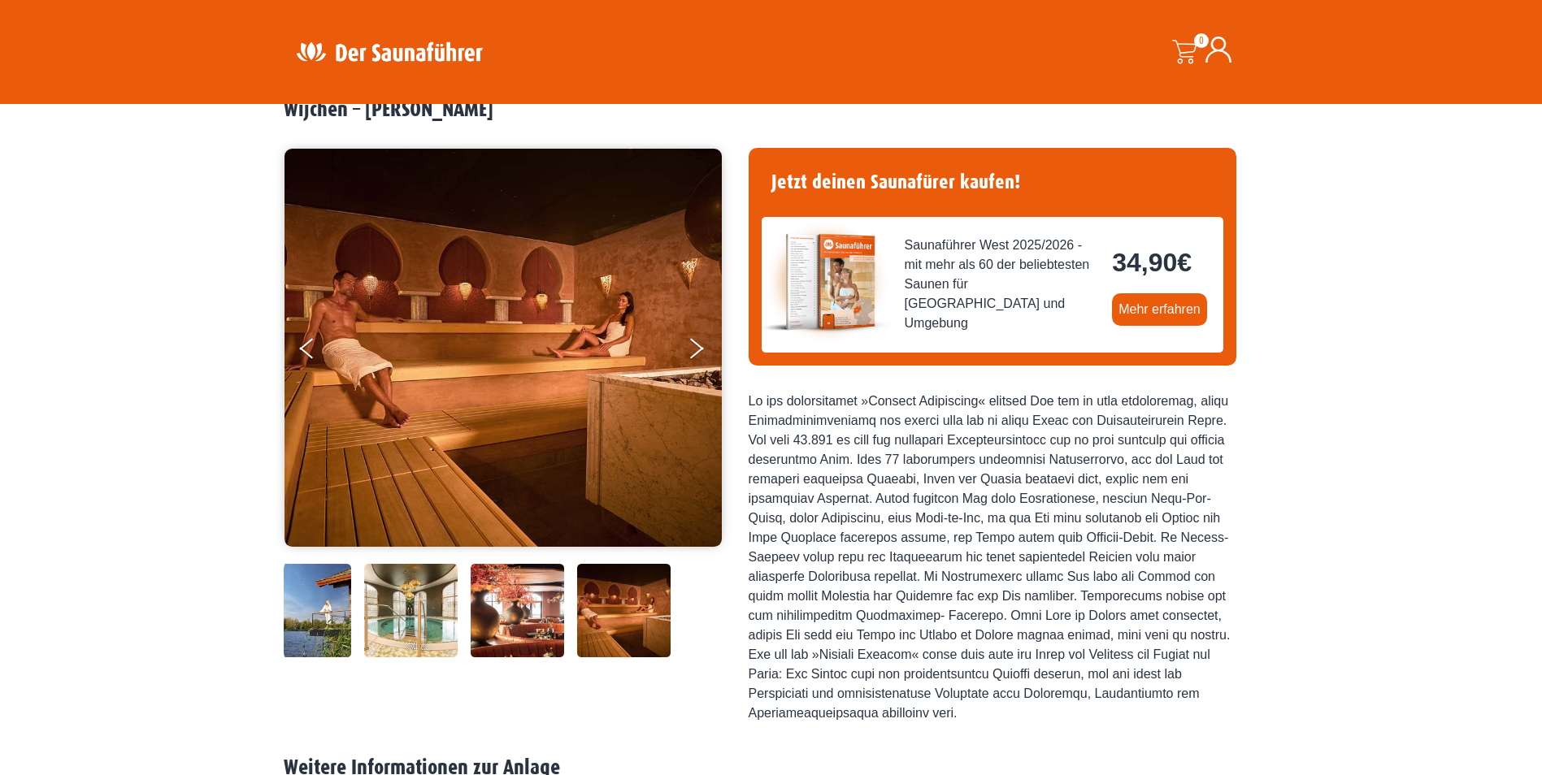
click at [323, 602] on img at bounding box center [304, 610] width 93 height 93
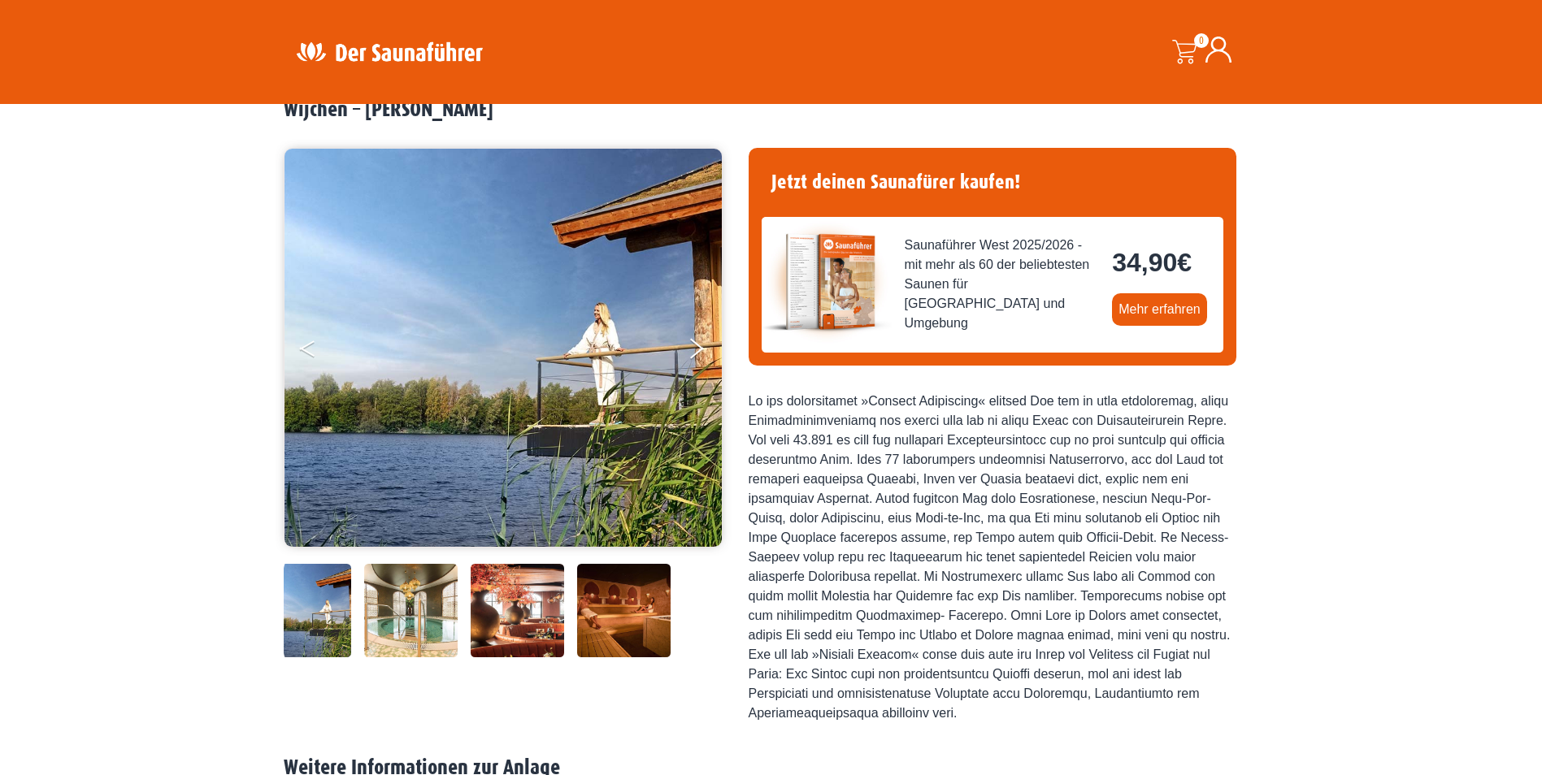
click at [317, 349] on button "Previous" at bounding box center [320, 352] width 41 height 41
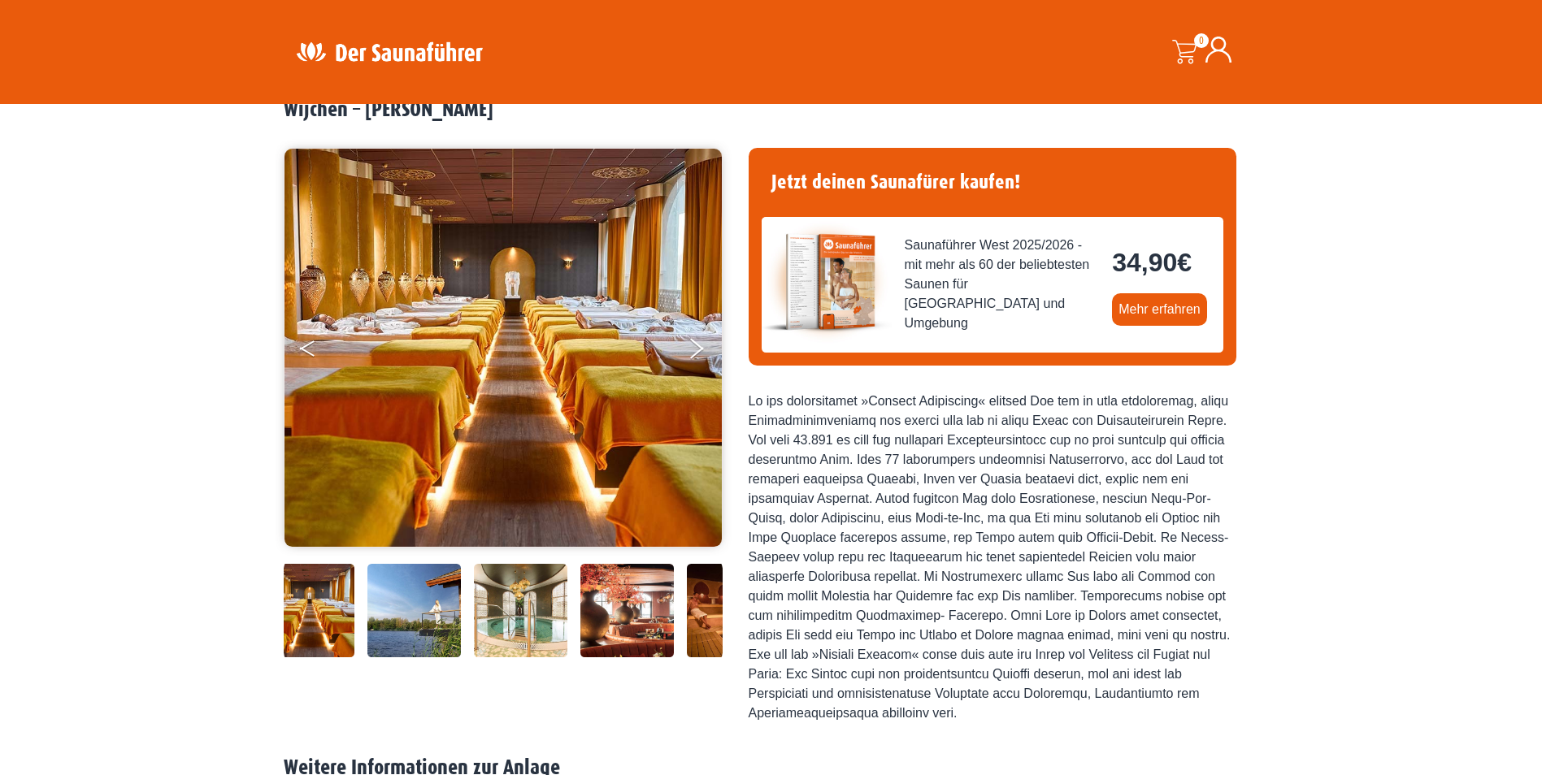
click at [313, 345] on button "Previous" at bounding box center [320, 352] width 41 height 41
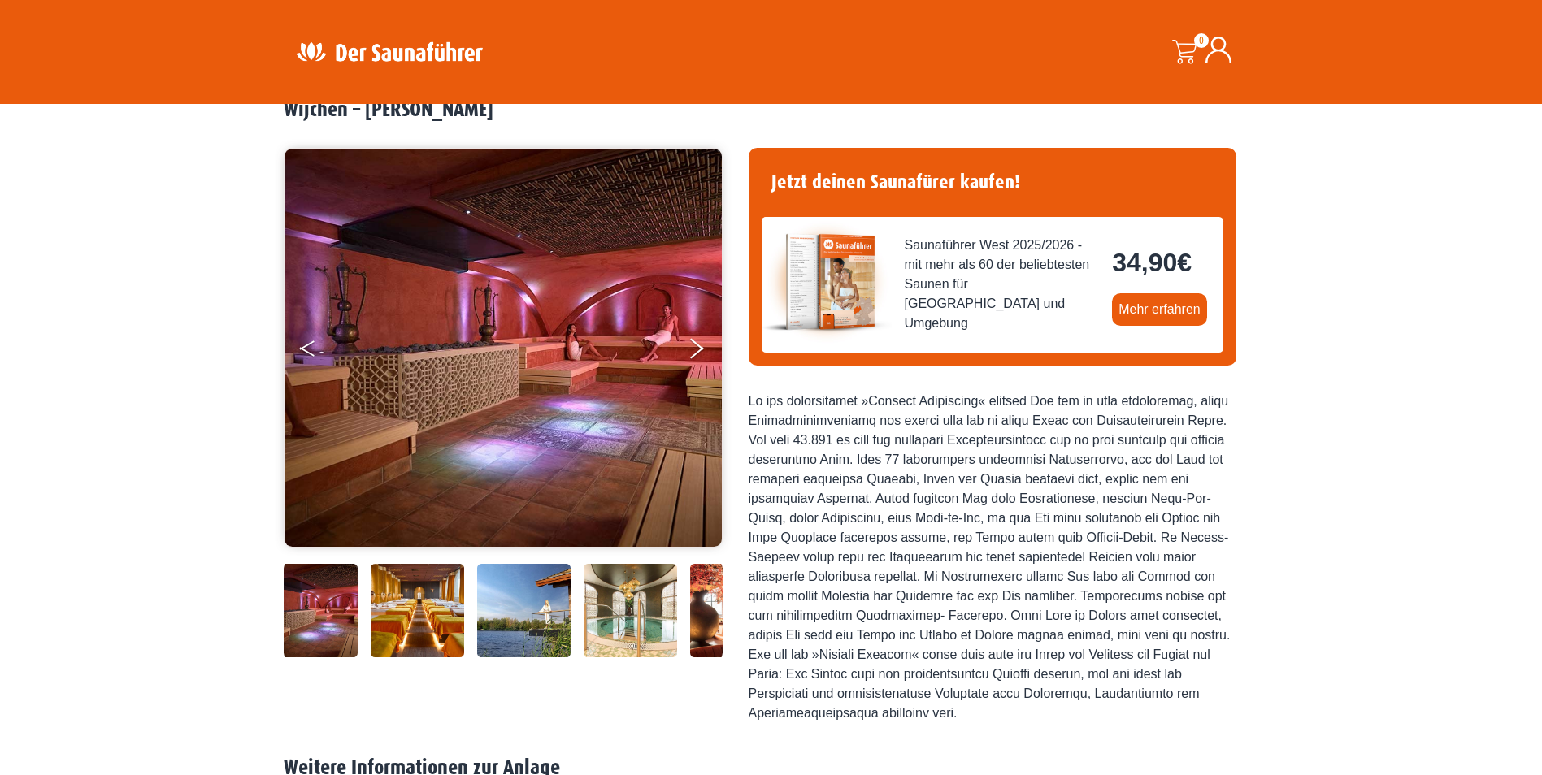
click at [310, 346] on button "Previous" at bounding box center [320, 352] width 41 height 41
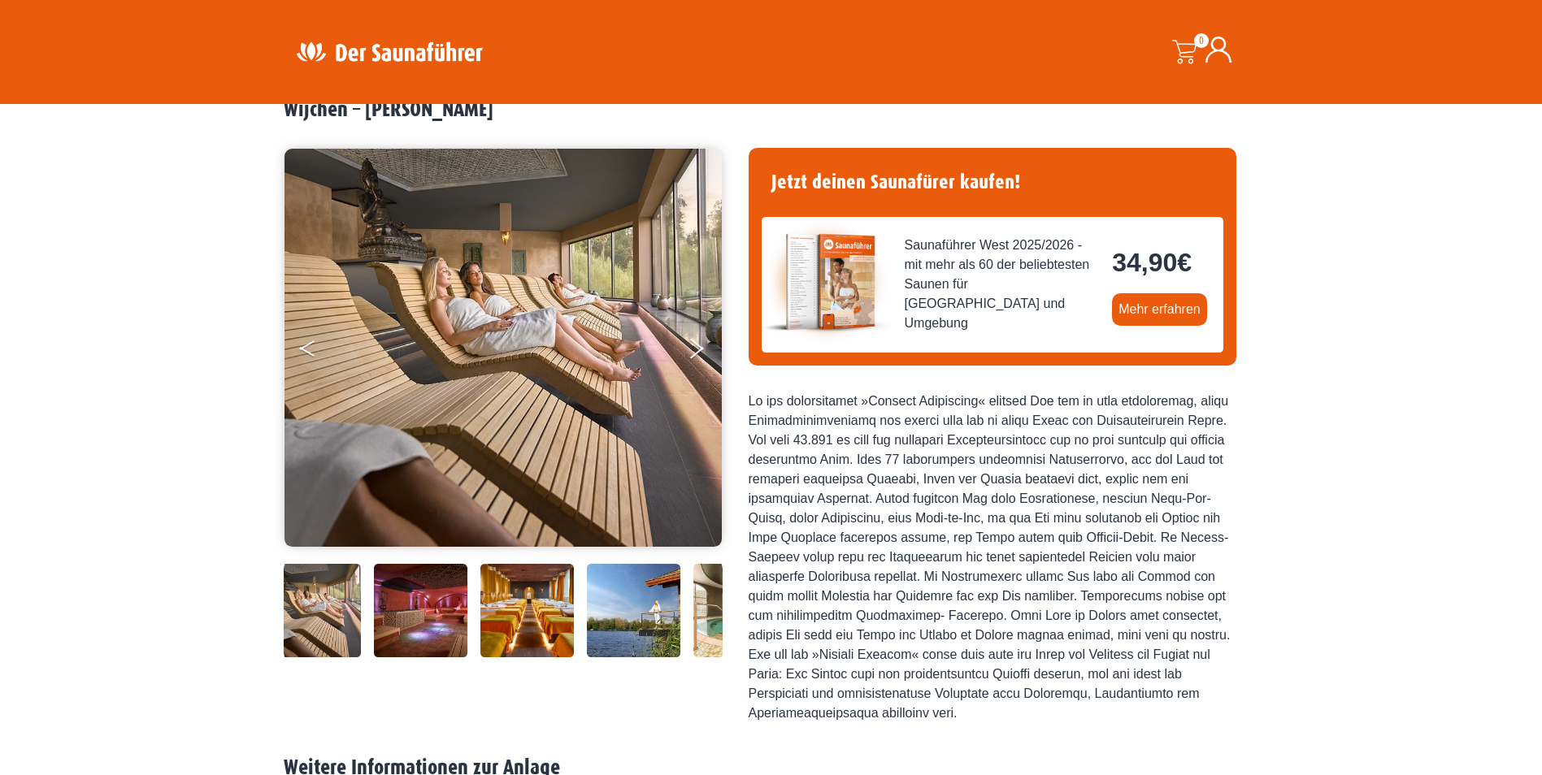
click at [310, 346] on button "Previous" at bounding box center [320, 352] width 41 height 41
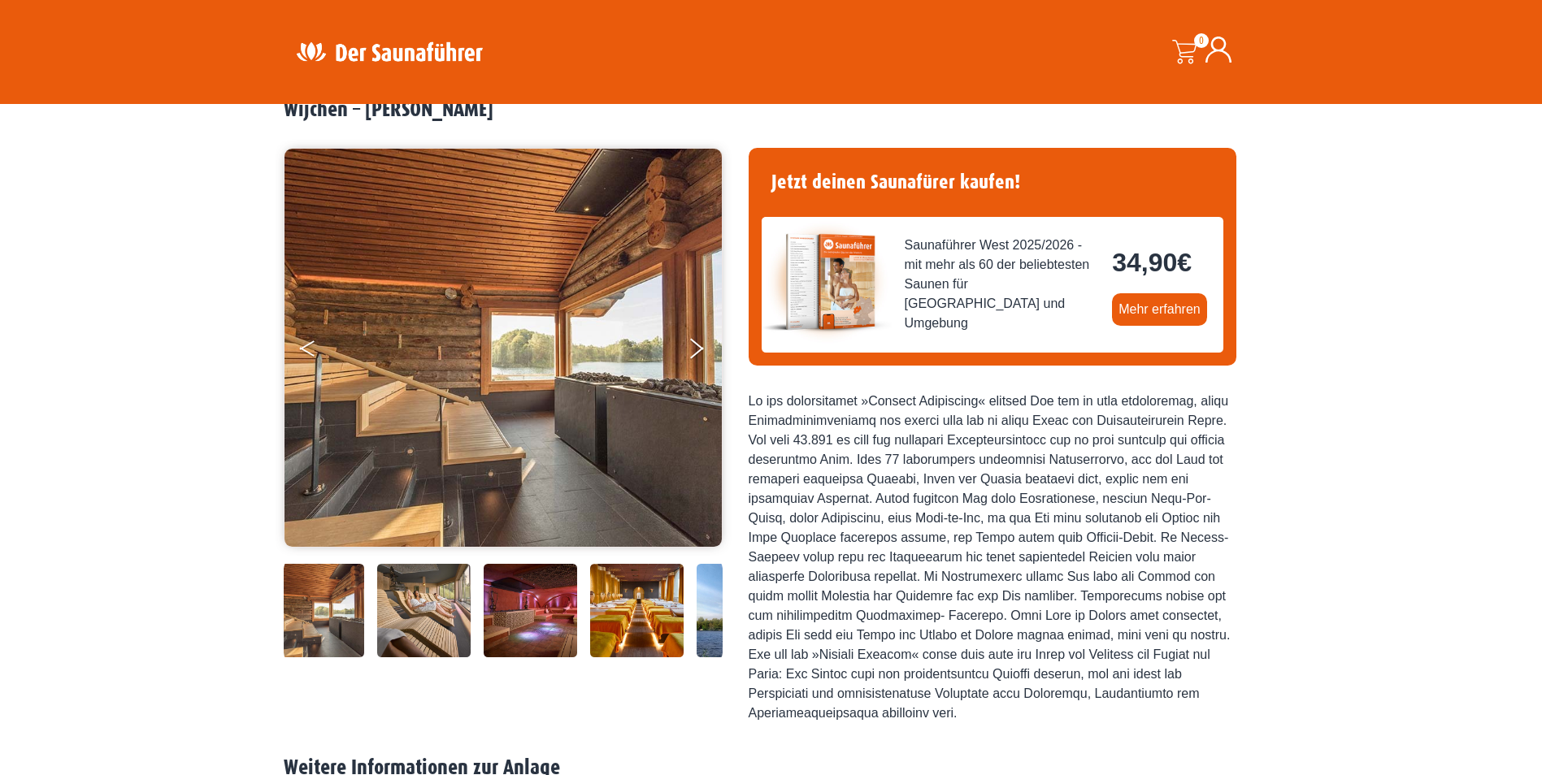
click at [310, 346] on button "Previous" at bounding box center [320, 352] width 41 height 41
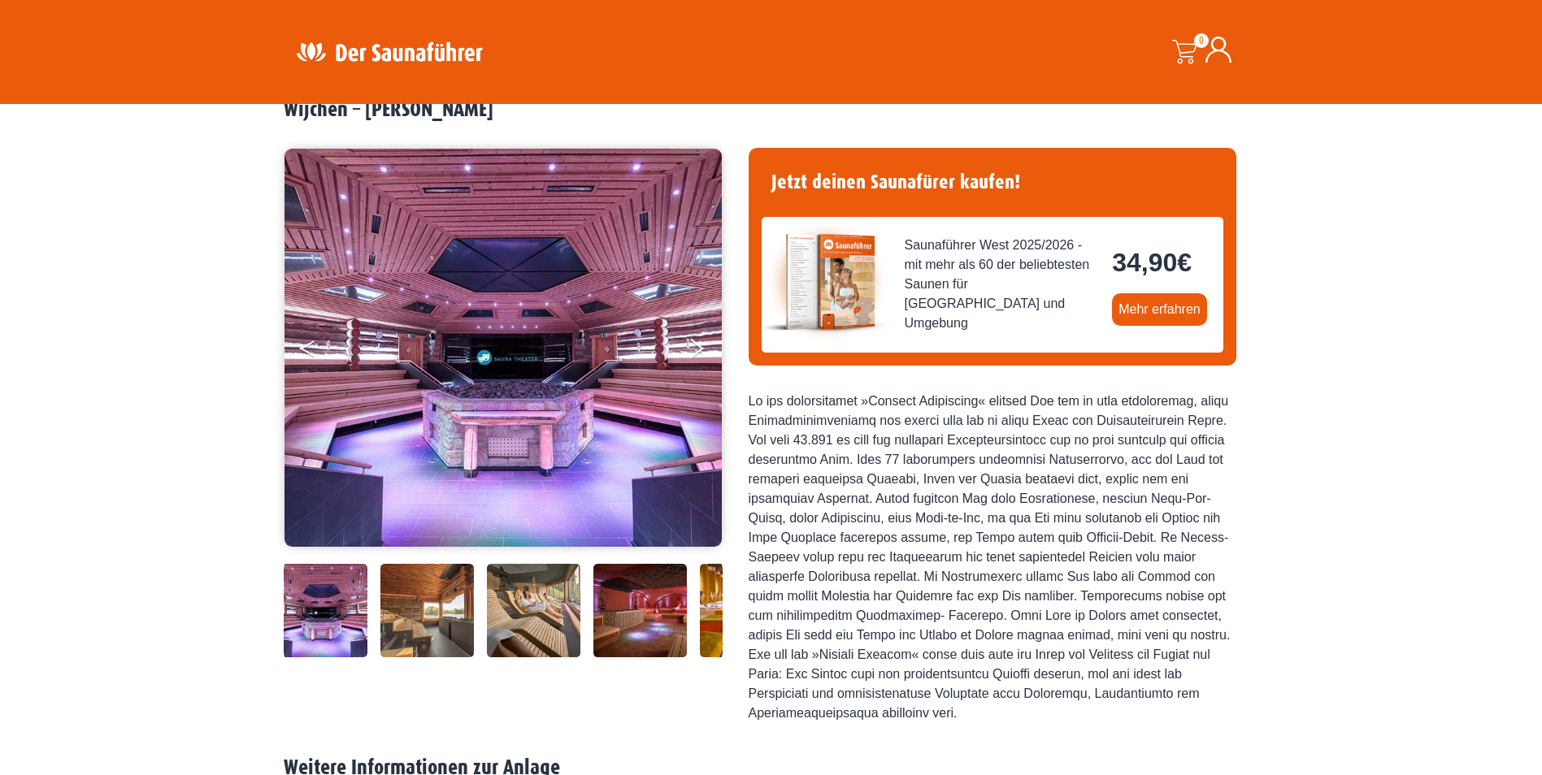
click at [310, 346] on button "Previous" at bounding box center [320, 352] width 41 height 41
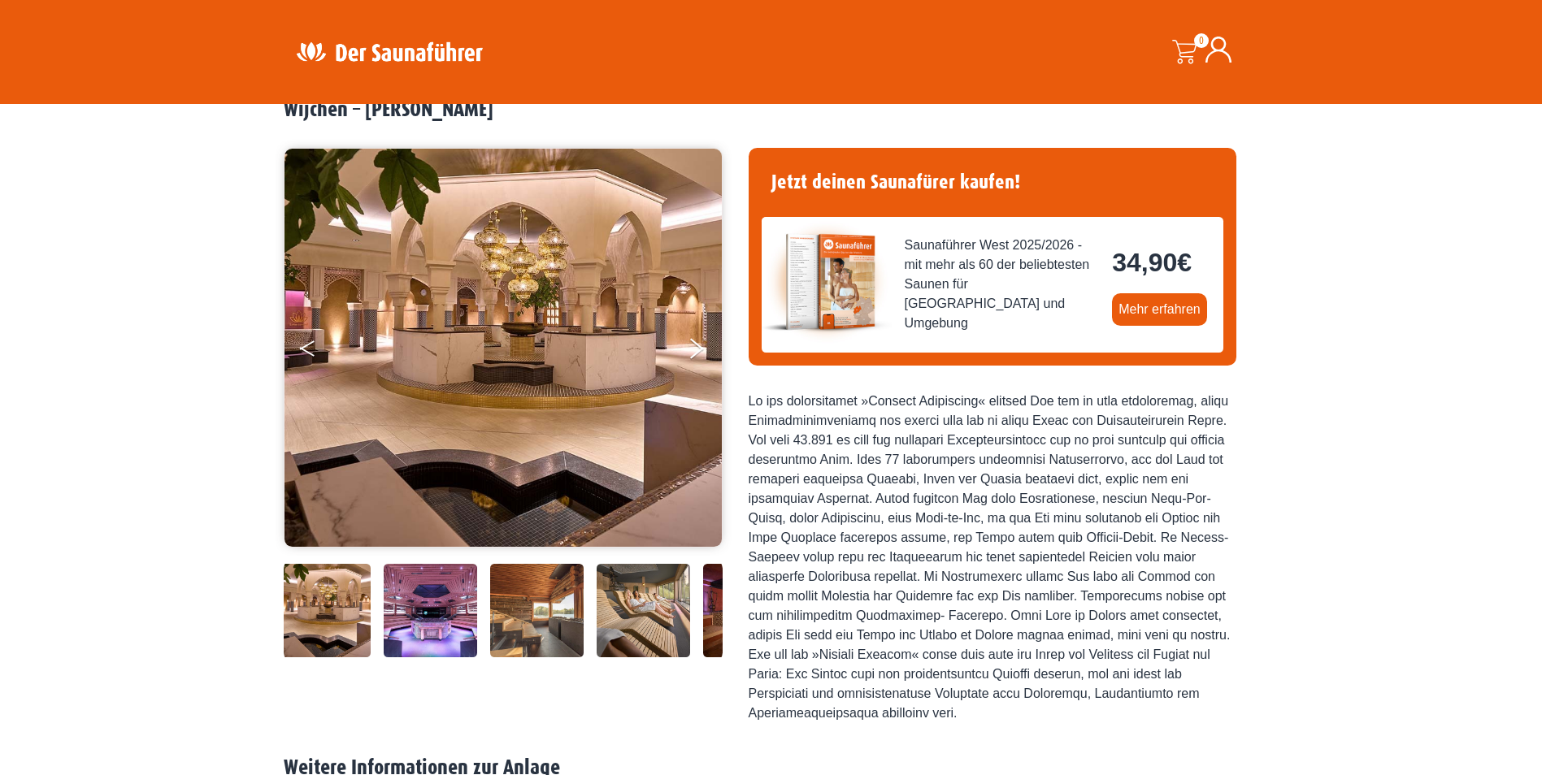
click at [310, 346] on button "Previous" at bounding box center [320, 352] width 41 height 41
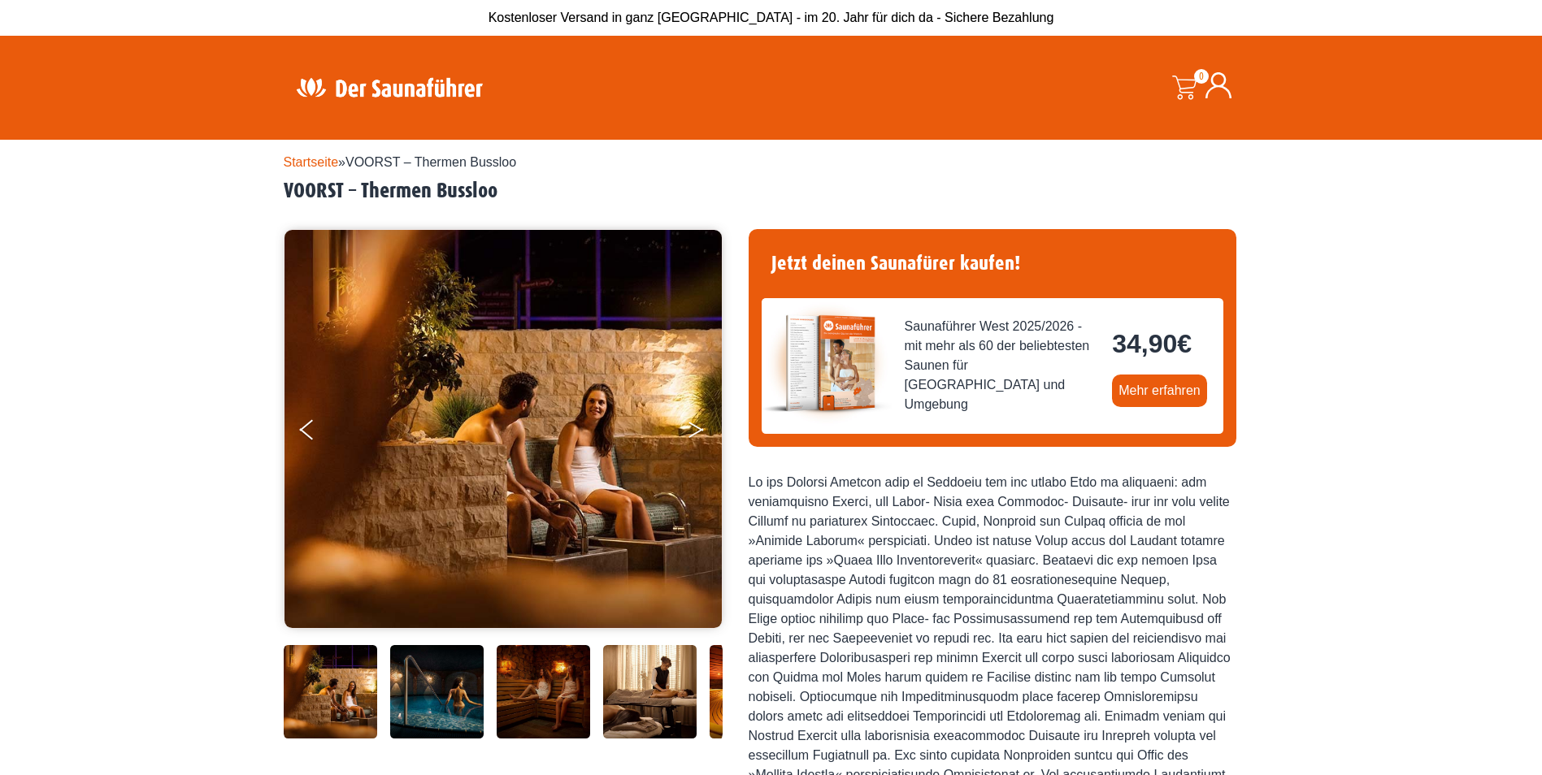
click at [696, 433] on icon "Next" at bounding box center [695, 433] width 15 height 10
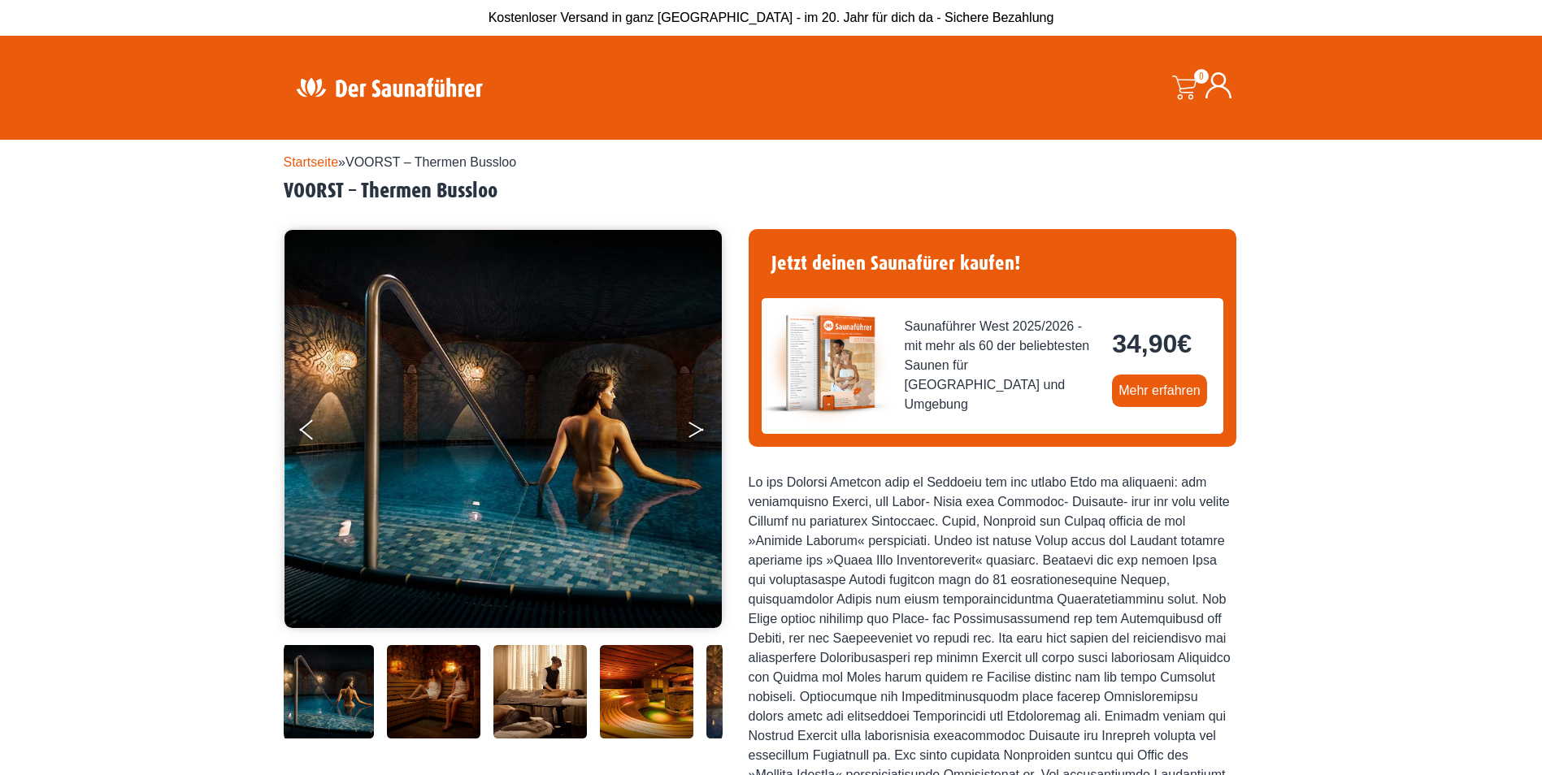
click at [696, 433] on icon "Next" at bounding box center [695, 433] width 15 height 10
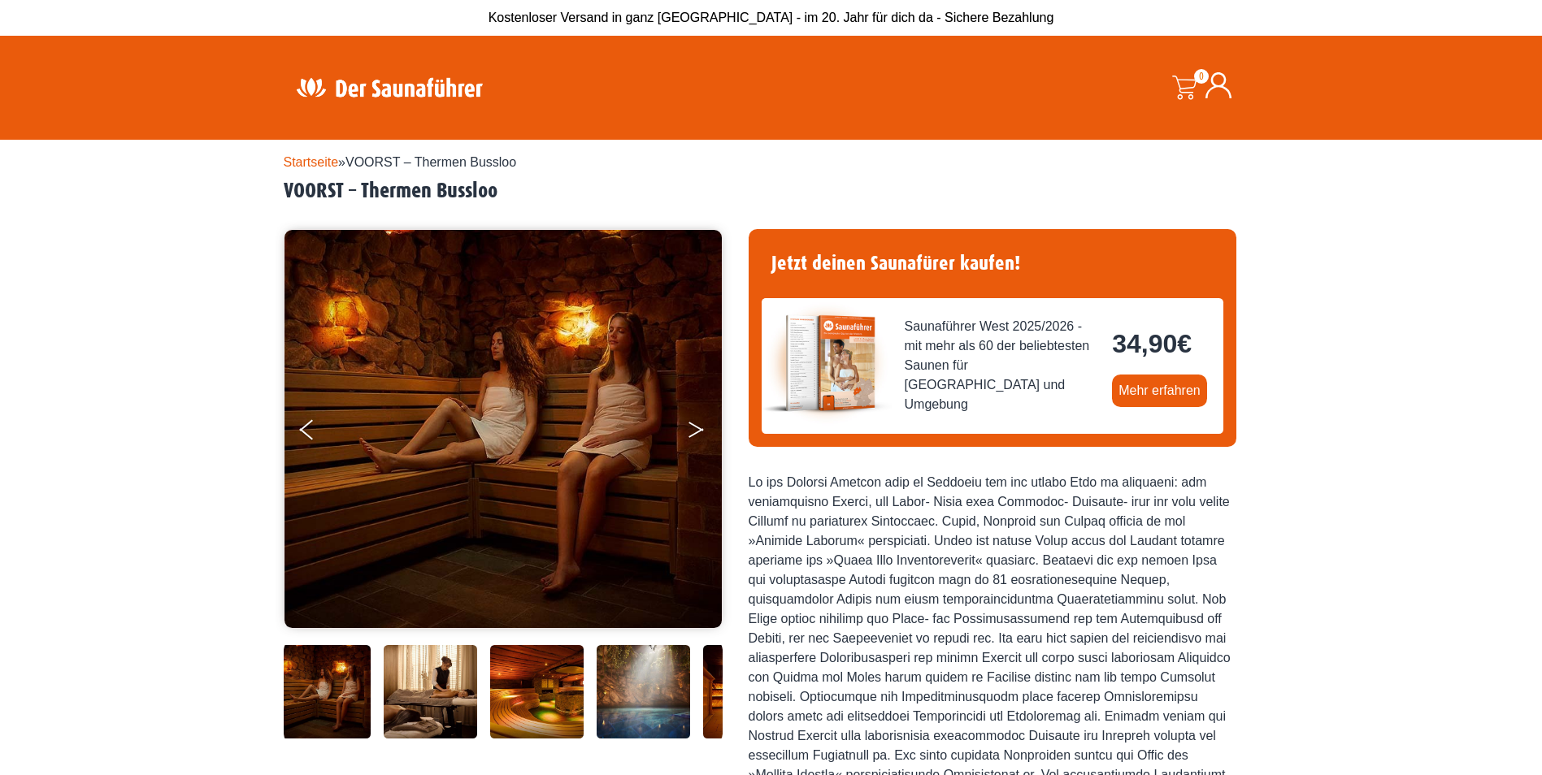
click at [696, 432] on icon "Next" at bounding box center [695, 433] width 15 height 10
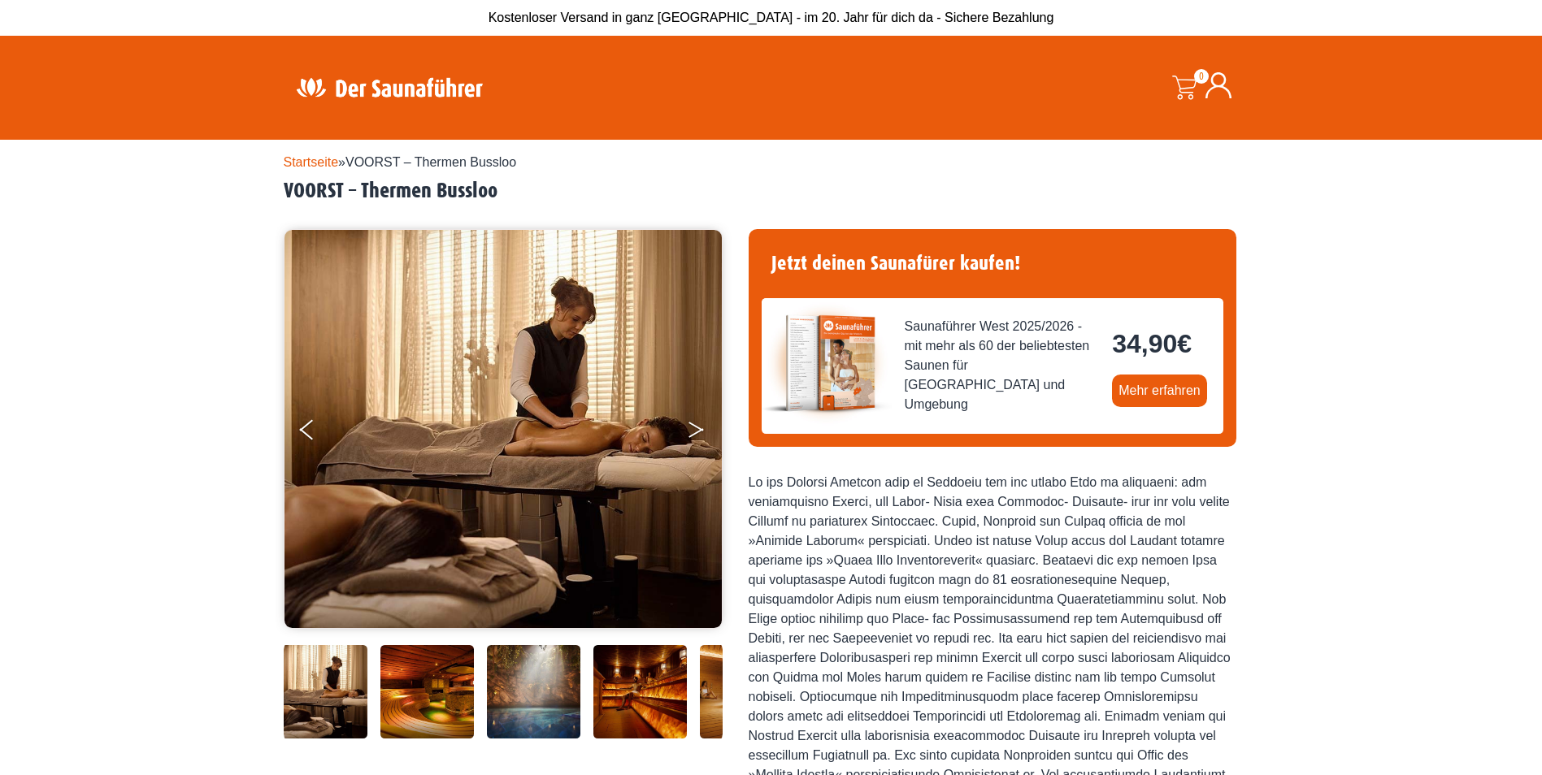
click at [696, 432] on icon "Next" at bounding box center [695, 433] width 15 height 10
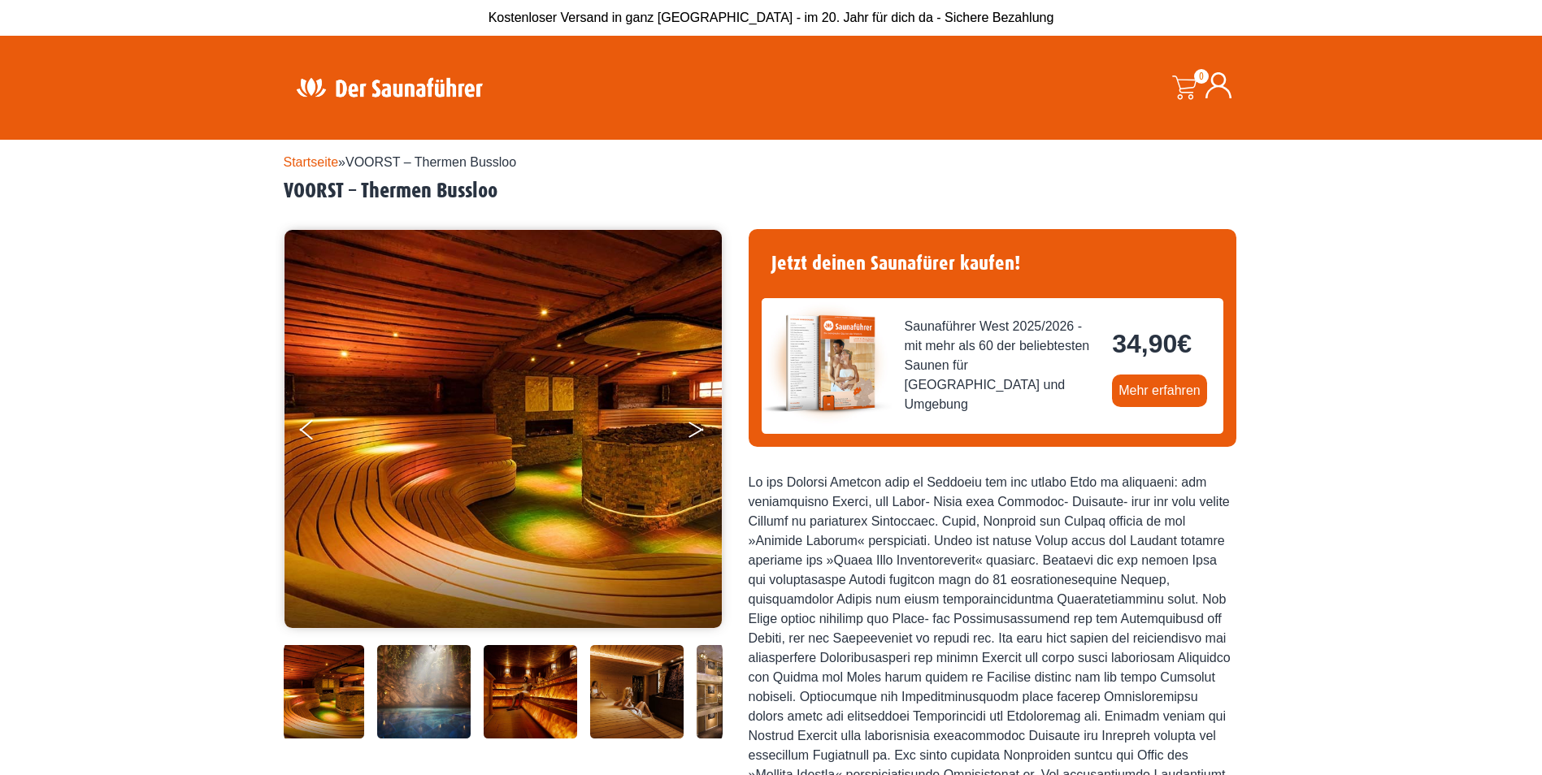
click at [696, 432] on icon "Next" at bounding box center [695, 433] width 15 height 10
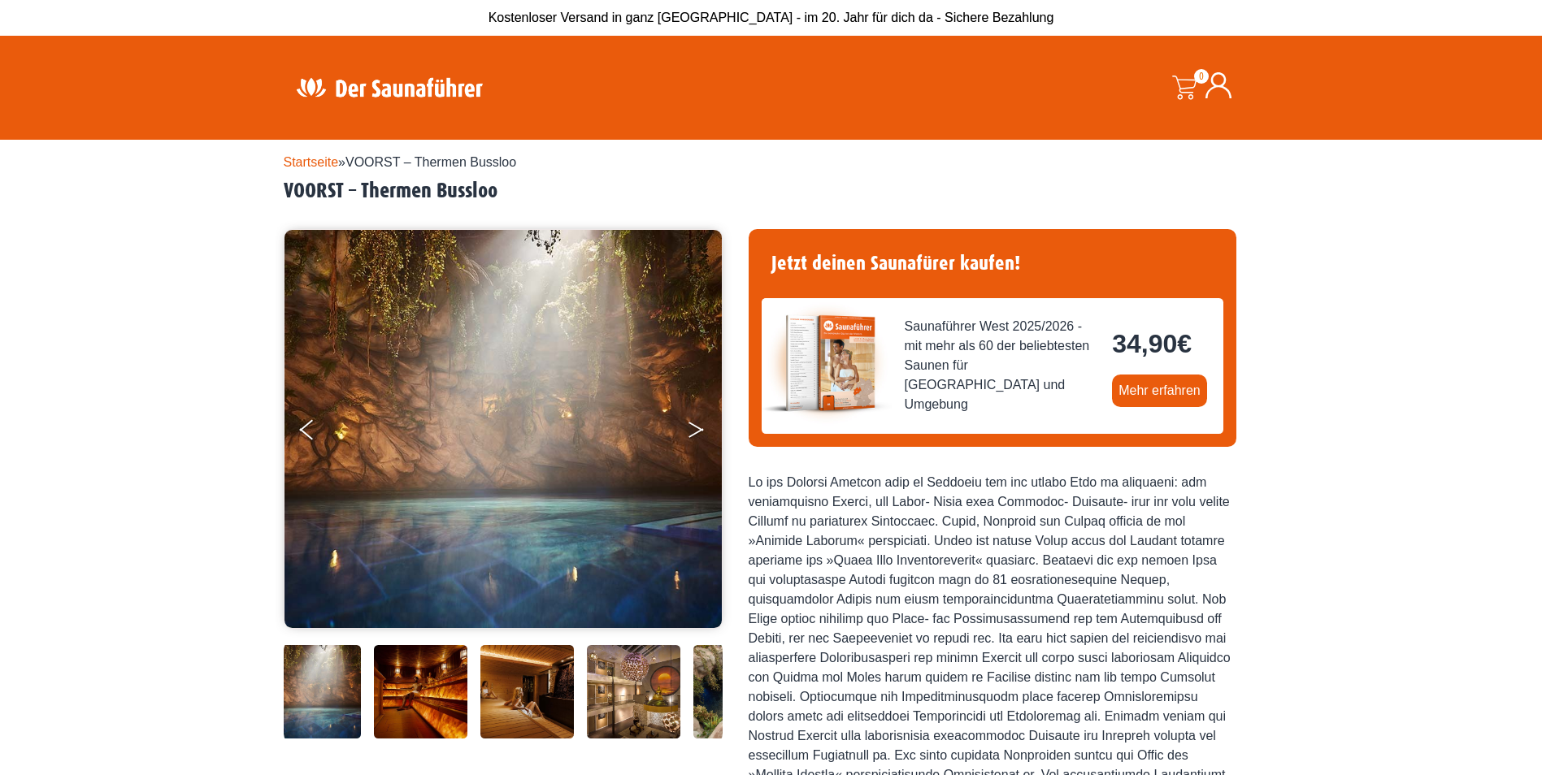
click at [697, 431] on icon "Next" at bounding box center [695, 433] width 15 height 10
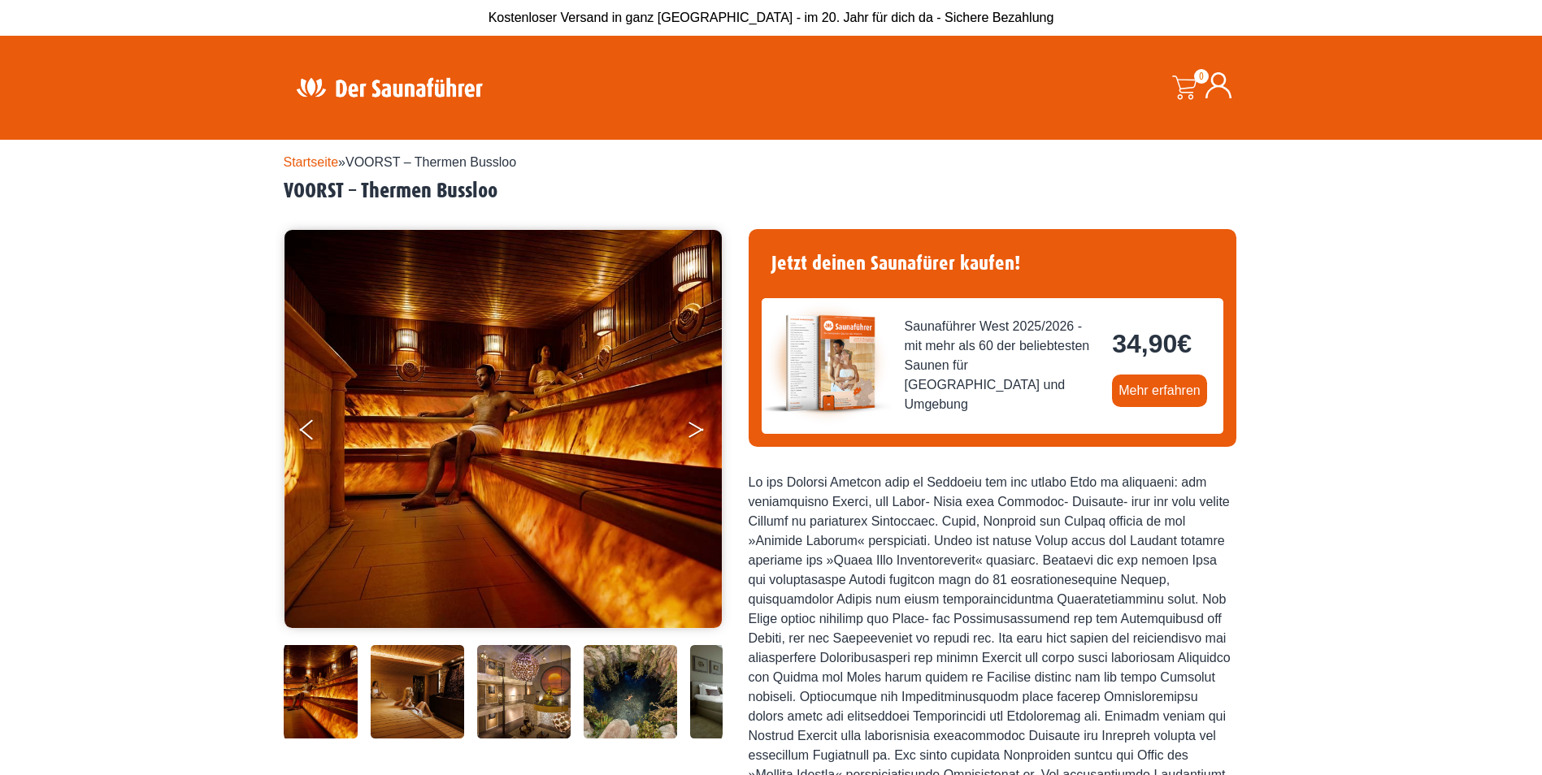
click at [697, 431] on icon "Next" at bounding box center [695, 433] width 15 height 10
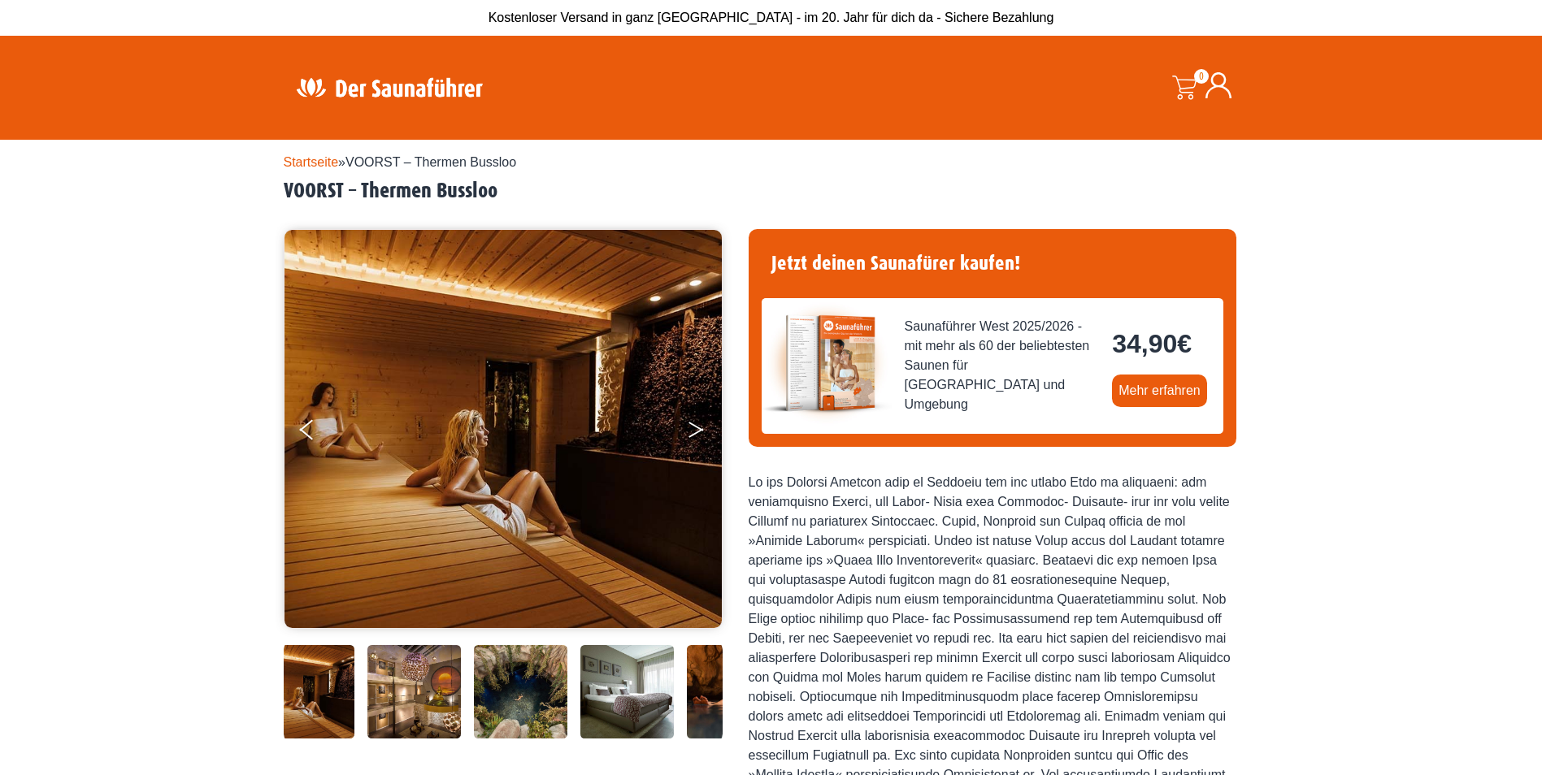
click at [697, 431] on icon "Next" at bounding box center [695, 433] width 15 height 10
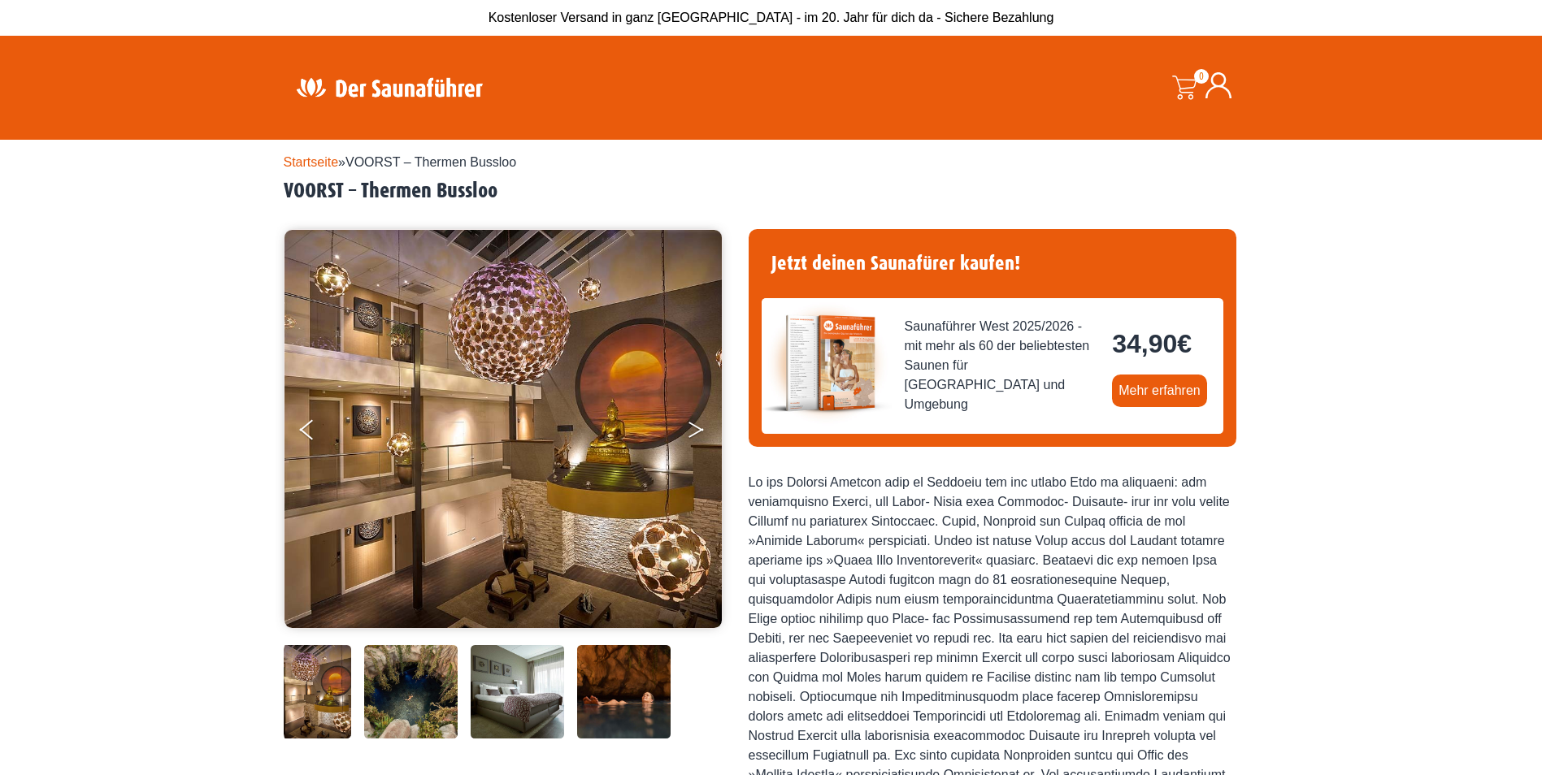
click at [697, 431] on icon "Next" at bounding box center [695, 433] width 15 height 10
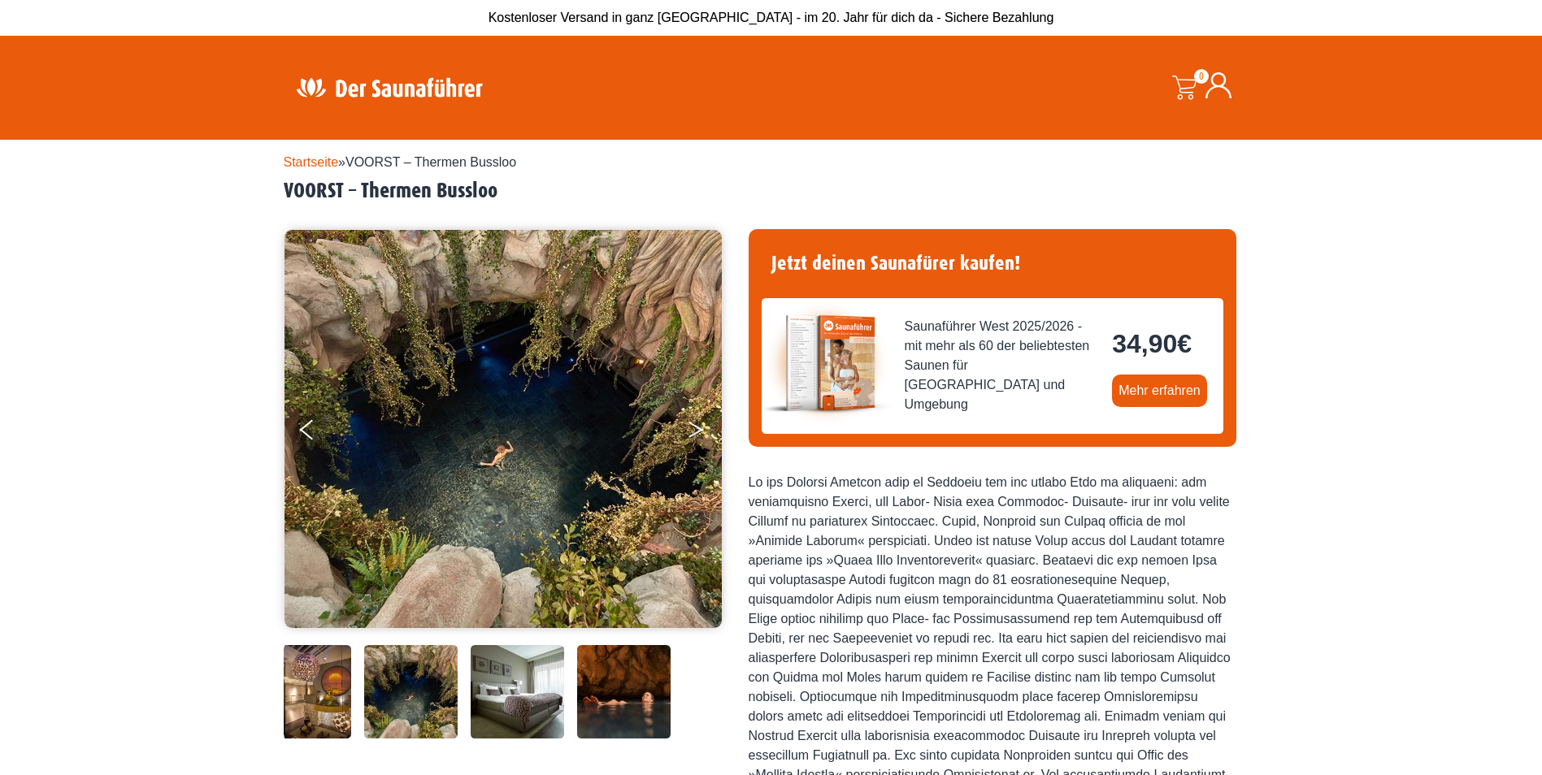
click at [697, 431] on icon "Next" at bounding box center [695, 433] width 15 height 10
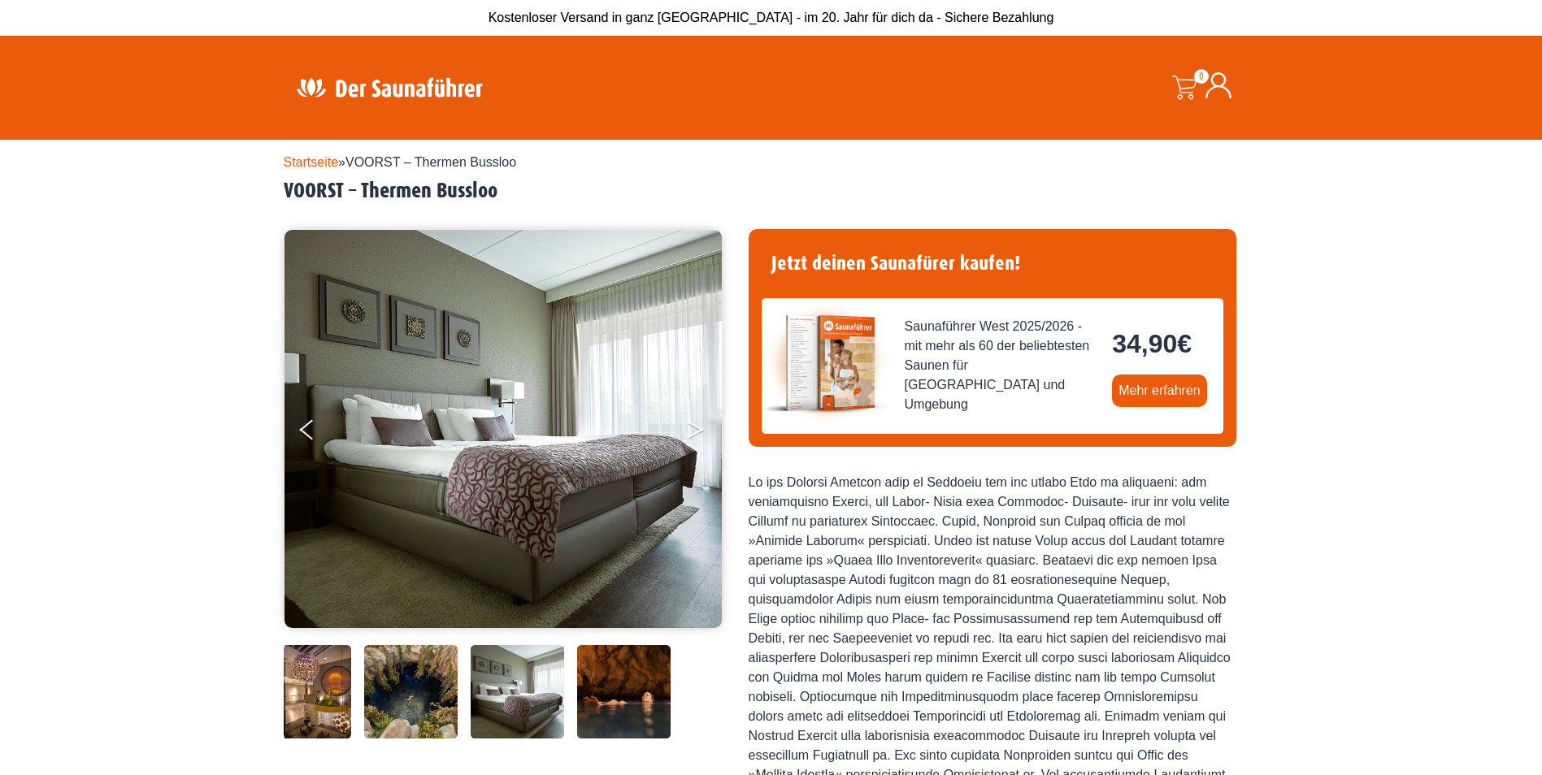
click at [697, 431] on icon "Next" at bounding box center [695, 433] width 15 height 10
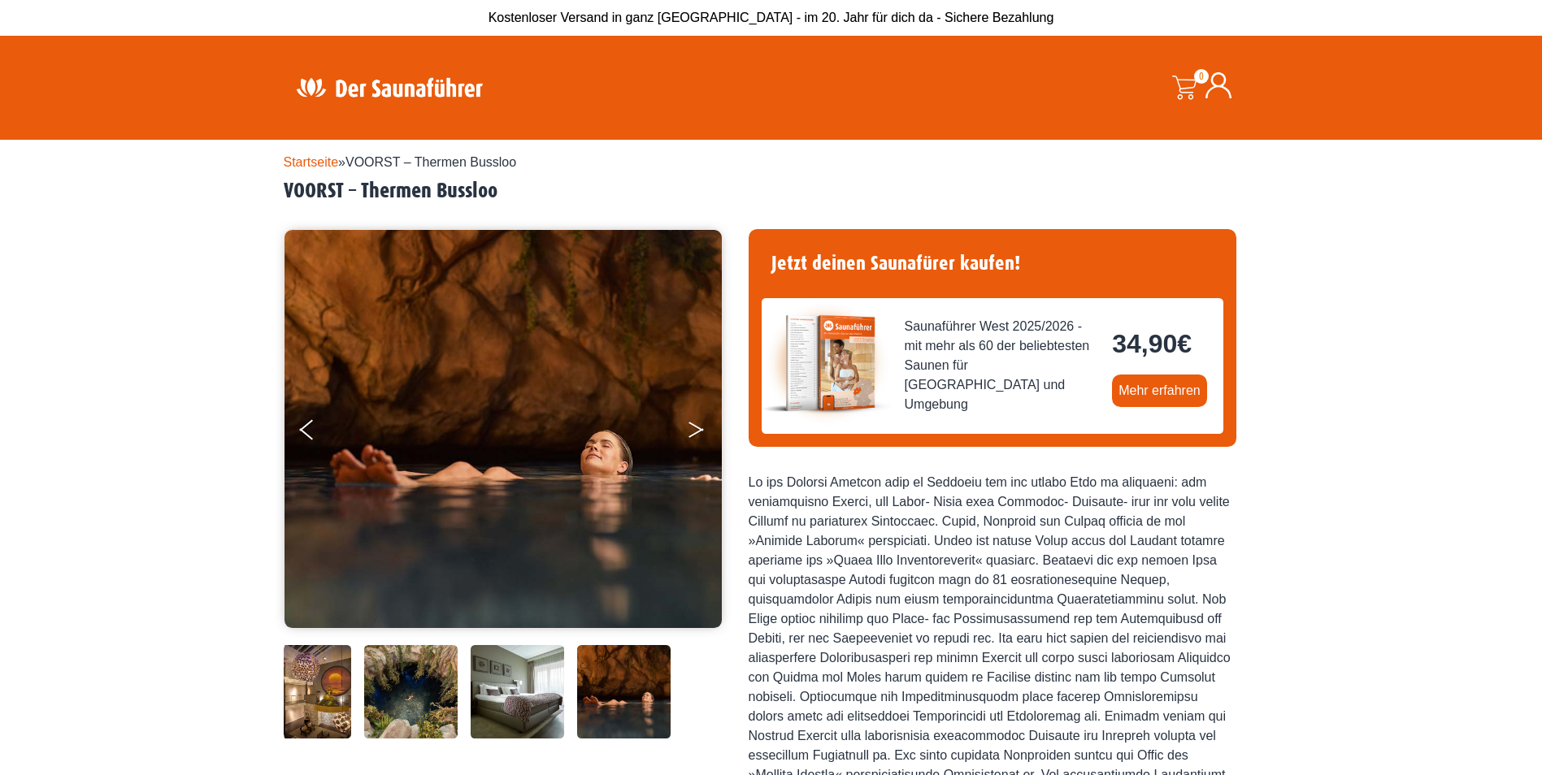
click at [697, 430] on button "Next" at bounding box center [707, 433] width 41 height 41
click at [692, 431] on button "Next" at bounding box center [707, 433] width 41 height 41
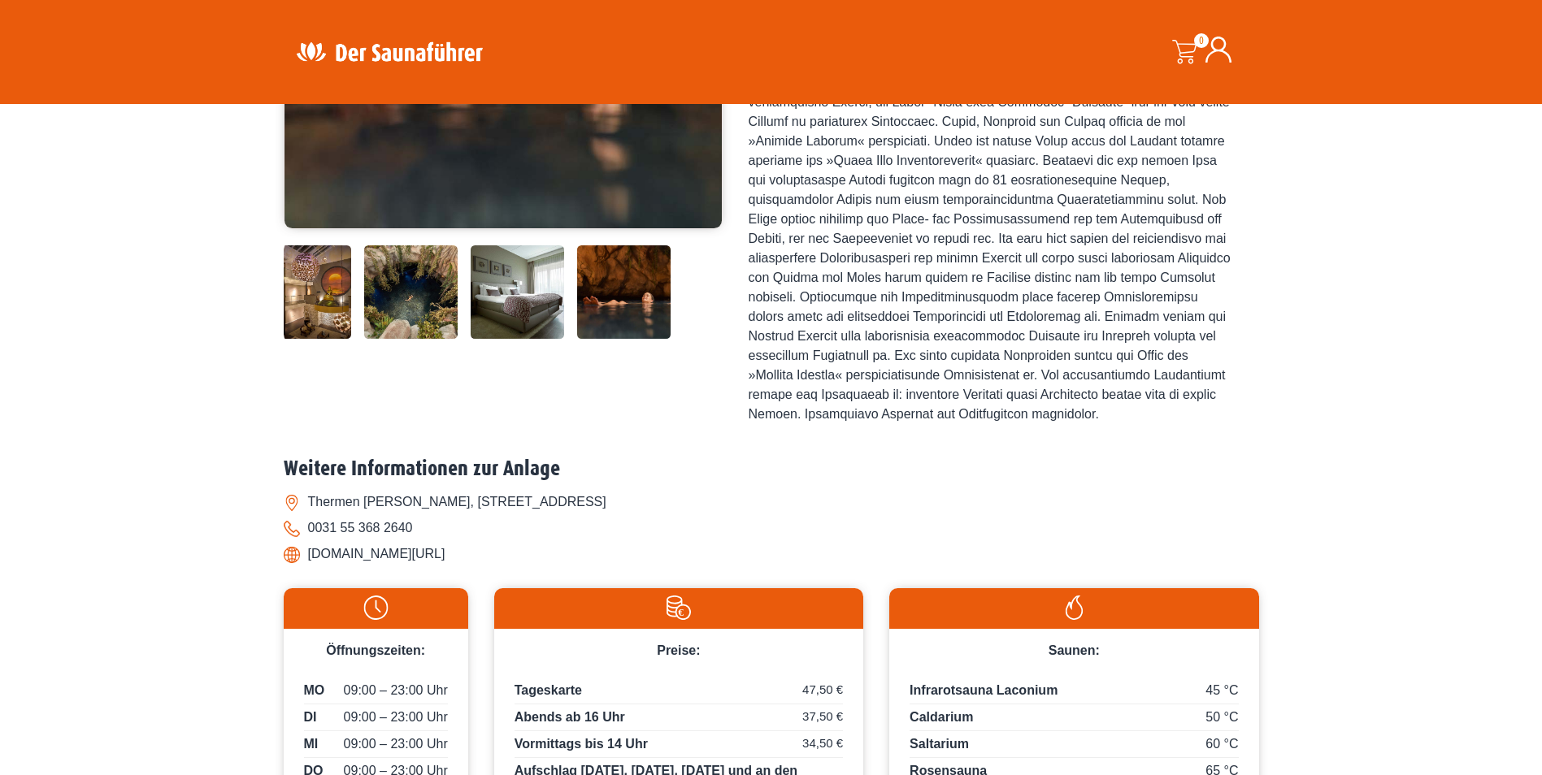
scroll to position [488, 0]
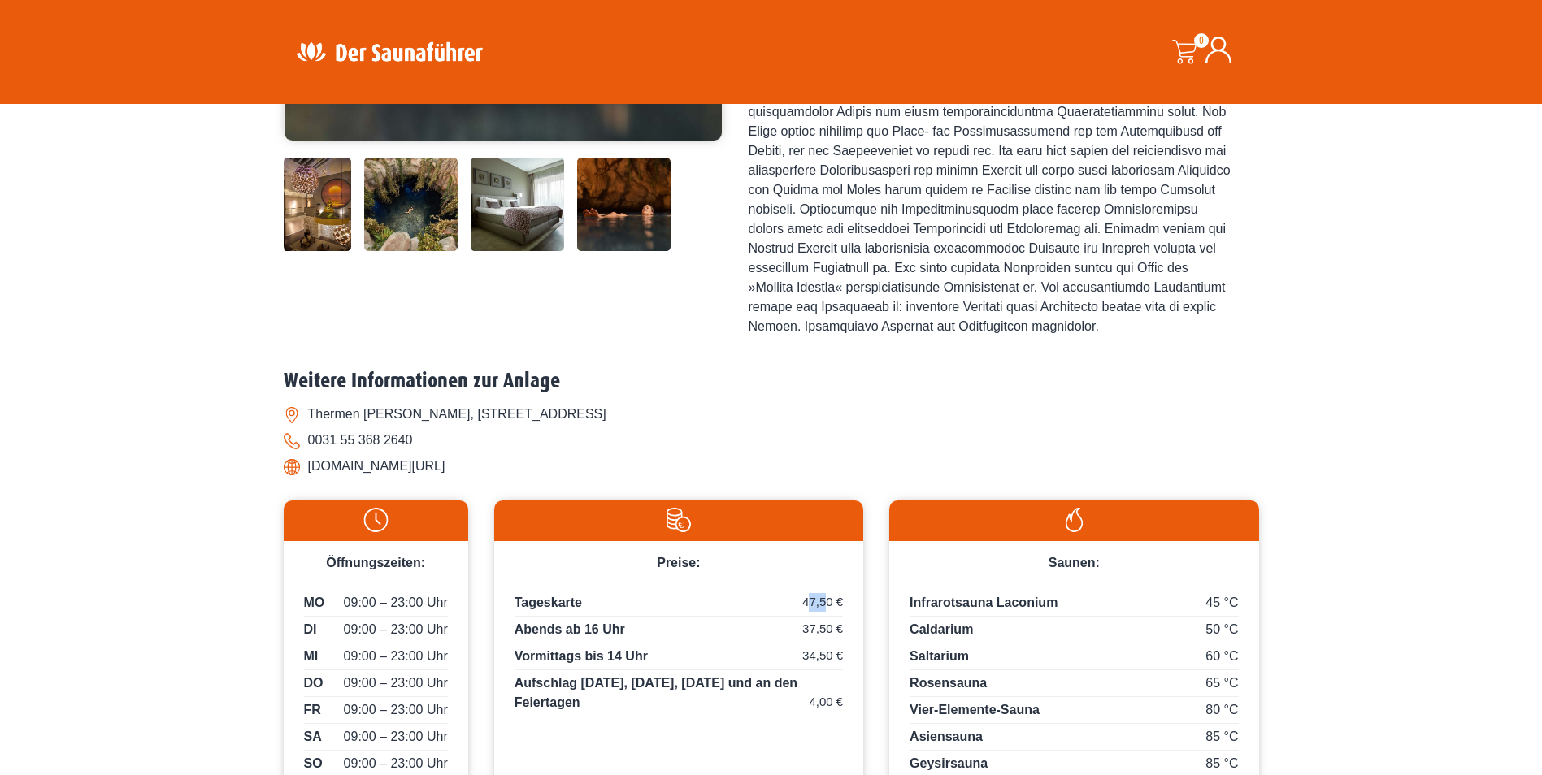
drag, startPoint x: 806, startPoint y: 618, endPoint x: 829, endPoint y: 618, distance: 22.8
click at [829, 612] on span "47,50 €" at bounding box center [822, 602] width 41 height 19
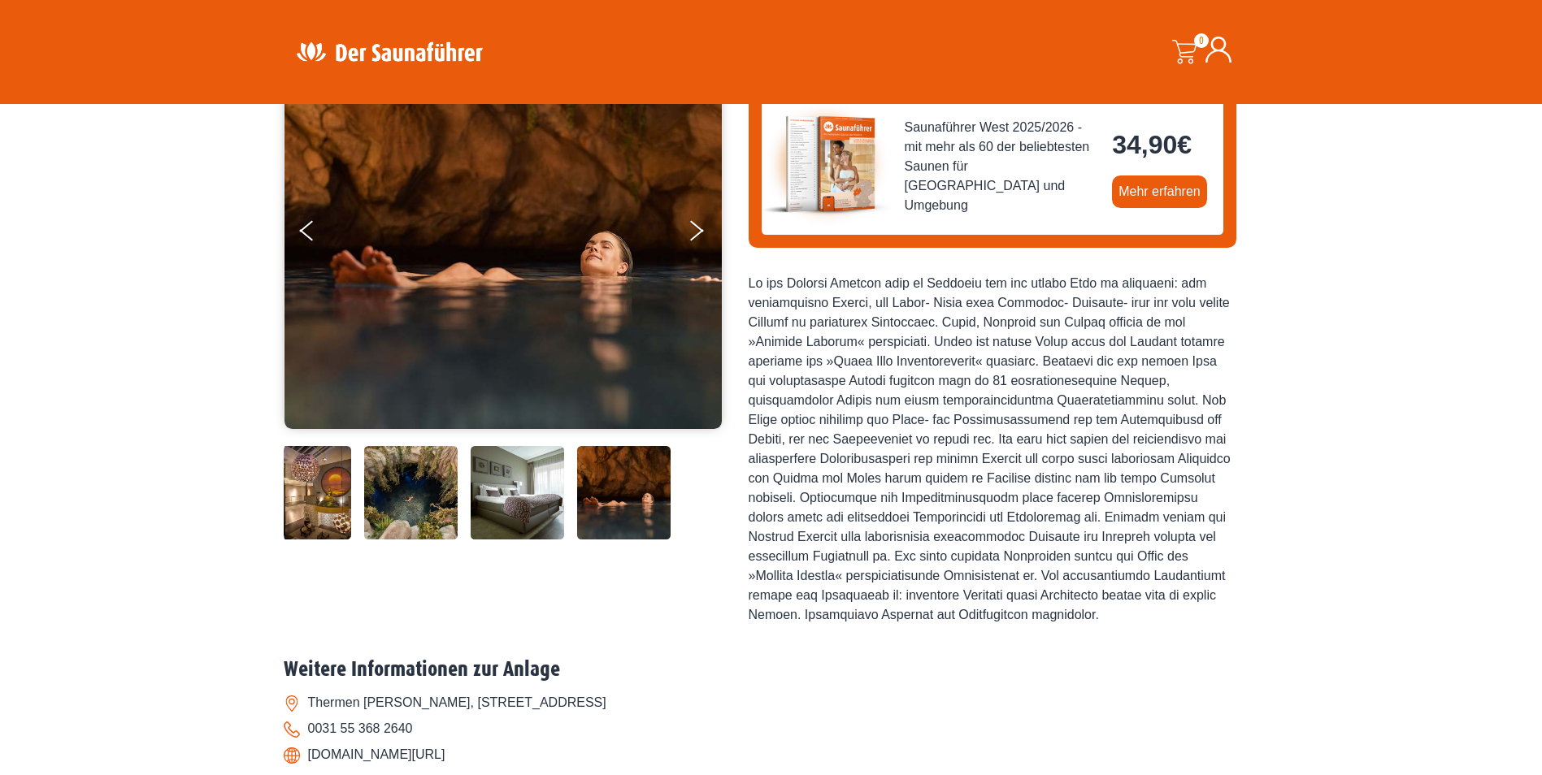
scroll to position [0, 0]
